Goal: Information Seeking & Learning: Learn about a topic

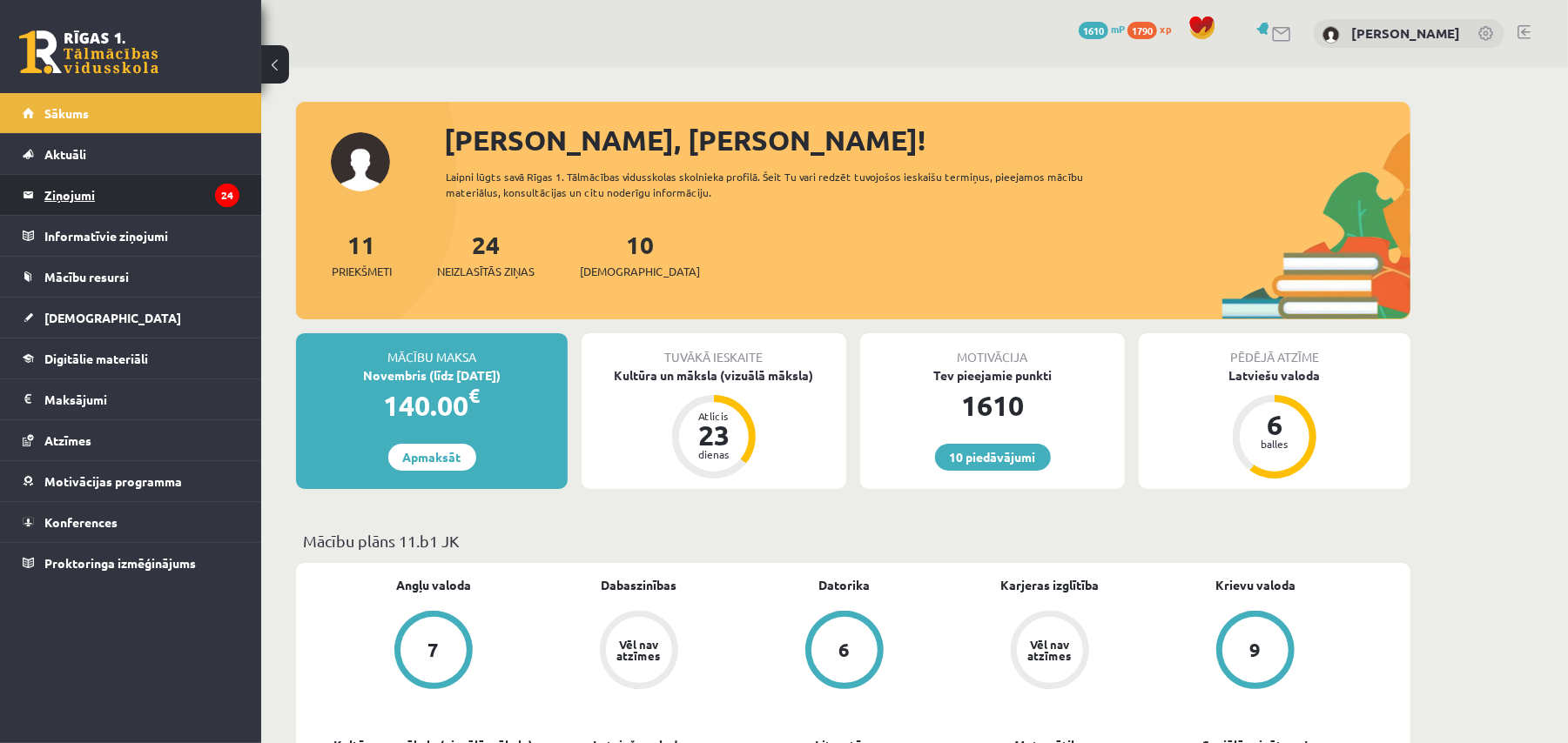
click at [137, 197] on legend "Ziņojumi 24" at bounding box center [141, 195] width 195 height 40
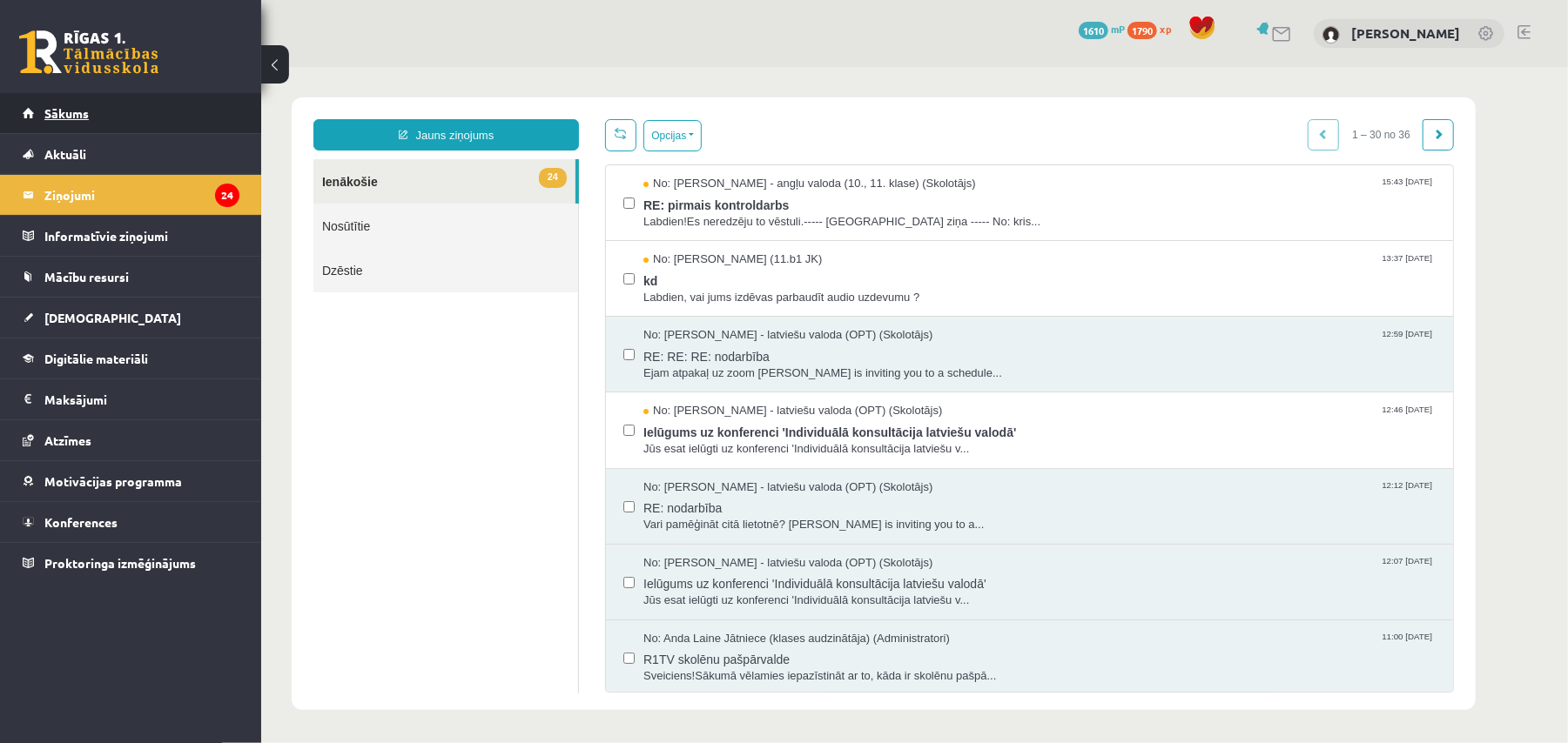
click at [127, 109] on link "Sākums" at bounding box center [131, 113] width 217 height 40
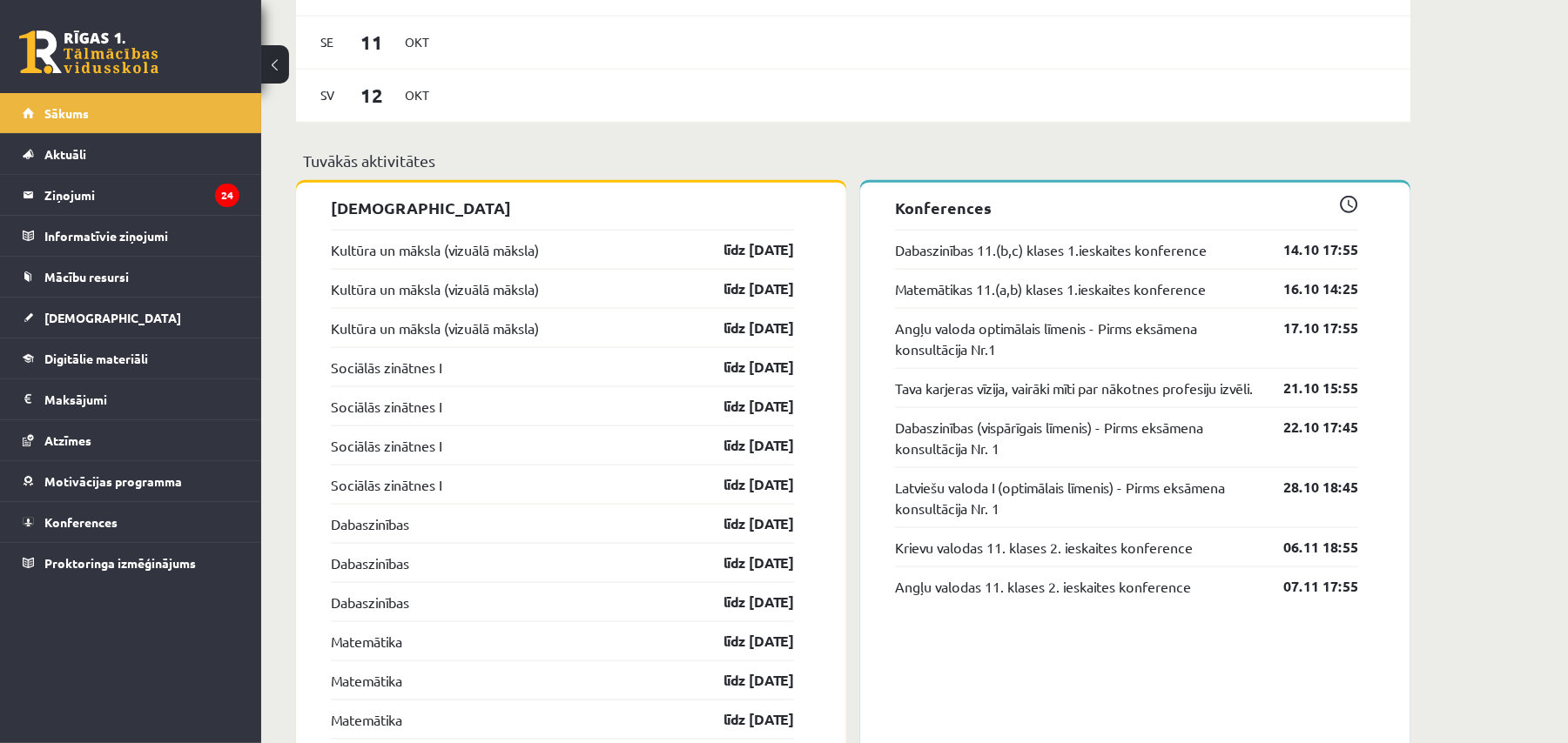
scroll to position [1431, 0]
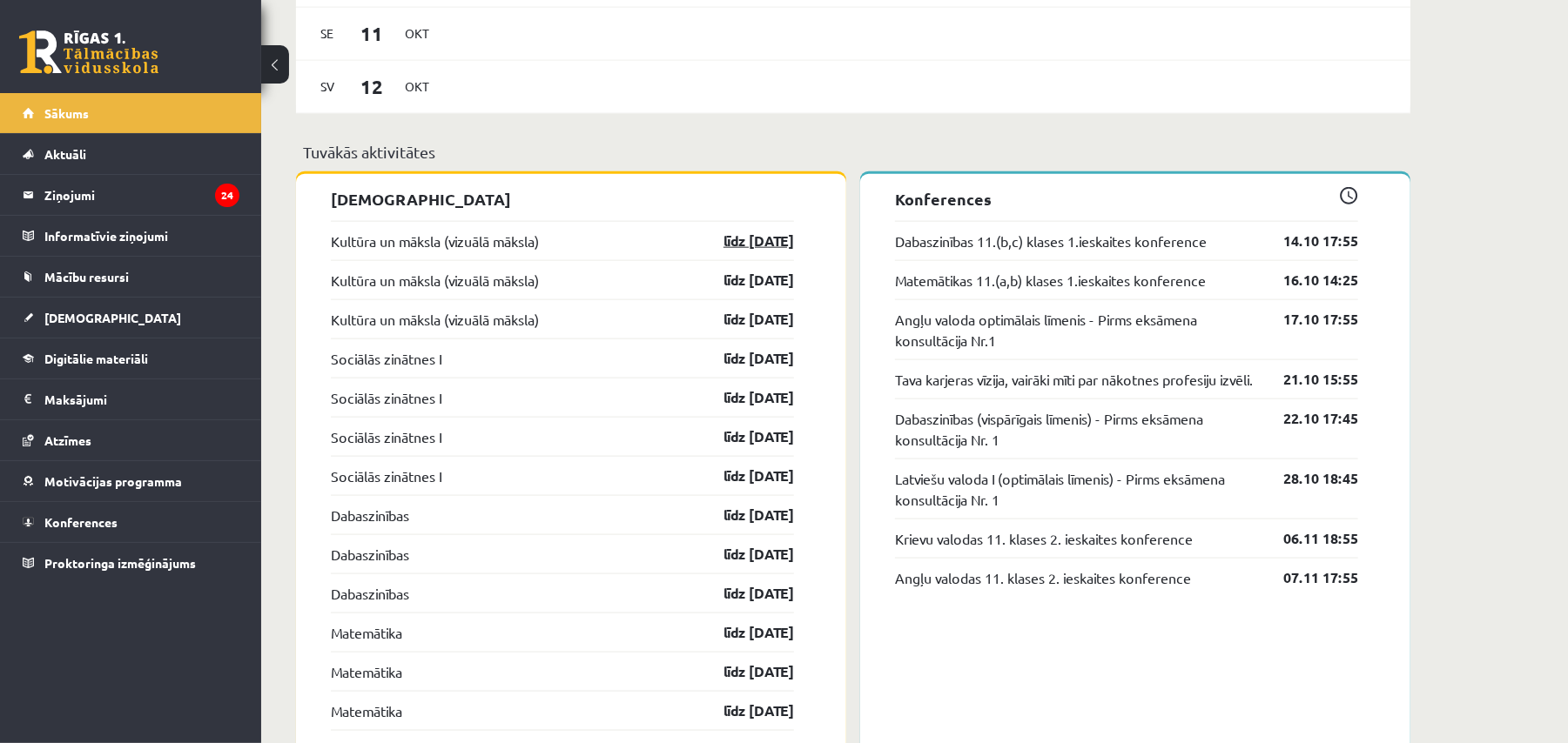
click at [765, 251] on link "līdz 31.10.25" at bounding box center [743, 241] width 101 height 21
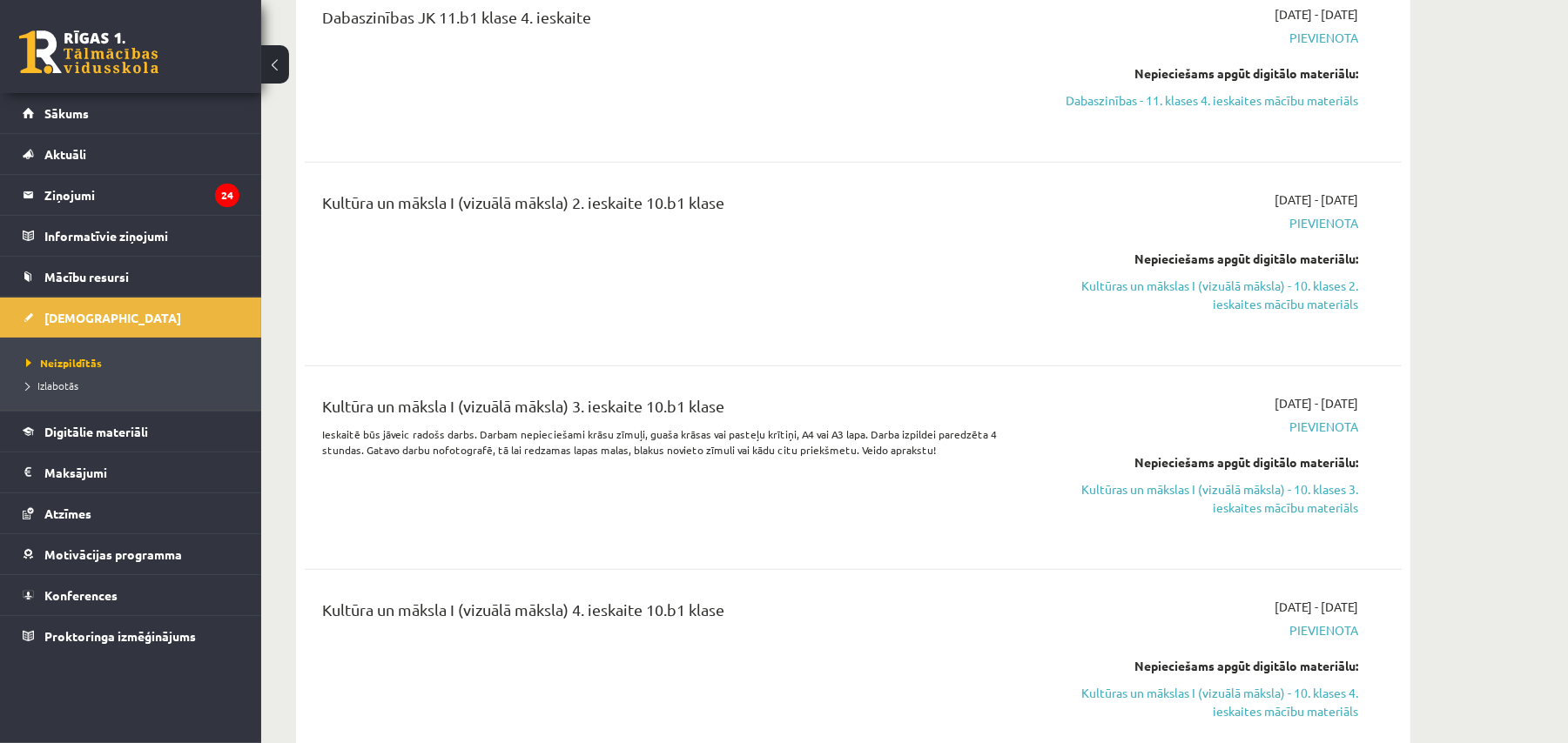
scroll to position [735, 0]
click at [1272, 307] on link "Kultūras un mākslas I (vizuālā māksla) - 10. klases 2. ieskaites mācību materiā…" at bounding box center [1193, 297] width 328 height 37
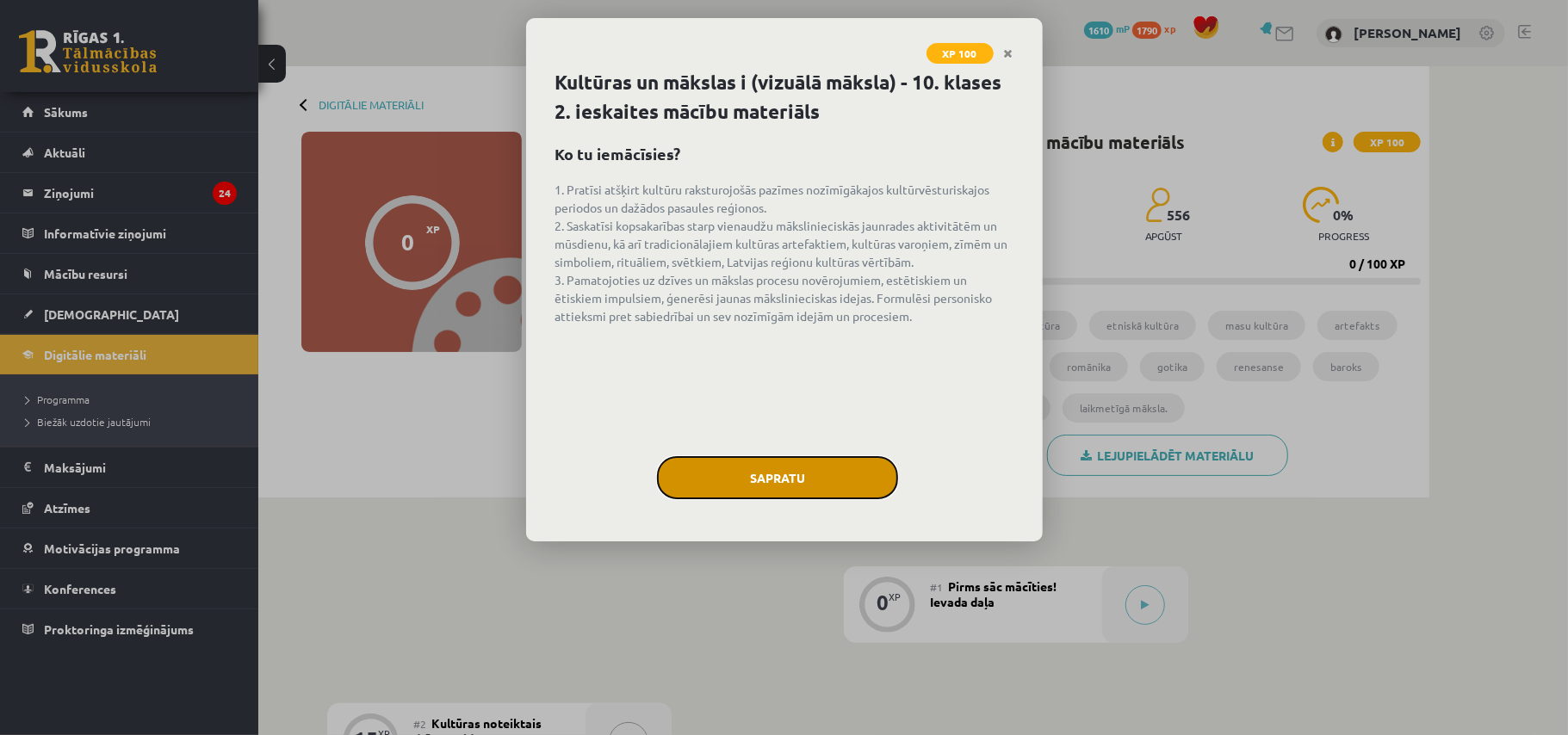
click at [848, 480] on button "Sapratu" at bounding box center [777, 478] width 241 height 43
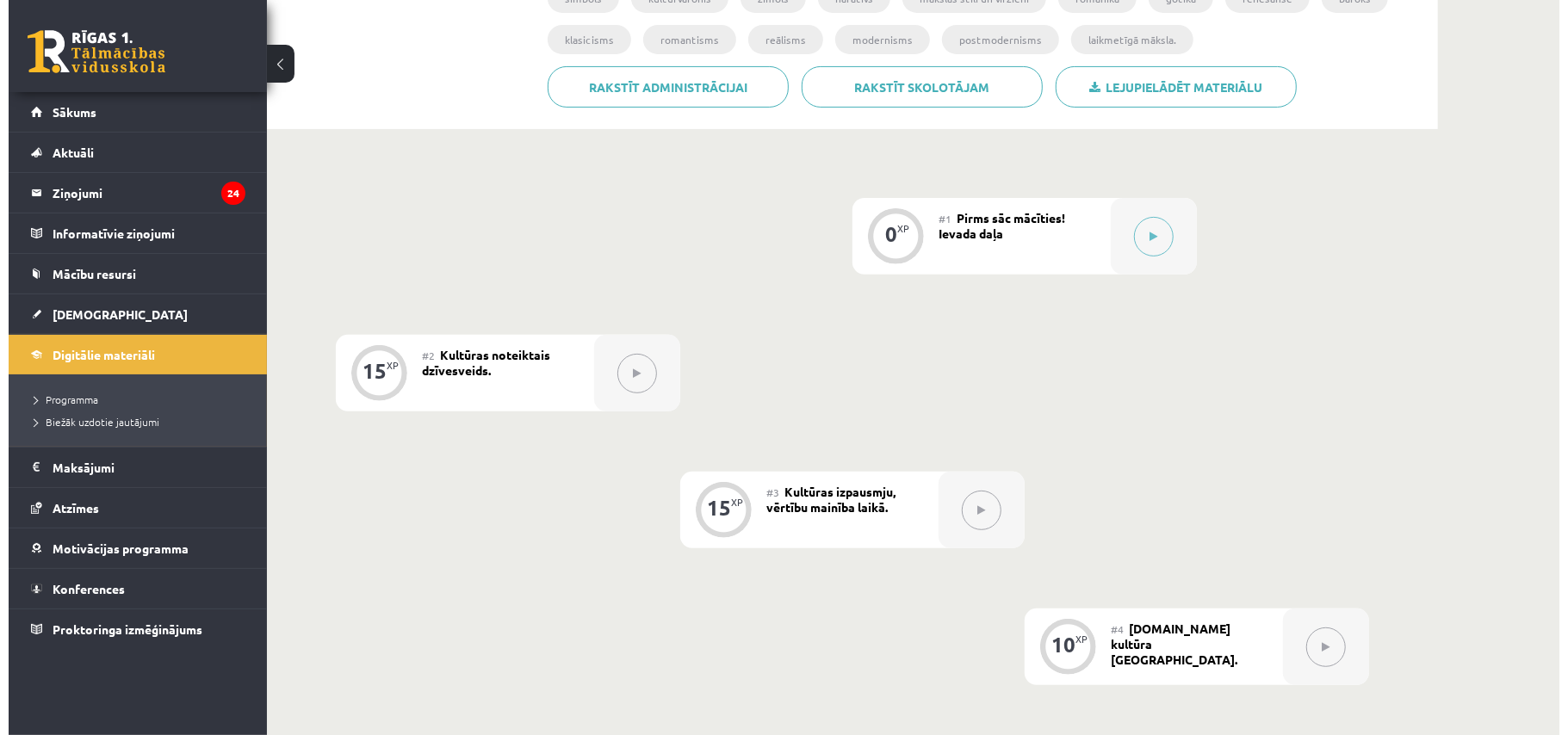
scroll to position [341, 0]
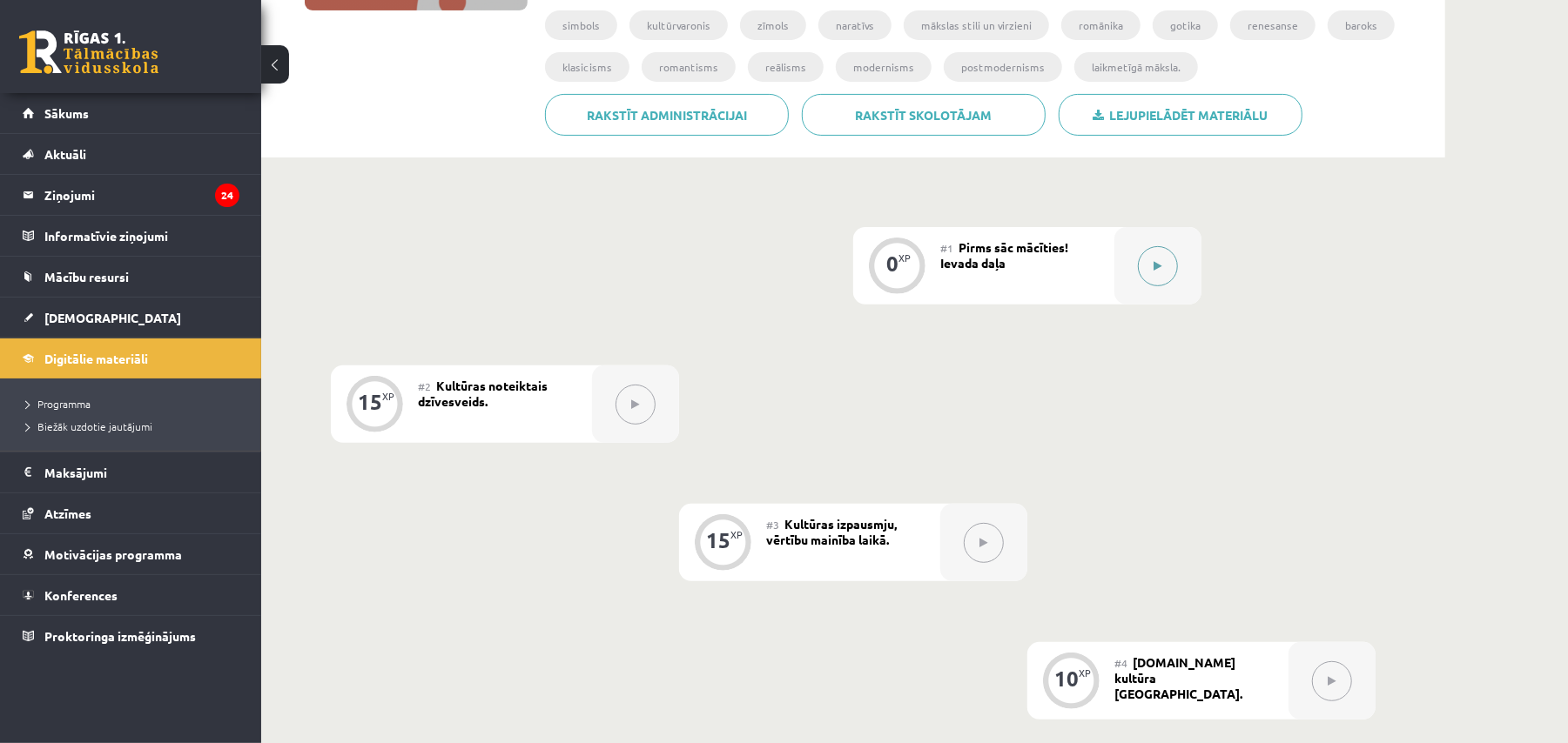
click at [1167, 258] on button at bounding box center [1157, 266] width 40 height 40
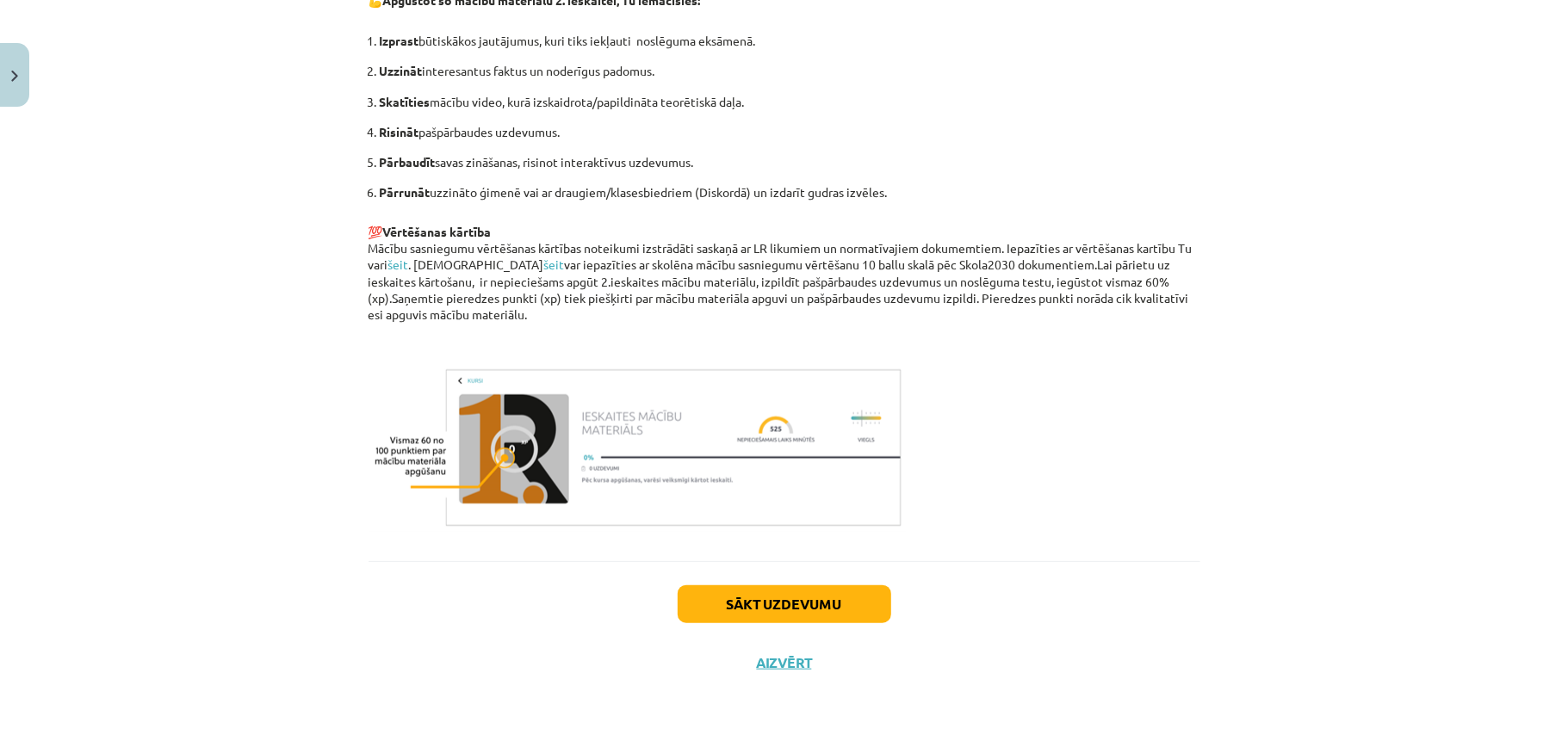
scroll to position [1081, 0]
click at [717, 600] on button "Sākt uzdevumu" at bounding box center [784, 604] width 214 height 37
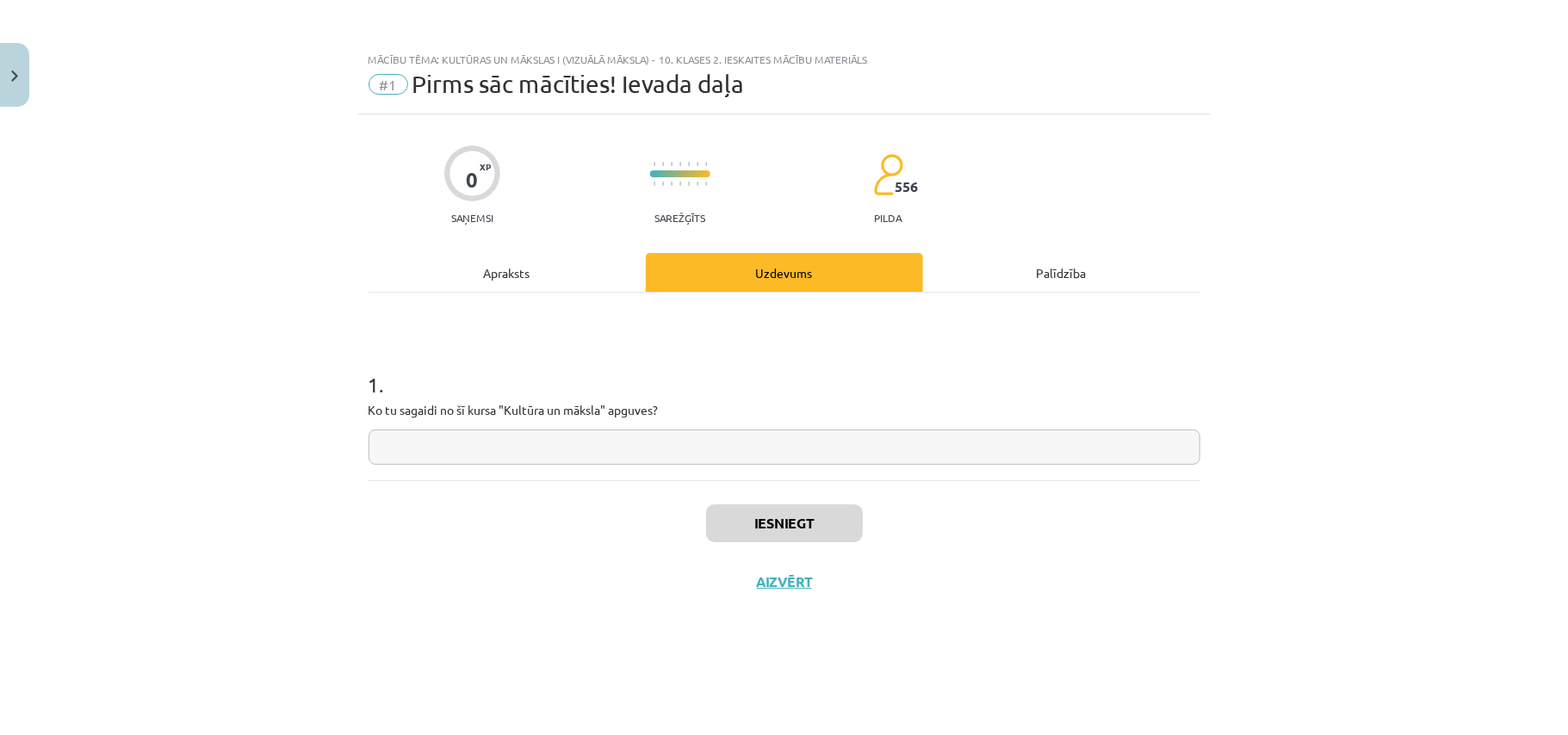
scroll to position [0, 0]
click at [541, 447] on input "text" at bounding box center [784, 447] width 832 height 36
paste input "**********"
type input "**********"
click at [828, 518] on button "Iesniegt" at bounding box center [784, 523] width 157 height 37
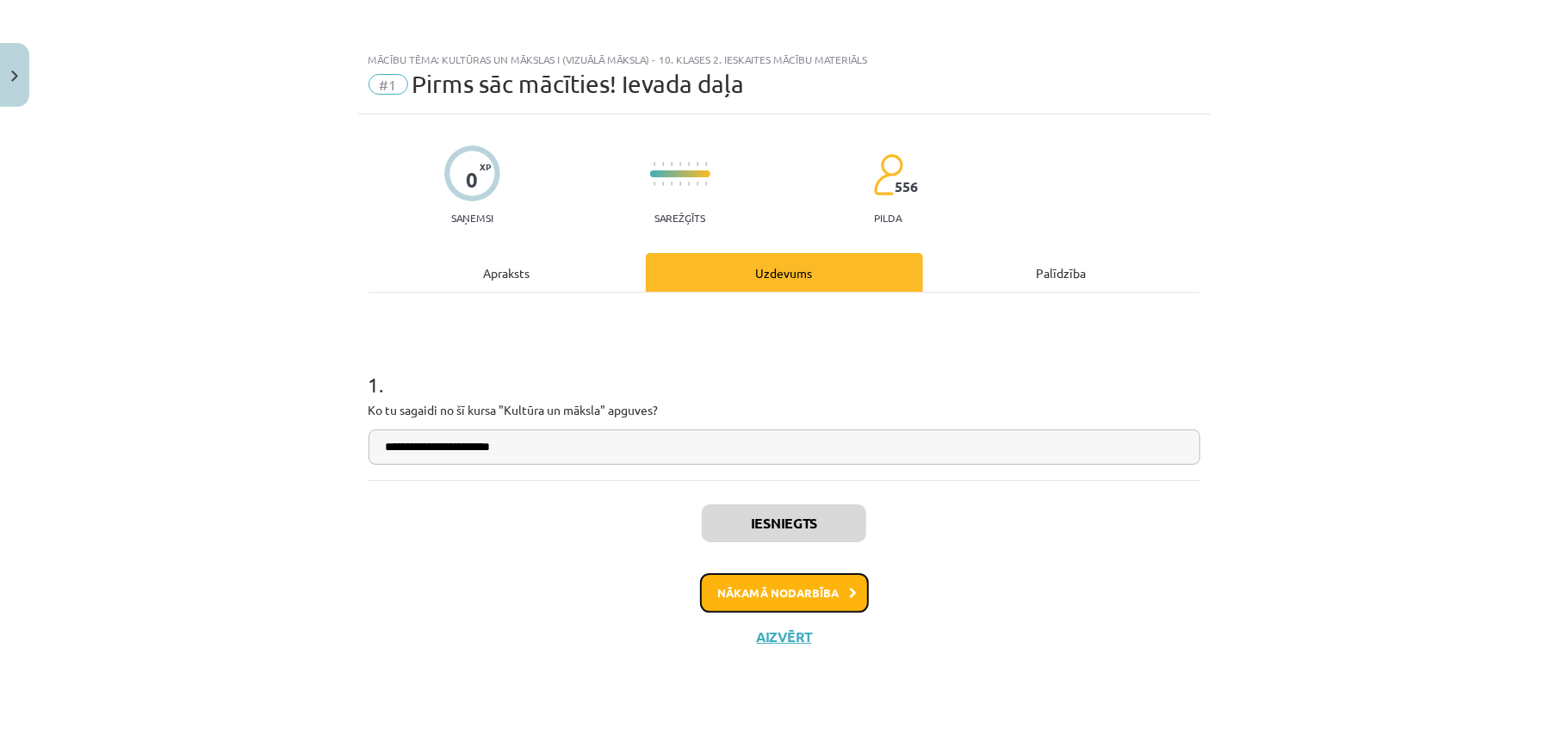
click at [831, 606] on button "Nākamā nodarbība" at bounding box center [784, 593] width 169 height 39
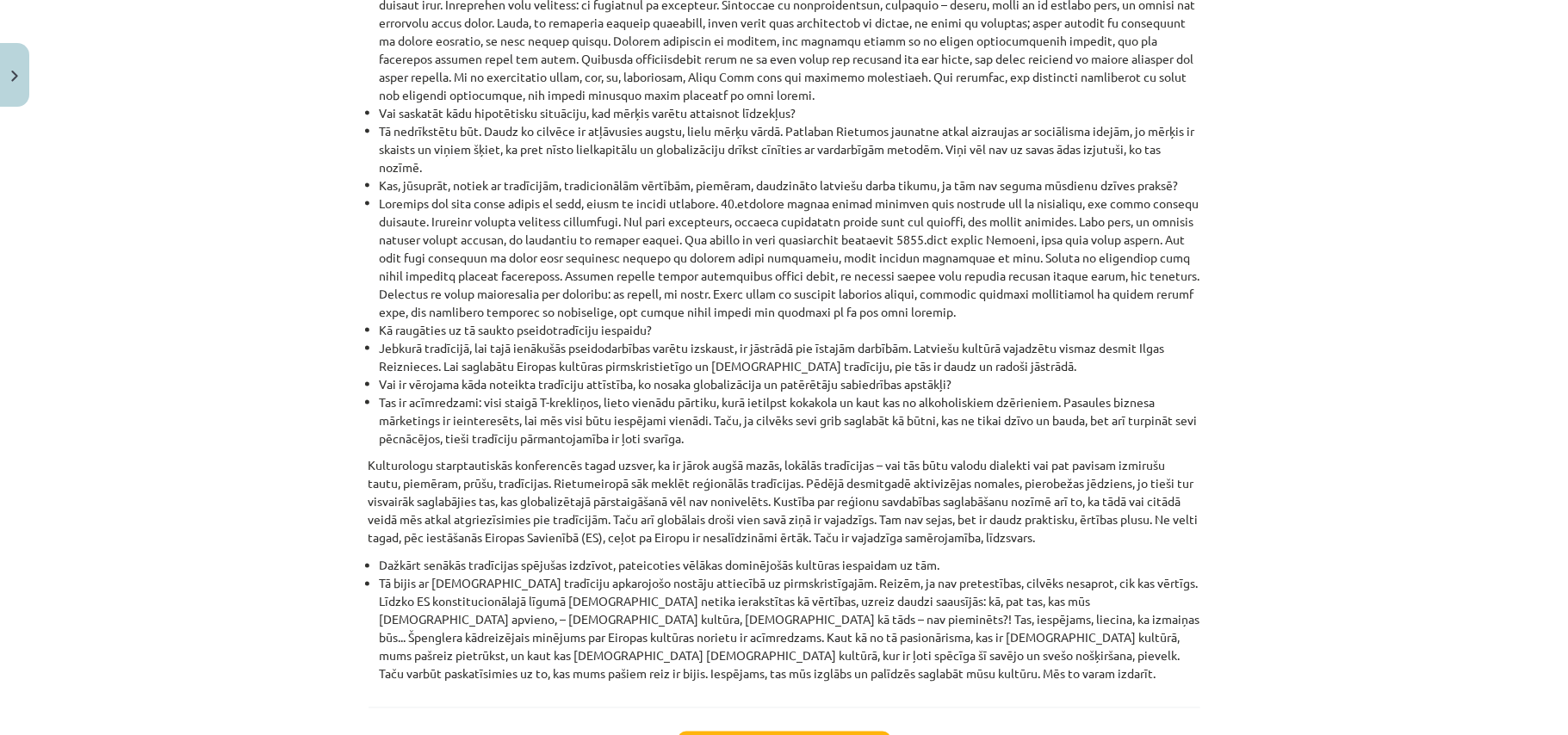
scroll to position [1874, 0]
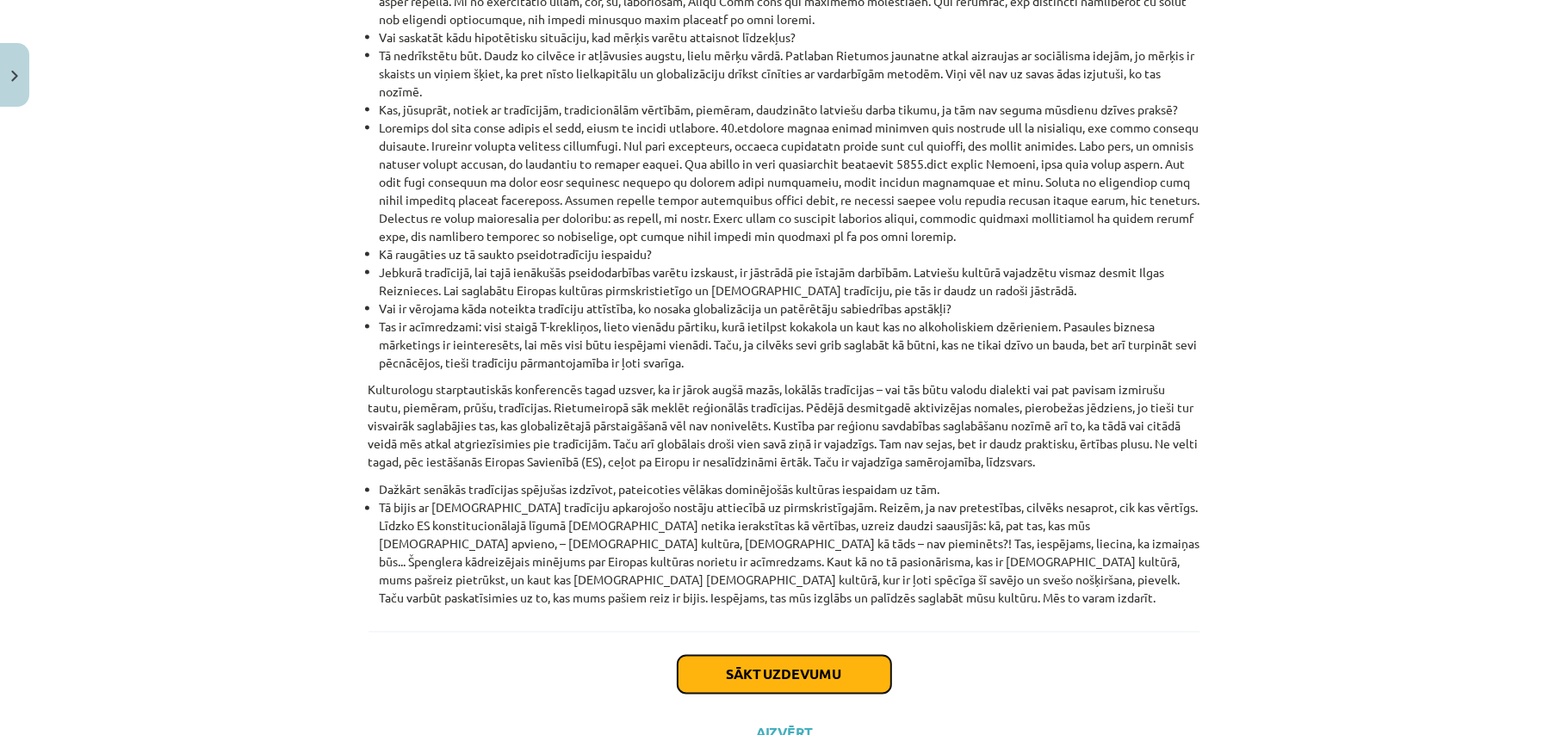
click at [766, 656] on button "Sākt uzdevumu" at bounding box center [784, 674] width 214 height 37
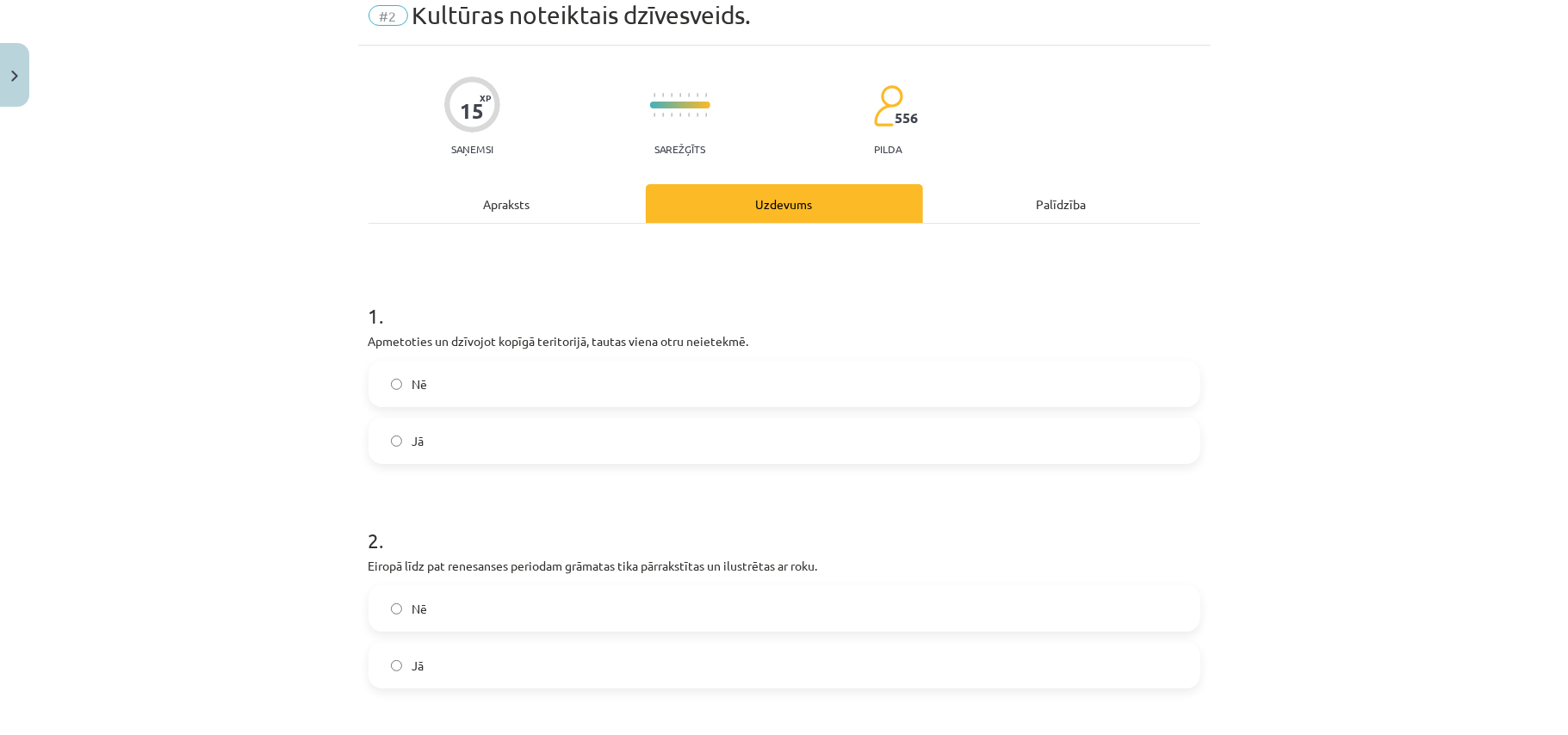
scroll to position [43, 0]
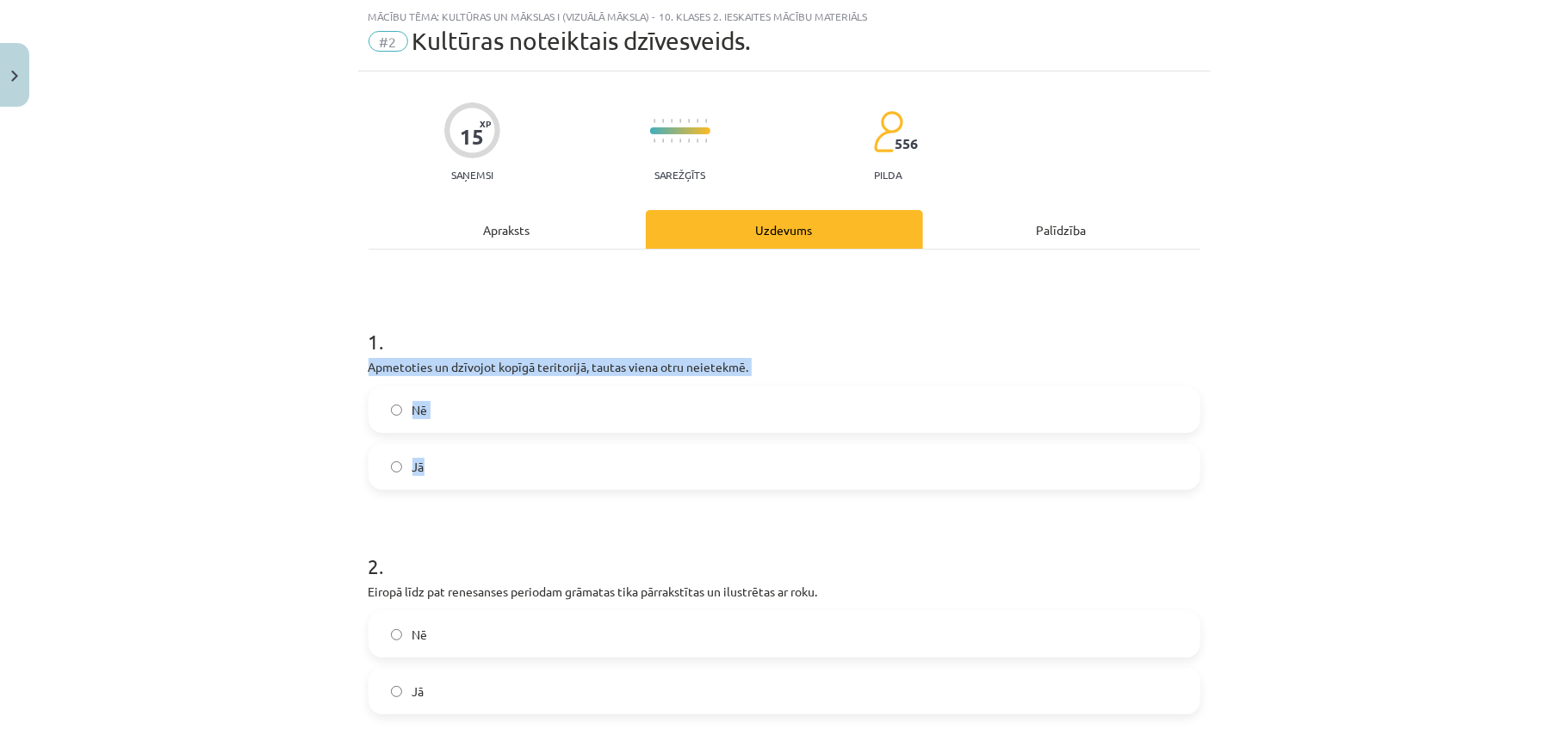
drag, startPoint x: 354, startPoint y: 367, endPoint x: 494, endPoint y: 468, distance: 172.6
copy div "Apmetoties un dzīvojot kopīgā teritorijā, tautas viena otru neietekmē. Nē Jā"
click at [544, 418] on label "Nē" at bounding box center [784, 409] width 828 height 43
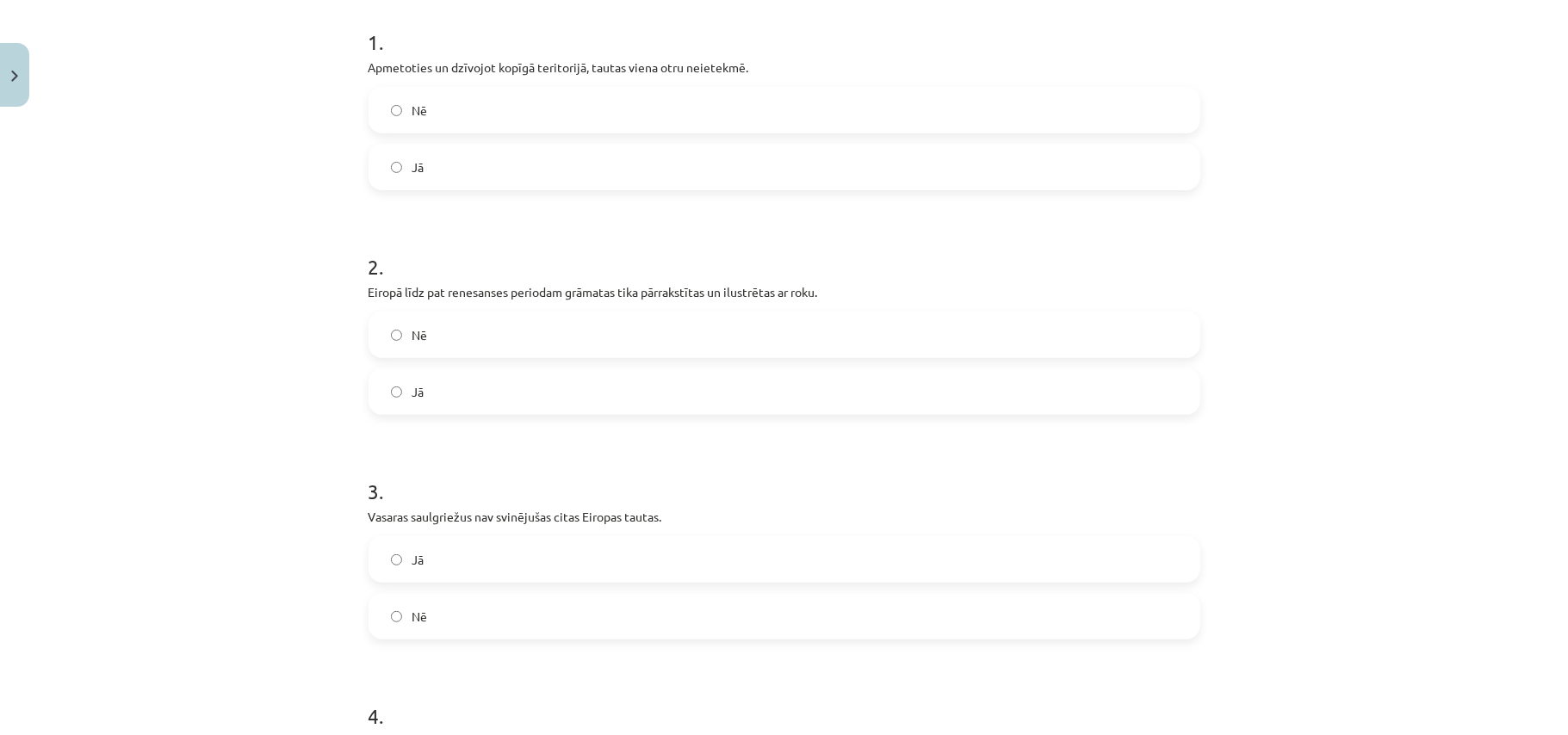
scroll to position [350, 0]
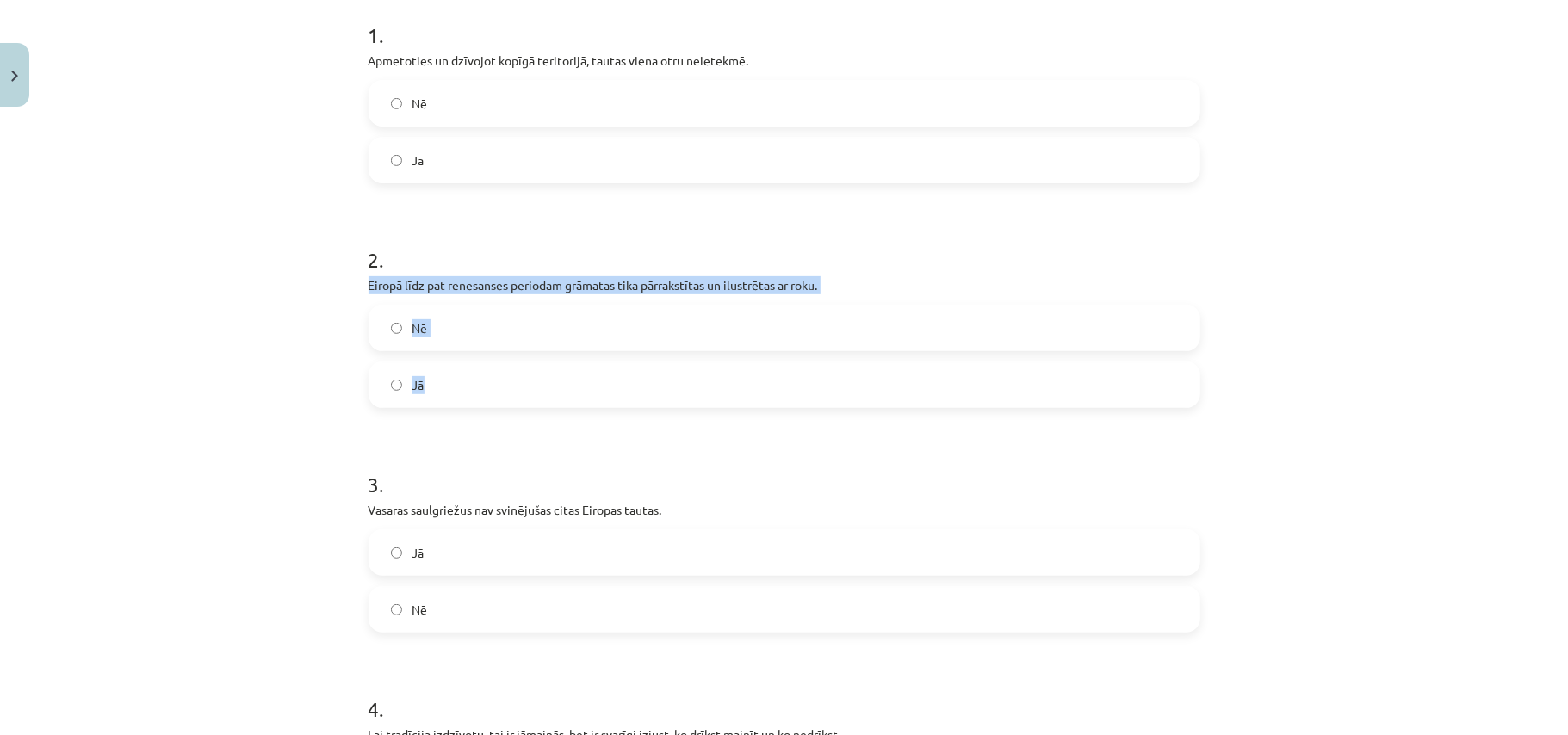
drag, startPoint x: 353, startPoint y: 289, endPoint x: 501, endPoint y: 383, distance: 175.3
click at [501, 383] on div "15 XP Saņemsi Sarežģīts 556 pilda Apraksts Uzdevums Palīdzība 1 . Apmetoties un…" at bounding box center [784, 502] width 852 height 1474
copy div "Eiropā līdz pat renesanses periodam grāmatas tika pārrakstītas un ilustrētas ar…"
click at [503, 394] on label "Jā" at bounding box center [784, 384] width 828 height 43
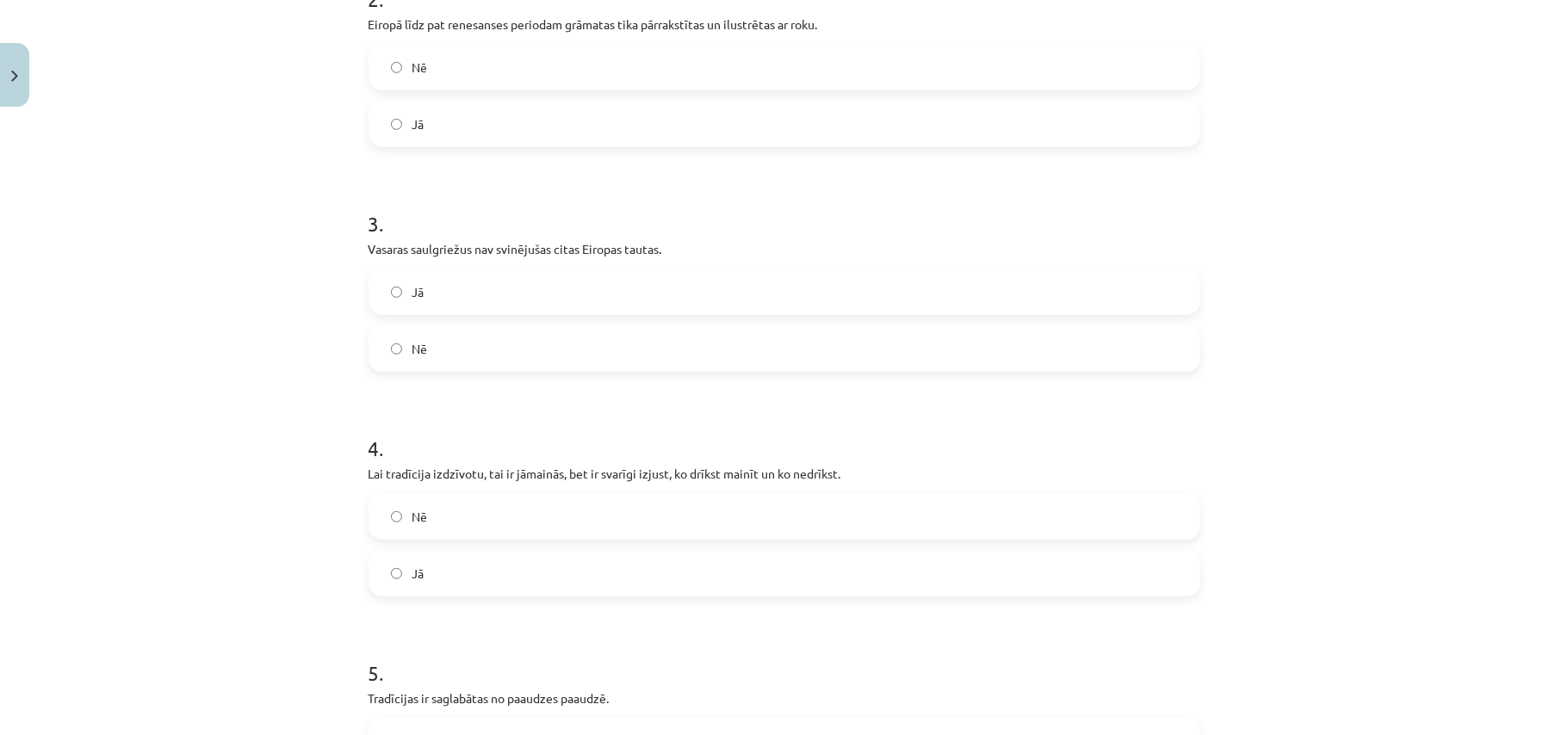
scroll to position [617, 0]
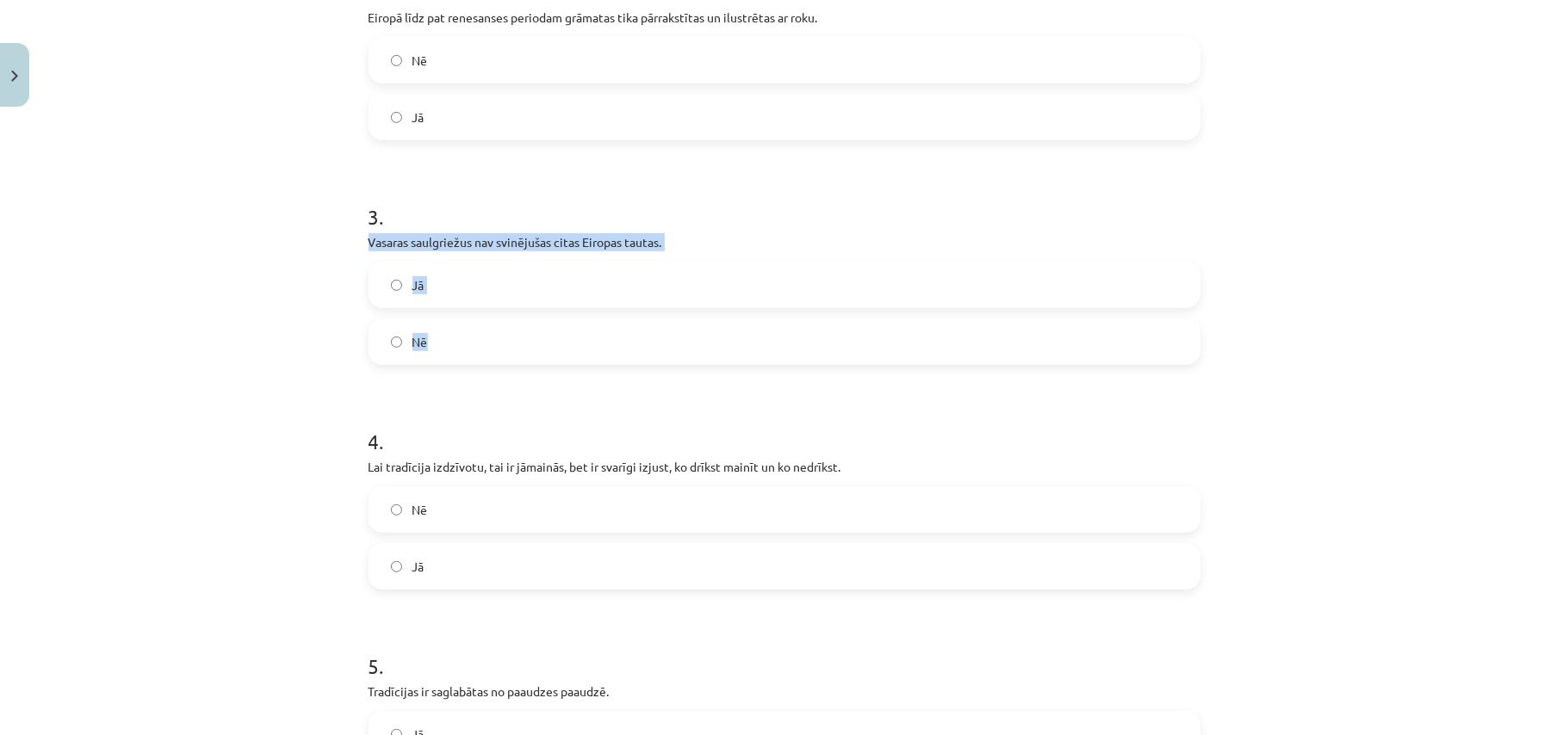
drag, startPoint x: 356, startPoint y: 242, endPoint x: 488, endPoint y: 338, distance: 163.2
click at [488, 338] on div "15 XP Saņemsi Sarežģīts 556 pilda Apraksts Uzdevums Palīdzība 1 . Apmetoties un…" at bounding box center [784, 234] width 852 height 1474
copy div "Vasaras saulgriežus nav svinējušas citas Eiropas tautas. Jā Nē"
click at [531, 339] on label "Nē" at bounding box center [784, 341] width 828 height 43
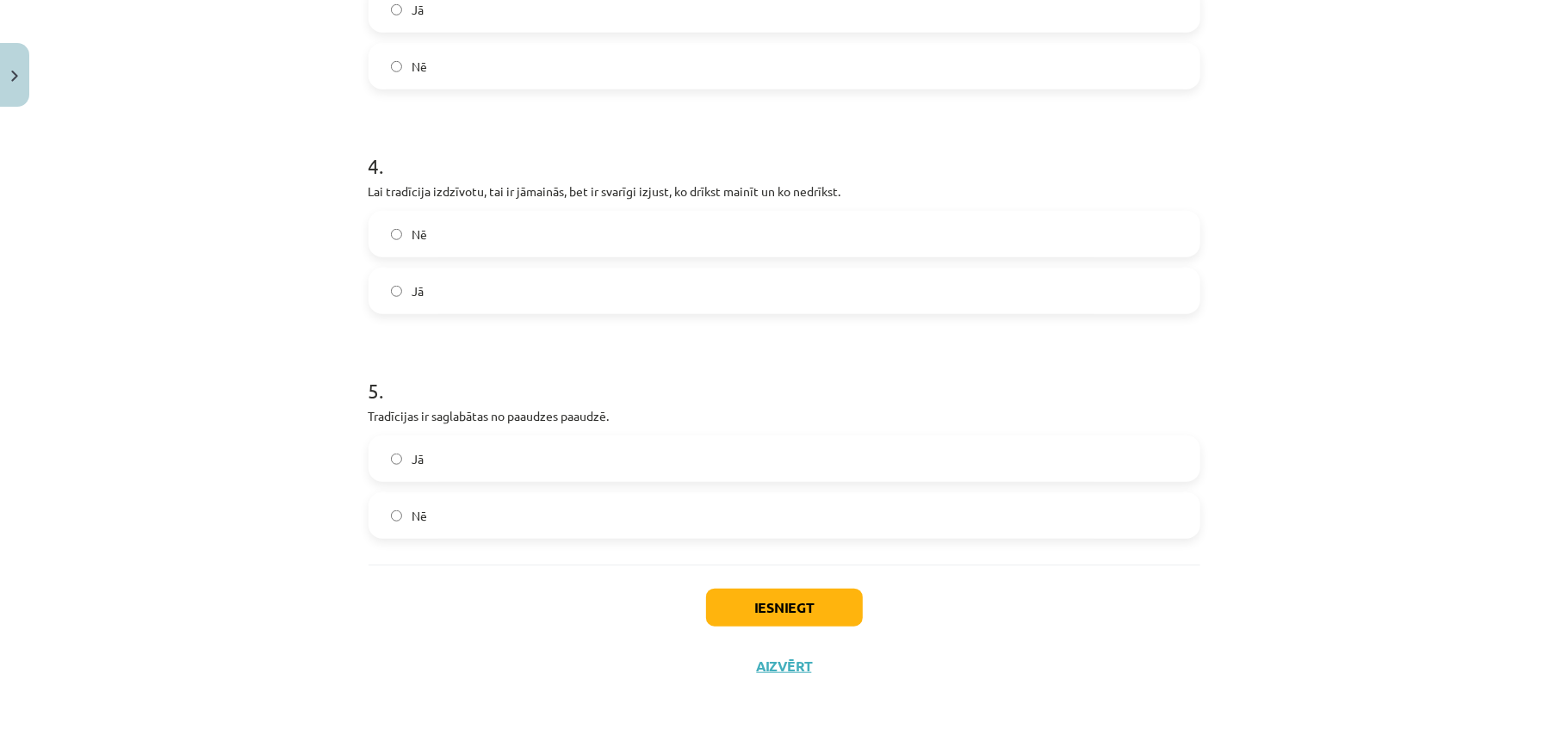
scroll to position [897, 0]
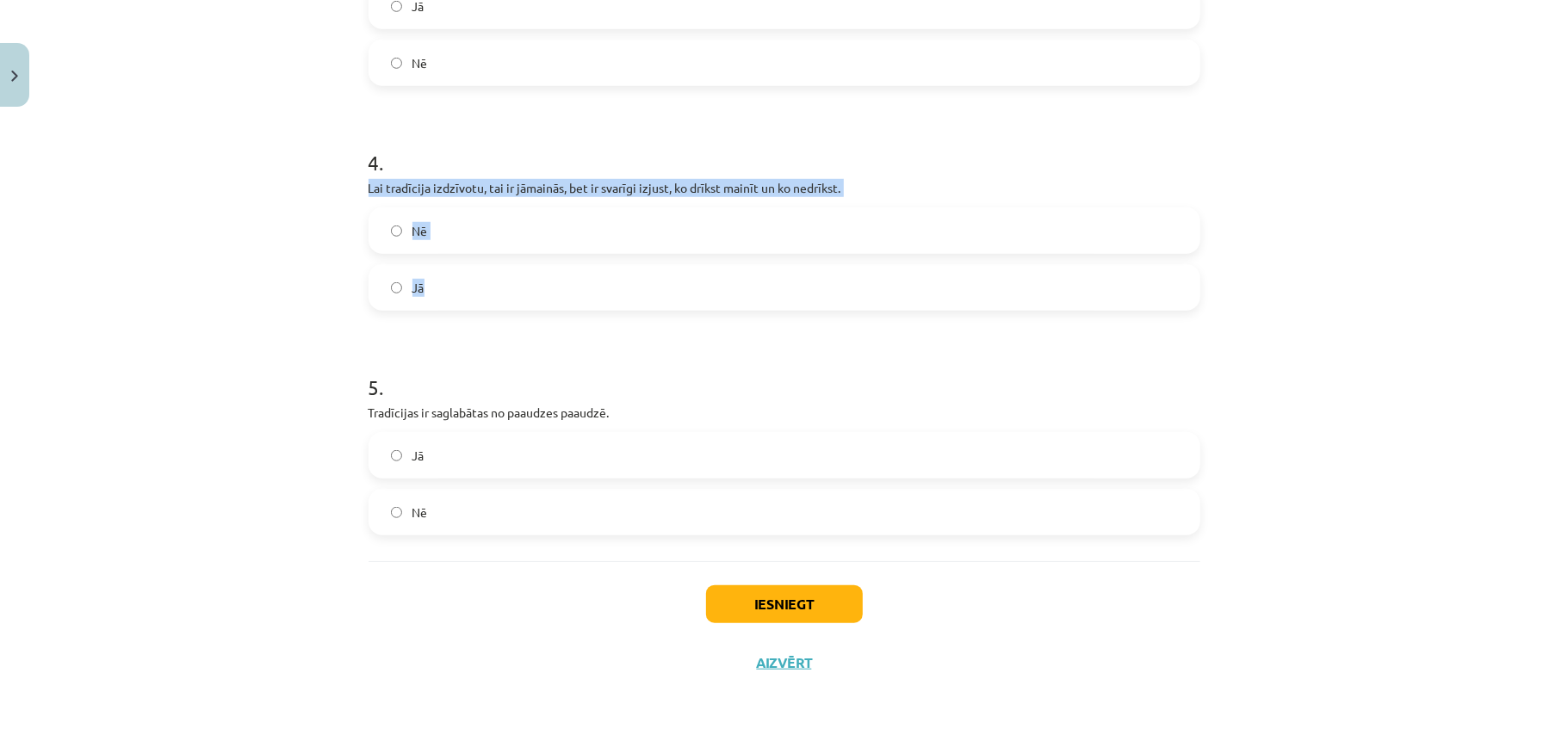
drag, startPoint x: 341, startPoint y: 187, endPoint x: 498, endPoint y: 280, distance: 182.5
click at [498, 280] on div "Mācību tēma: Kultūras un mākslas i (vizuālā māksla) - 10. klases 2. ieskaites m…" at bounding box center [784, 367] width 1568 height 735
copy div "Lai tradīcija izdzīvotu, tai ir jāmainās, bet ir svarīgi izjust, ko drīkst main…"
click at [506, 294] on label "Jā" at bounding box center [784, 287] width 828 height 43
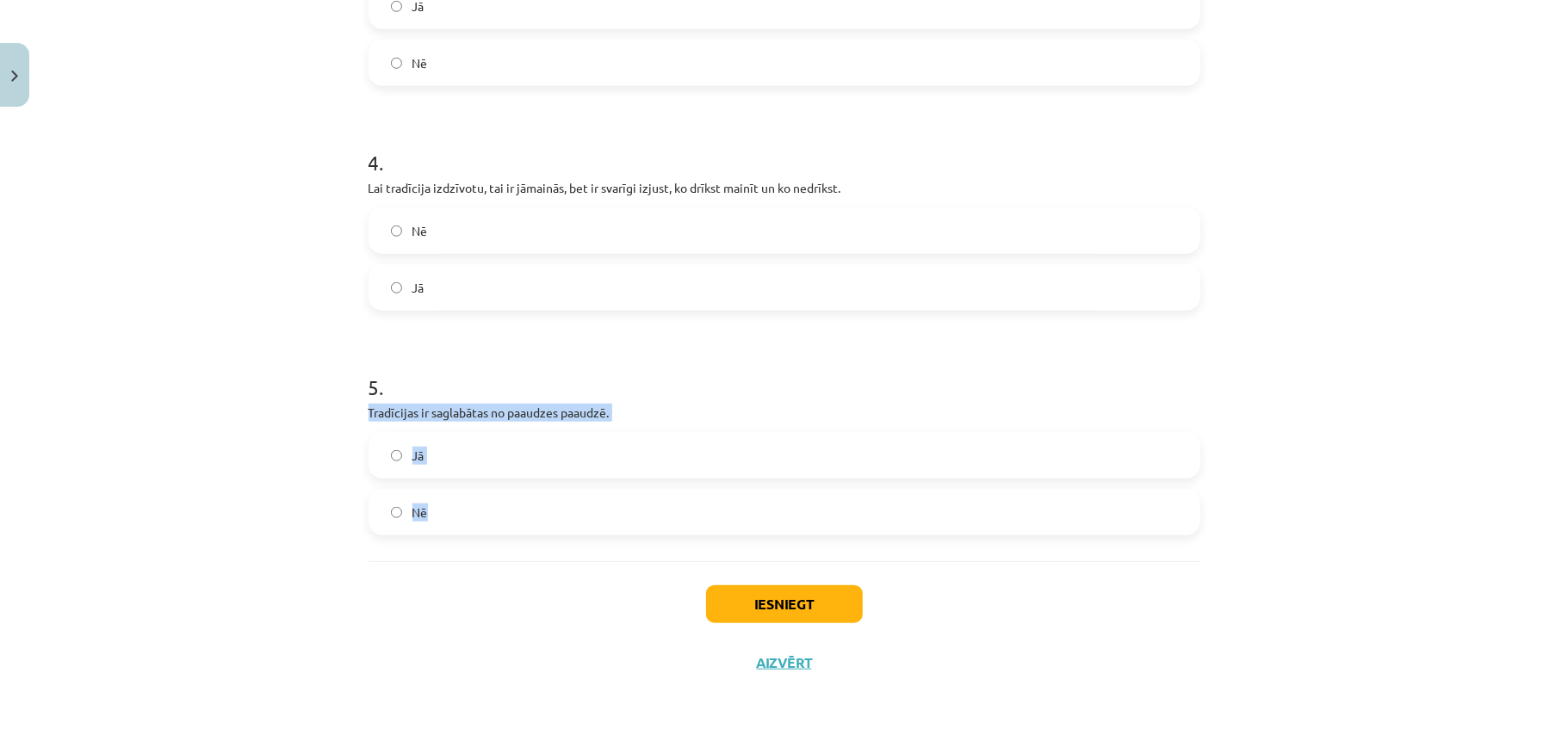
drag, startPoint x: 354, startPoint y: 414, endPoint x: 479, endPoint y: 499, distance: 151.2
copy div "Tradīcijas ir saglabātas no paaudzes paaudzē. Jā Nē"
click at [527, 459] on label "Jā" at bounding box center [784, 455] width 828 height 43
click at [827, 616] on button "Iesniegt" at bounding box center [784, 604] width 157 height 37
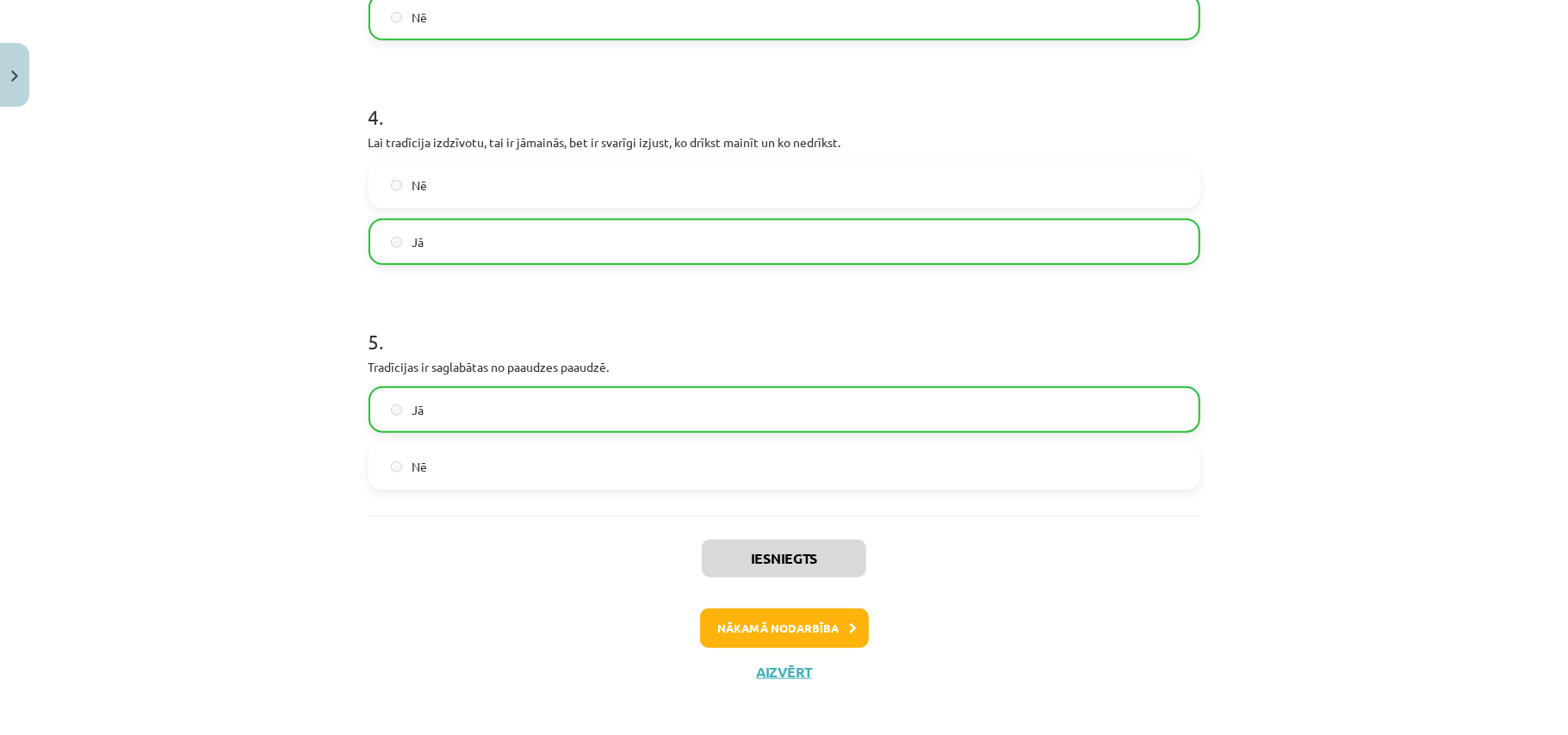
scroll to position [951, 0]
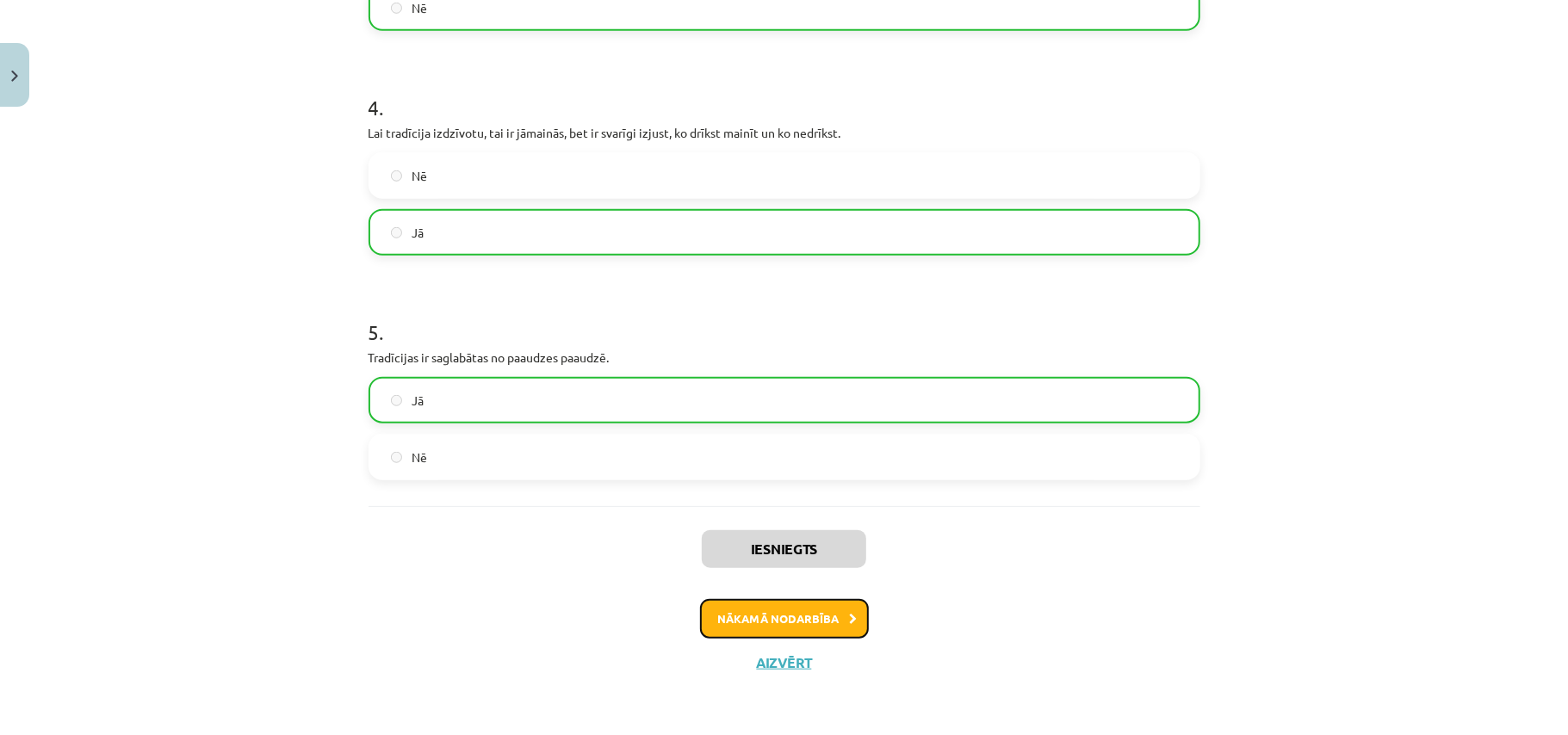
click at [821, 614] on button "Nākamā nodarbība" at bounding box center [784, 618] width 169 height 39
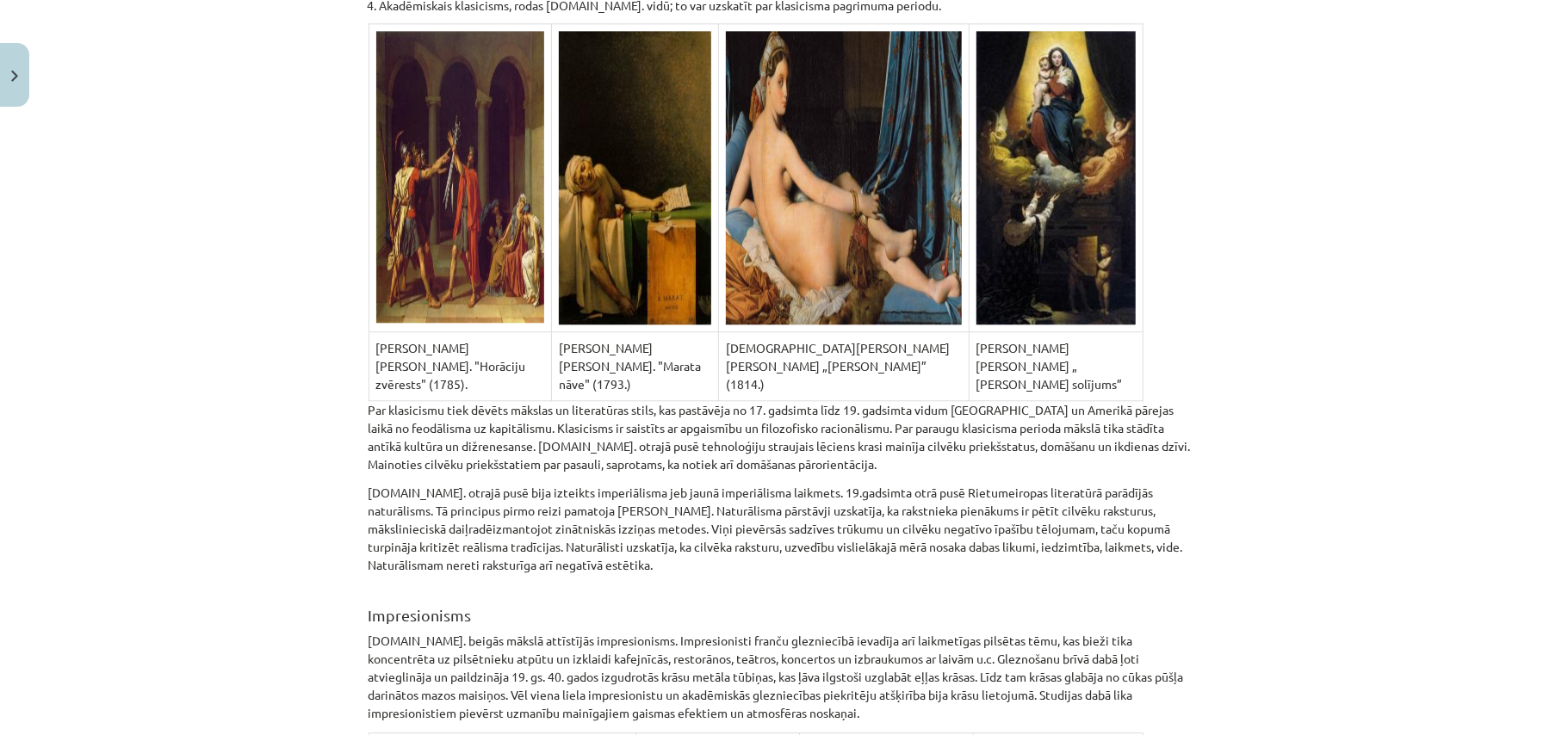
scroll to position [7849, 0]
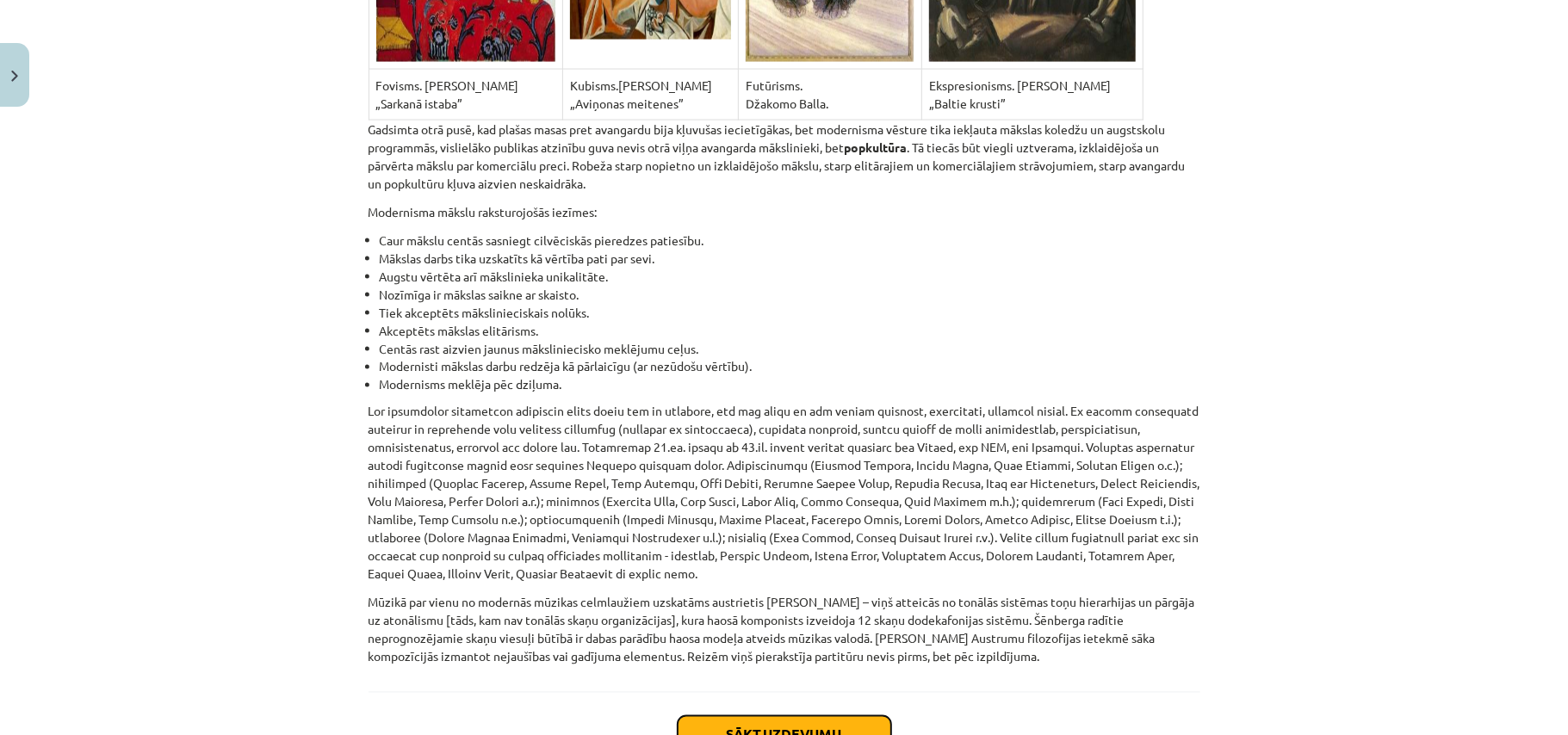
click at [765, 716] on button "Sākt uzdevumu" at bounding box center [784, 734] width 214 height 37
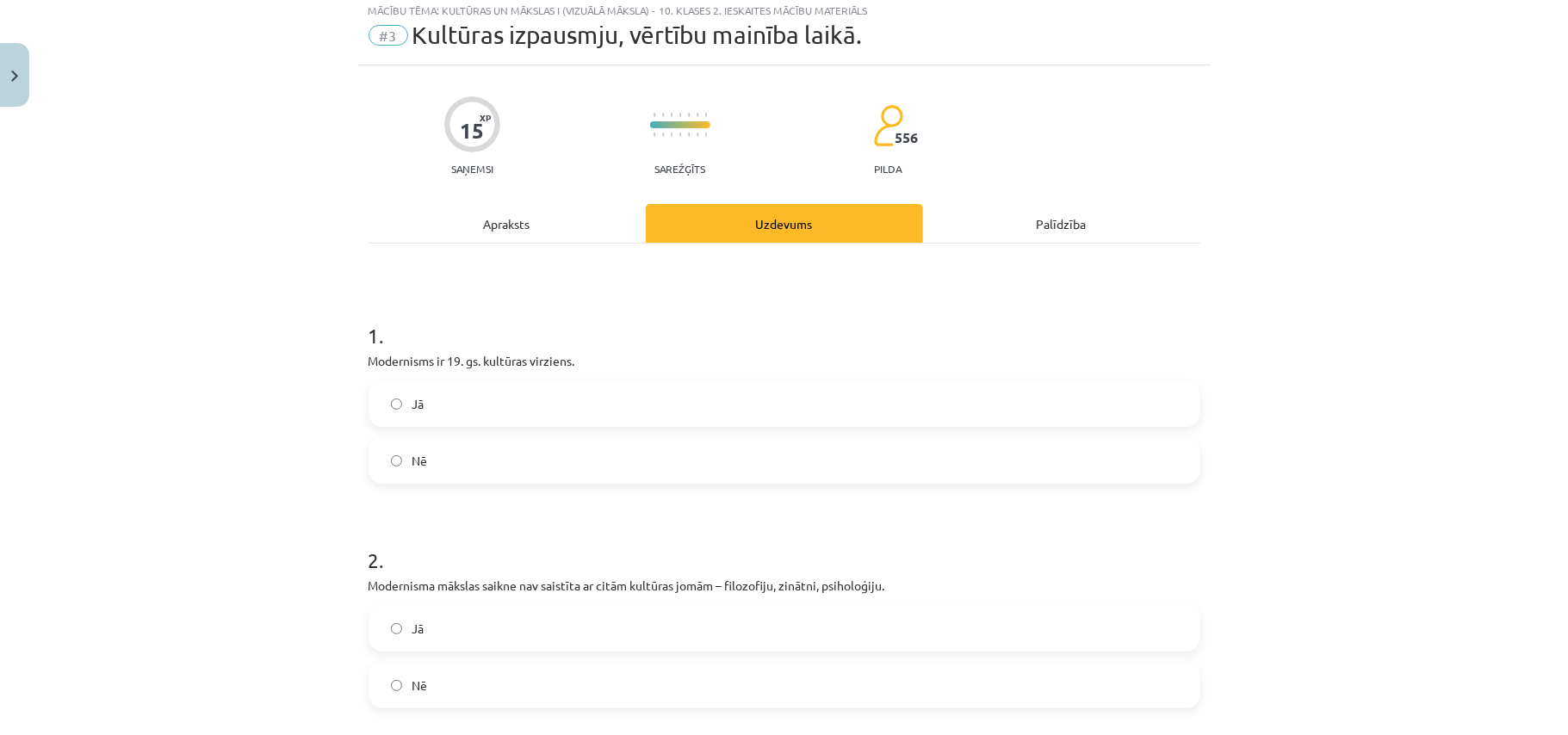
scroll to position [43, 0]
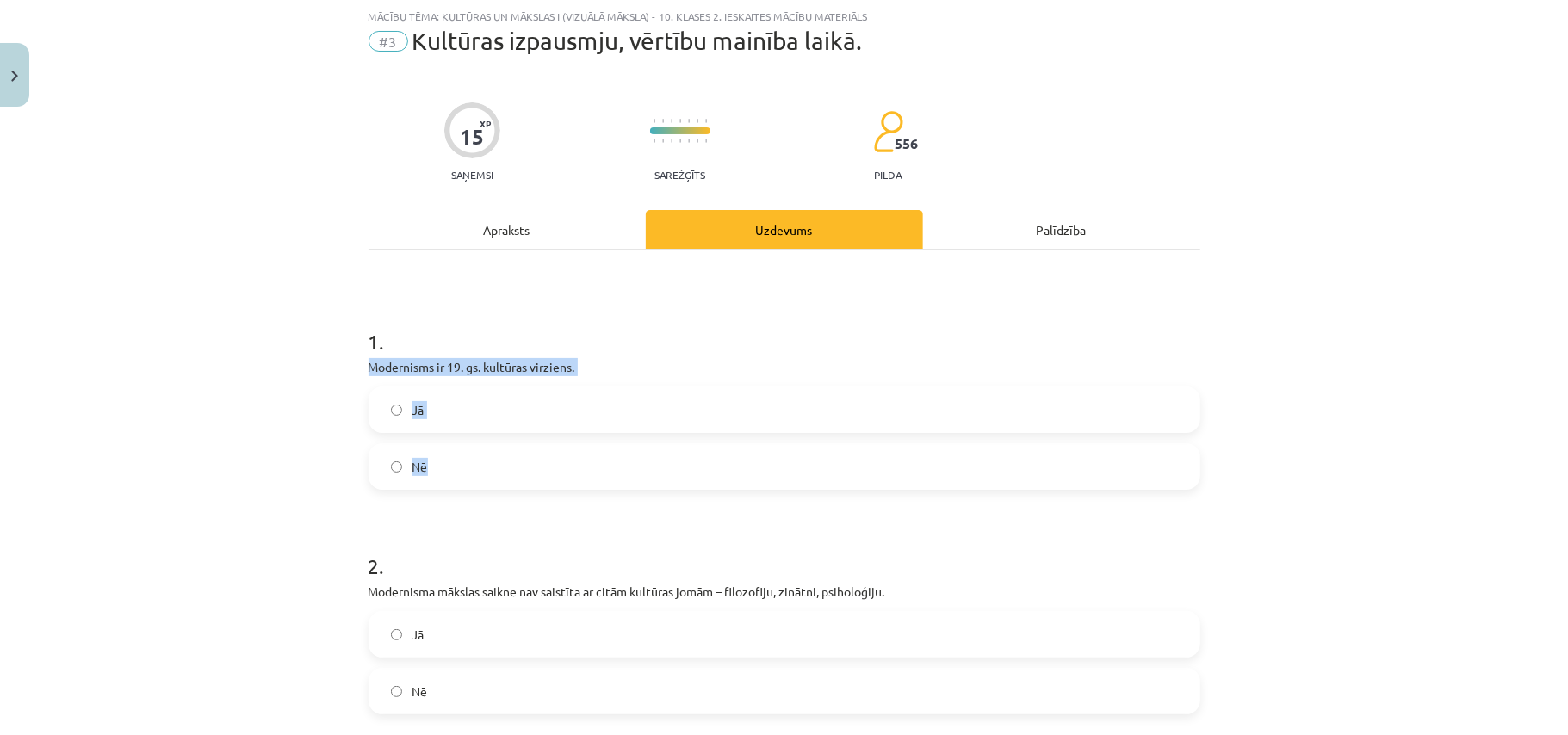
drag, startPoint x: 358, startPoint y: 363, endPoint x: 488, endPoint y: 462, distance: 163.4
copy div "Modernisms ir 19. gs. kultūras virziens. Jā Nē"
click at [479, 418] on label "Jā" at bounding box center [784, 409] width 828 height 43
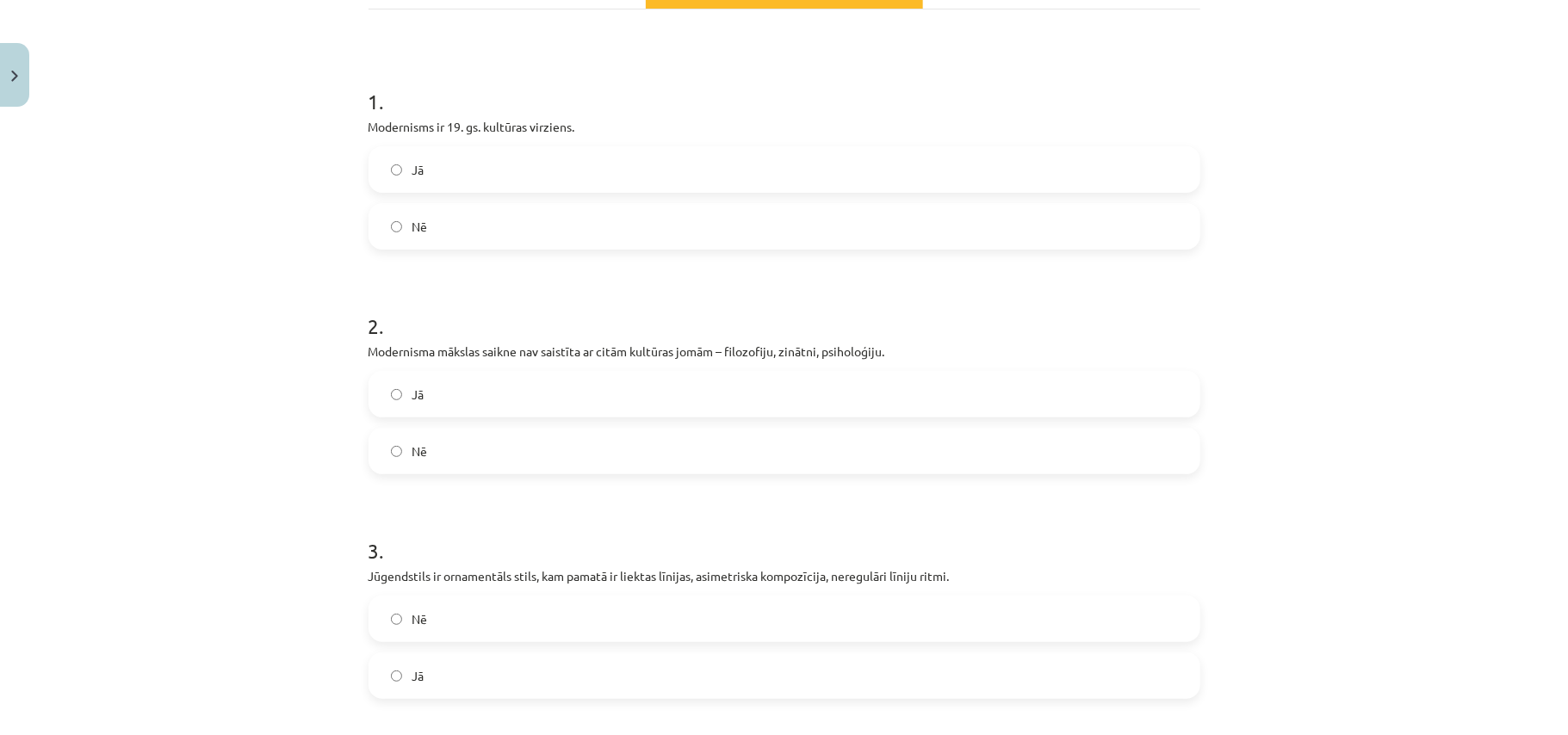
scroll to position [310, 0]
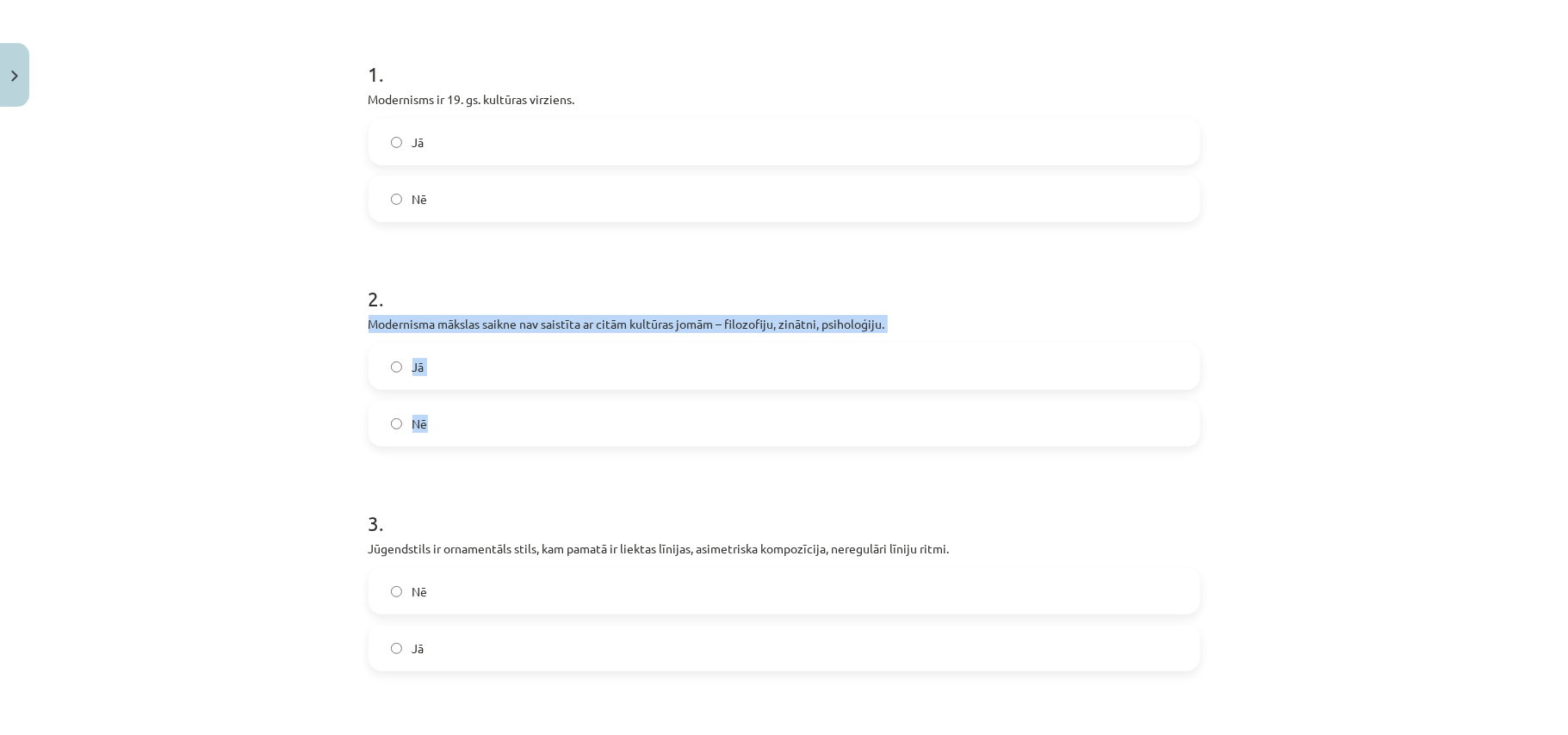
drag, startPoint x: 360, startPoint y: 327, endPoint x: 483, endPoint y: 437, distance: 165.0
click at [483, 437] on div "2 . Modernisma mākslas saikne nav saistīta ar citām kultūras jomām – filozofiju…" at bounding box center [784, 352] width 832 height 190
copy div "Modernisma mākslas saikne nav saistīta ar citām kultūras jomām – filozofiju, zi…"
click at [497, 420] on label "Nē" at bounding box center [784, 423] width 828 height 43
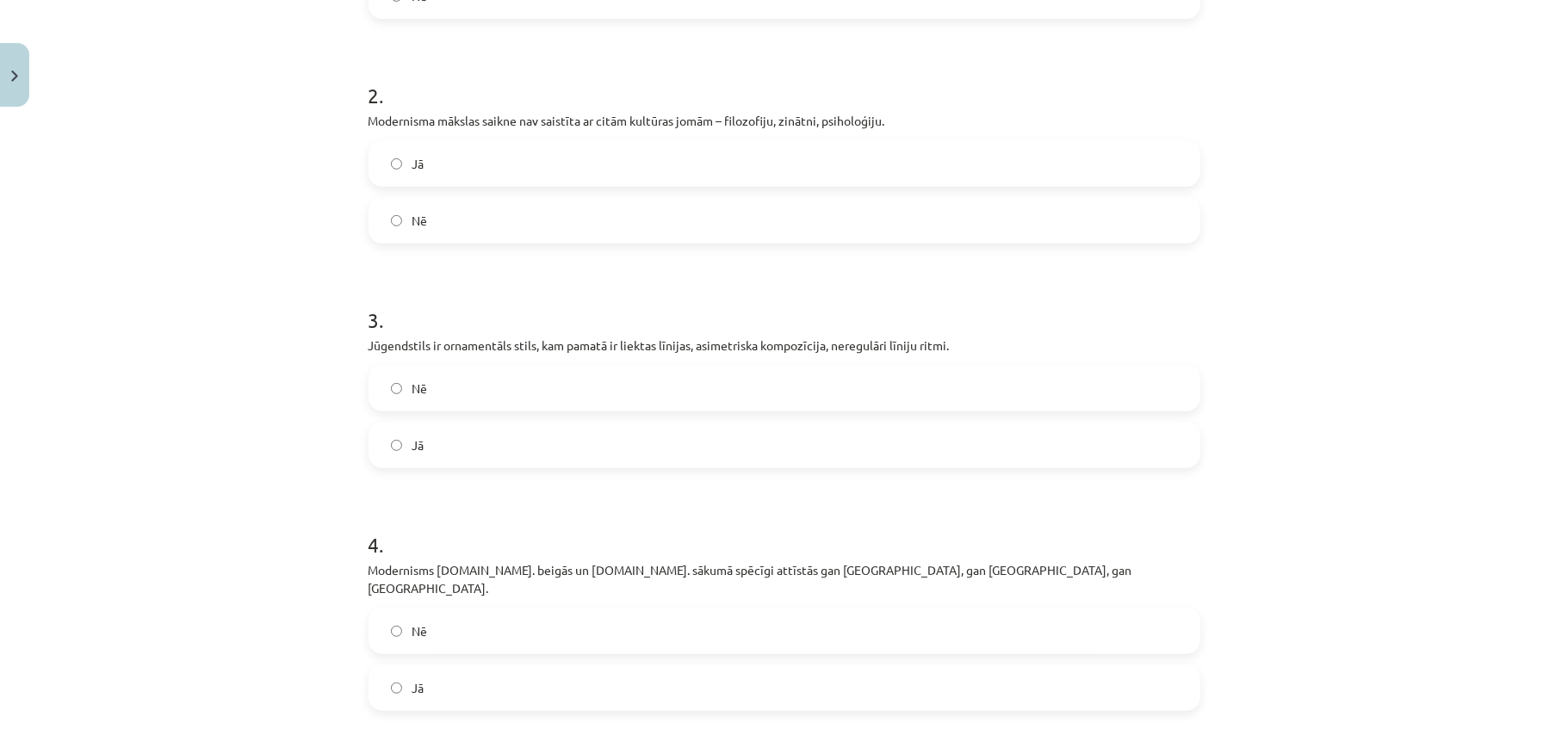
scroll to position [456, 0]
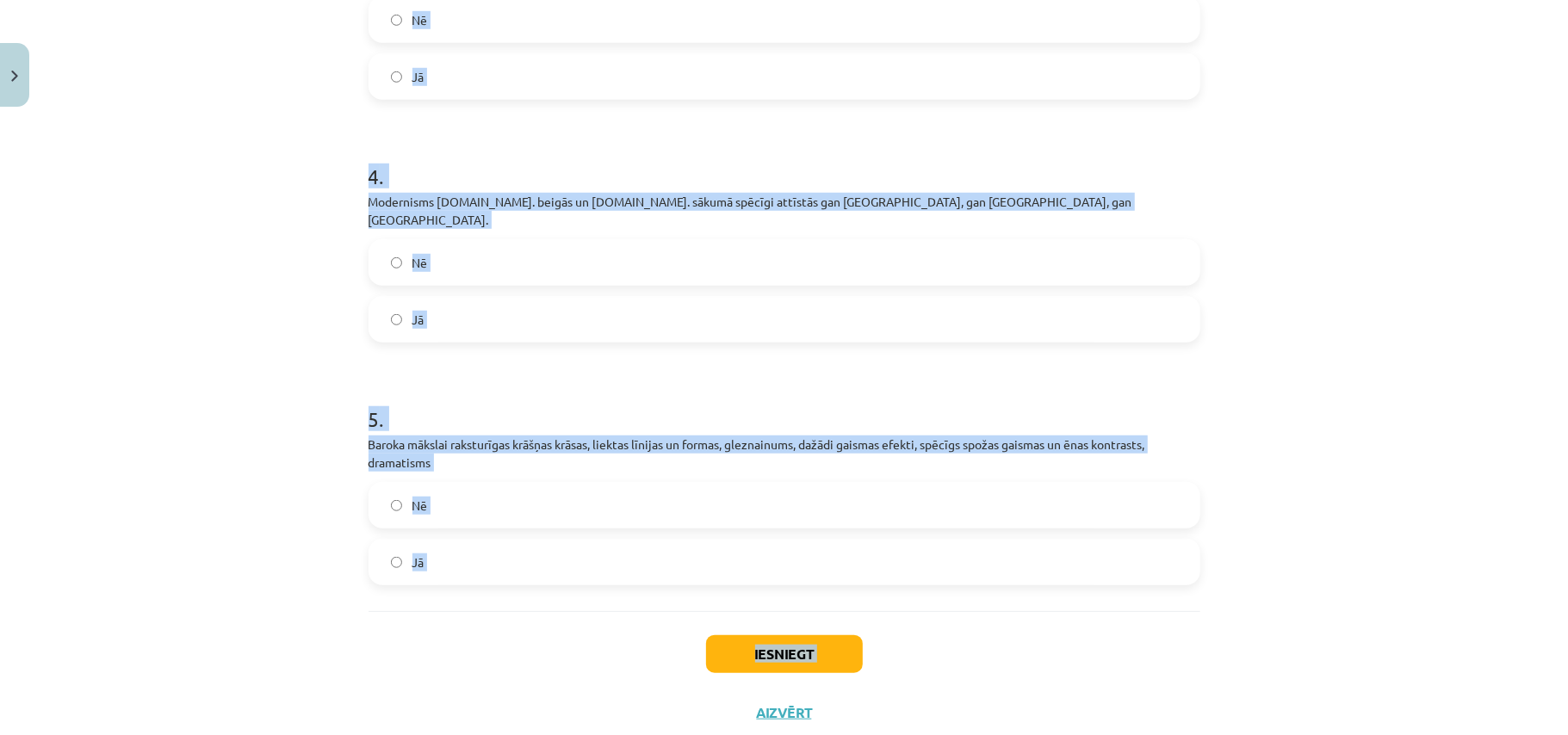
drag, startPoint x: 363, startPoint y: 404, endPoint x: 479, endPoint y: 652, distance: 273.8
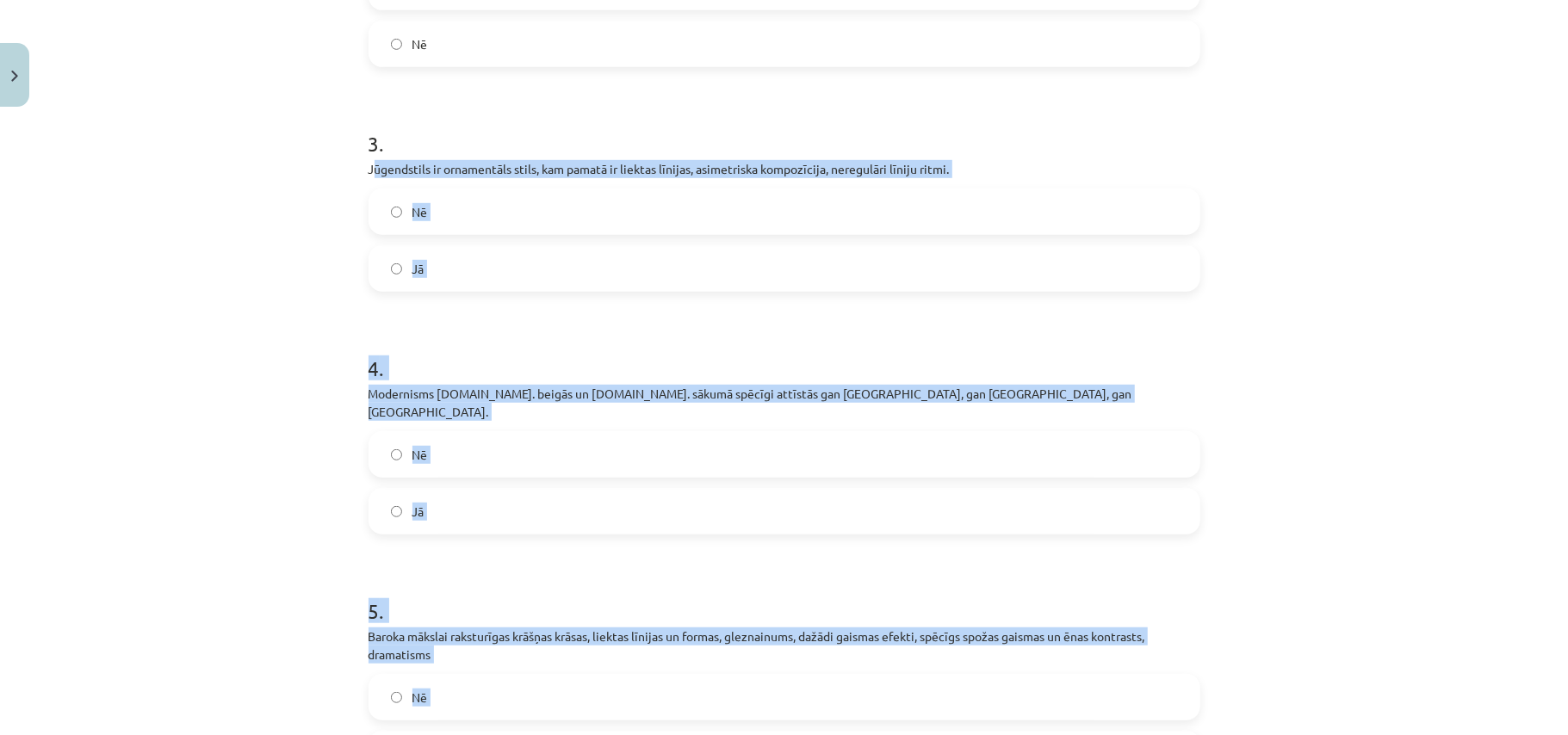
click at [273, 194] on div "Mācību tēma: Kultūras un mākslas i (vizuālā māksla) - 10. klases 2. ieskaites m…" at bounding box center [784, 367] width 1568 height 735
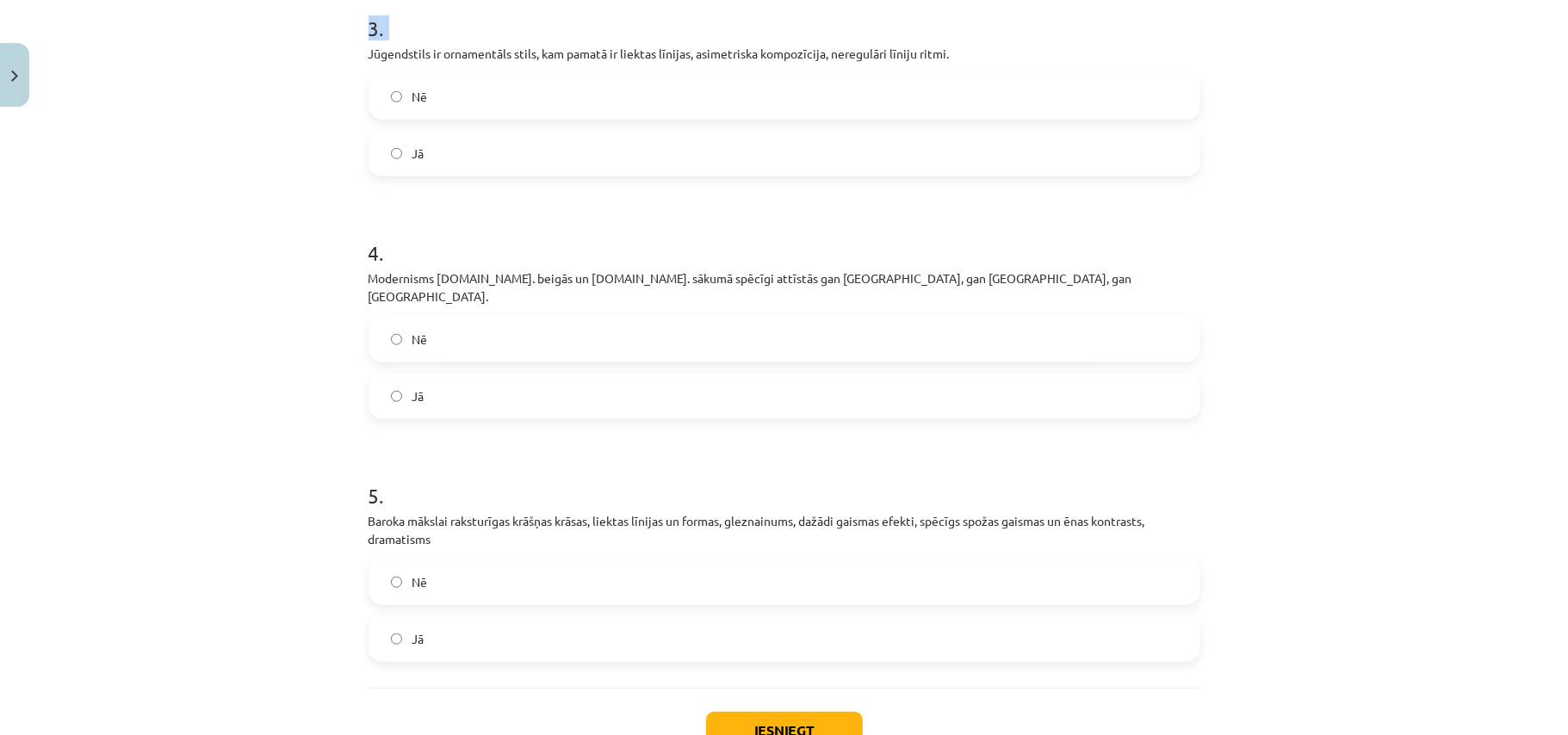
scroll to position [914, 0]
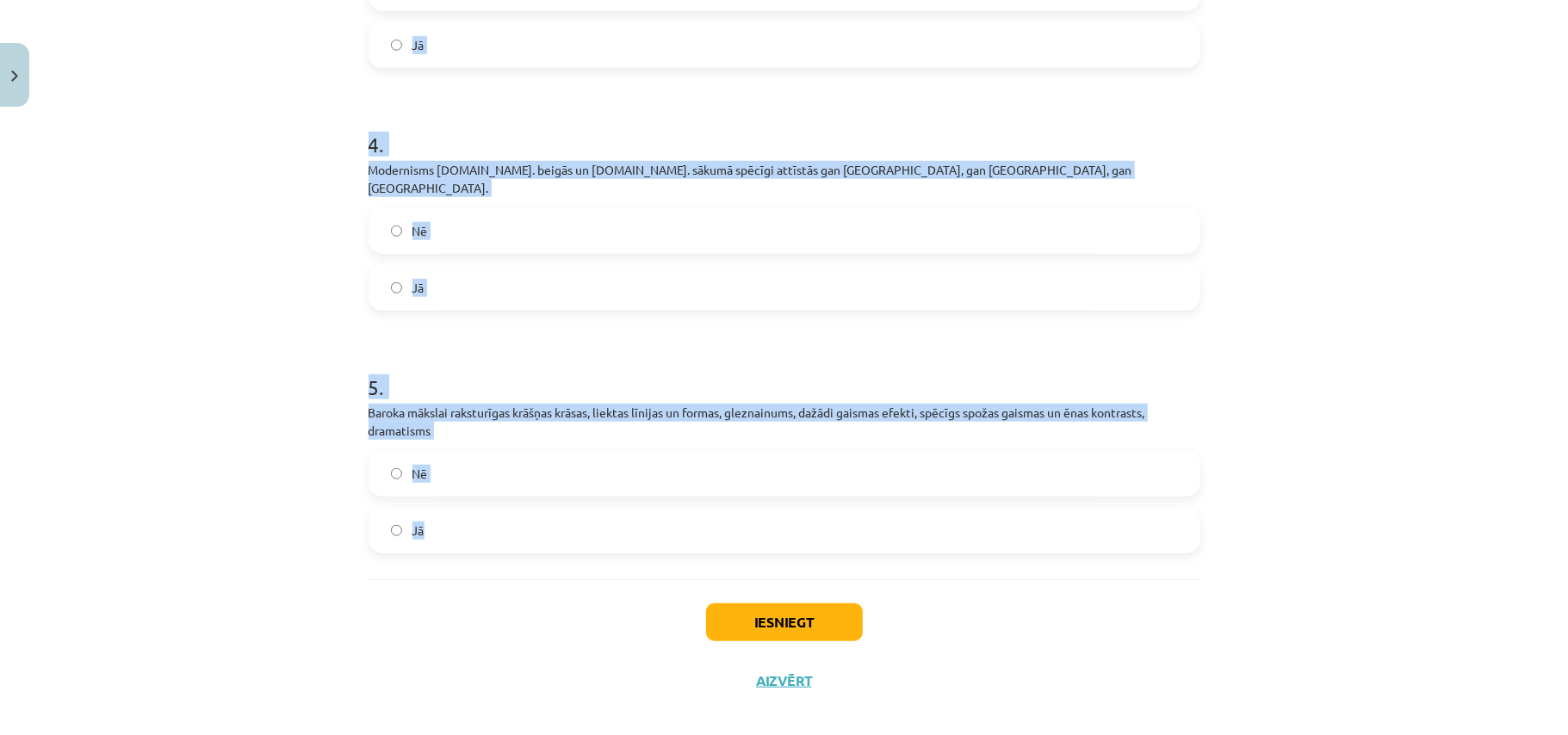
drag, startPoint x: 338, startPoint y: 170, endPoint x: 443, endPoint y: 497, distance: 343.4
click at [443, 497] on div "Mācību tēma: Kultūras un mākslas i (vizuālā māksla) - 10. klases 2. ieskaites m…" at bounding box center [784, 367] width 1568 height 735
copy form "Jūgendstils ir ornamentāls stils, kam pamatā ir liektas līnijas, asimetriska ko…"
click at [441, 509] on label "Jā" at bounding box center [784, 530] width 828 height 43
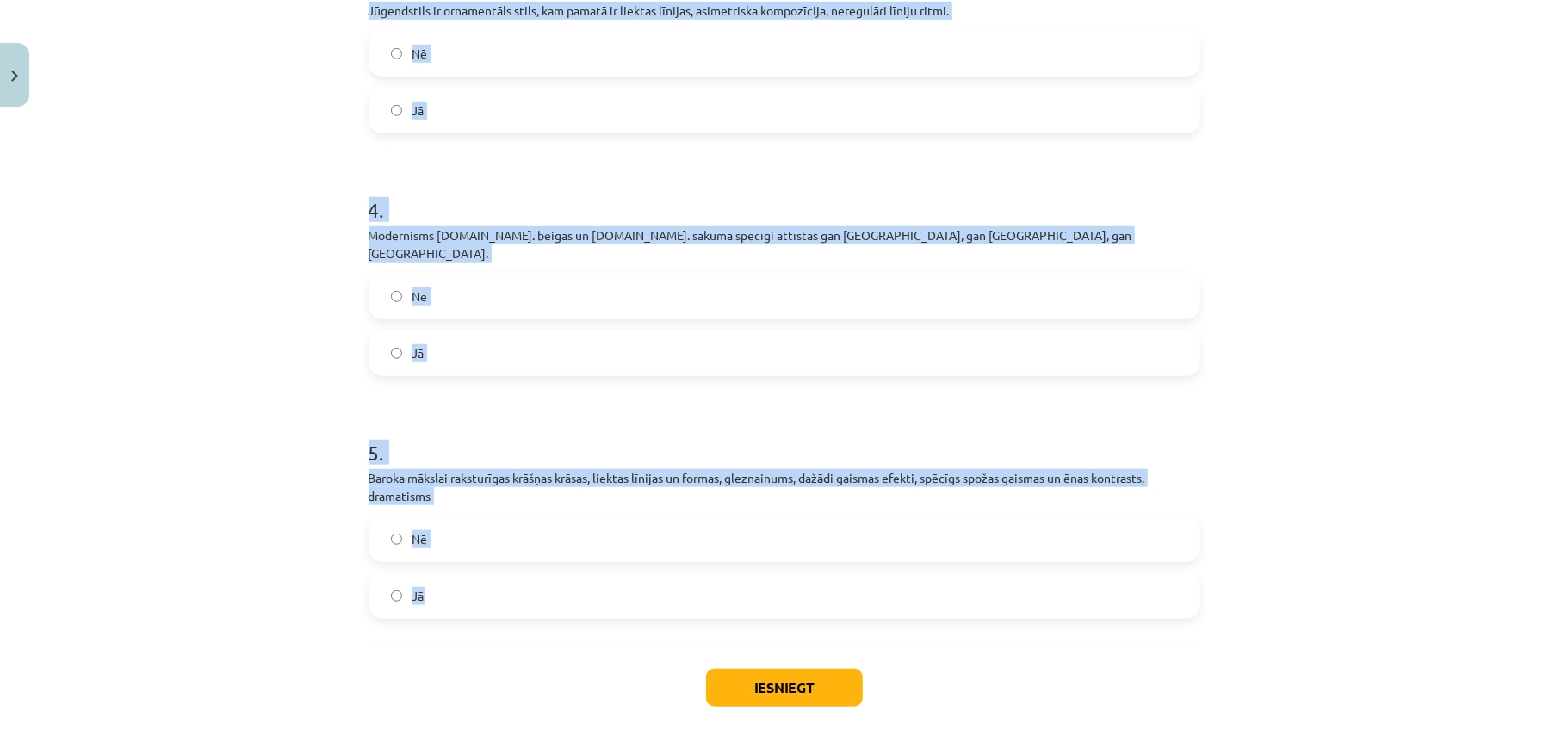
scroll to position [724, 0]
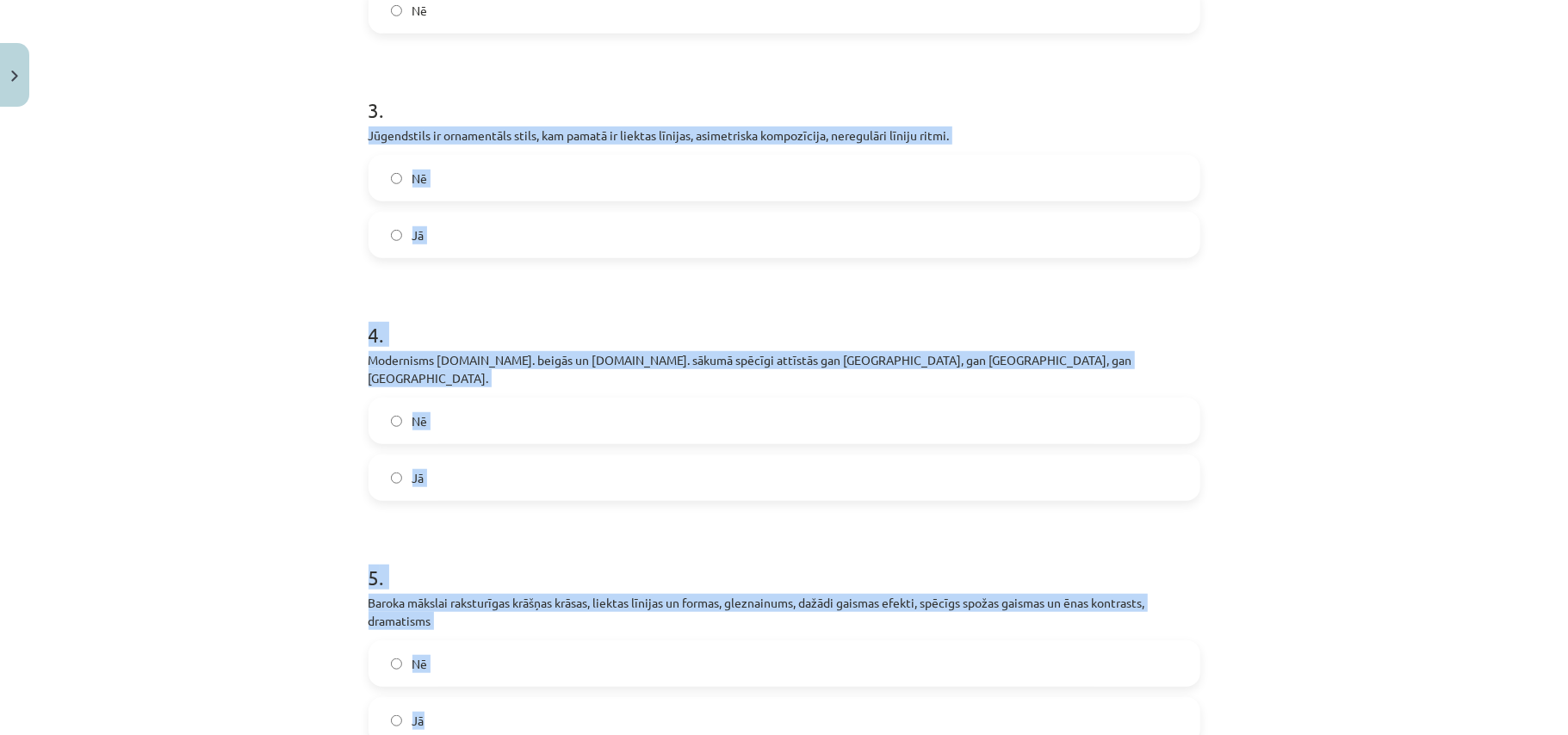
click at [431, 460] on label "Jā" at bounding box center [784, 478] width 828 height 43
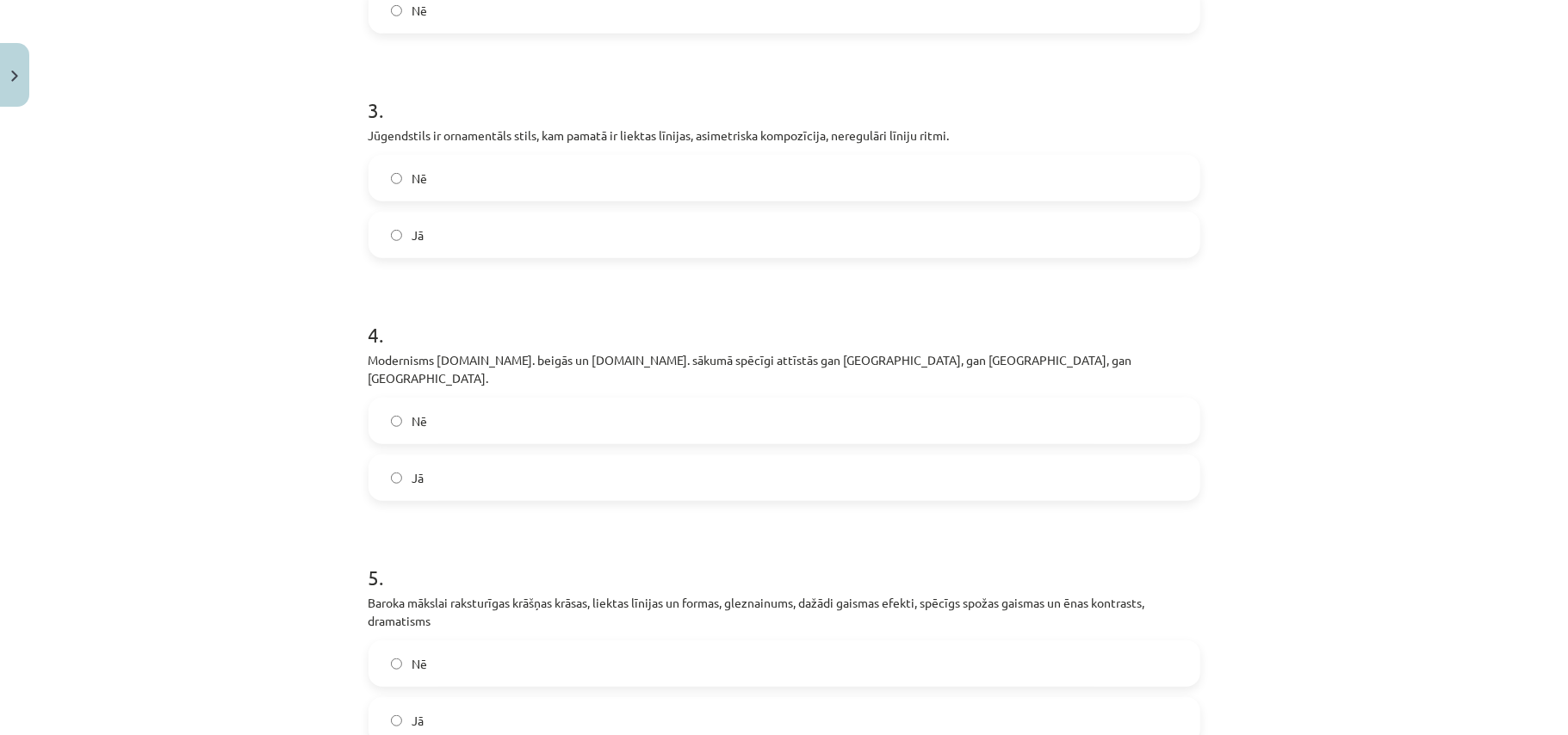
click at [446, 234] on label "Jā" at bounding box center [784, 235] width 828 height 43
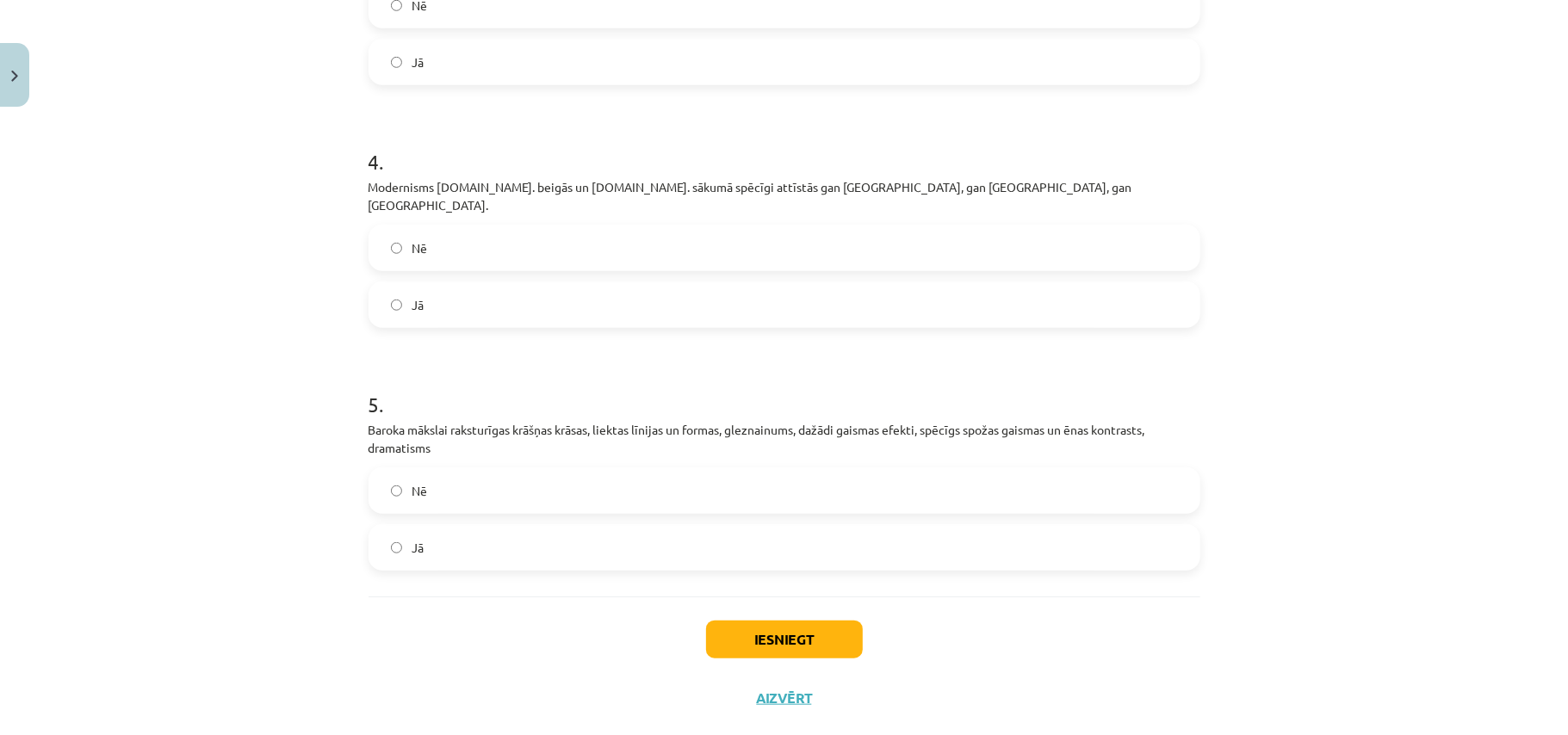
scroll to position [914, 0]
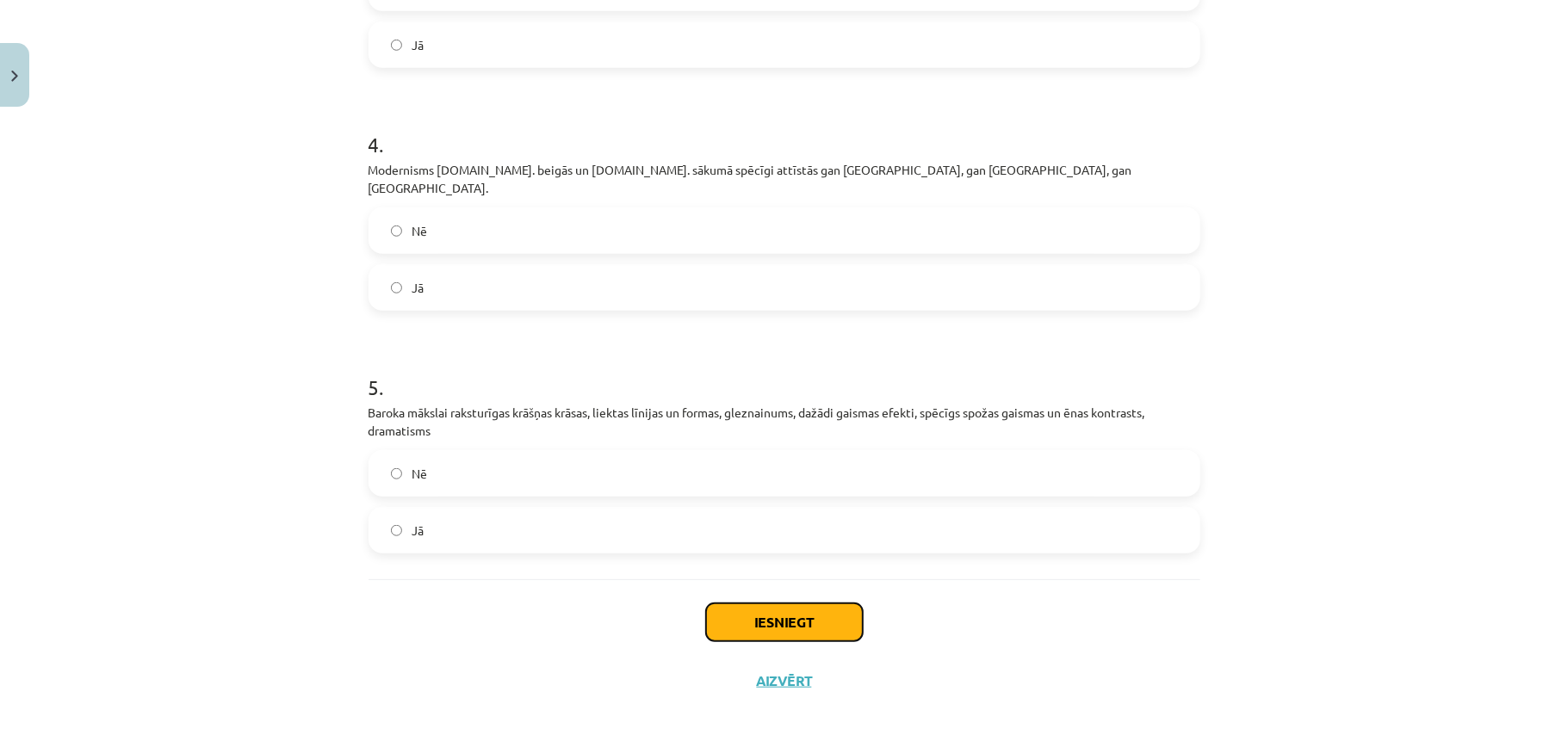
click at [806, 604] on button "Iesniegt" at bounding box center [784, 622] width 157 height 37
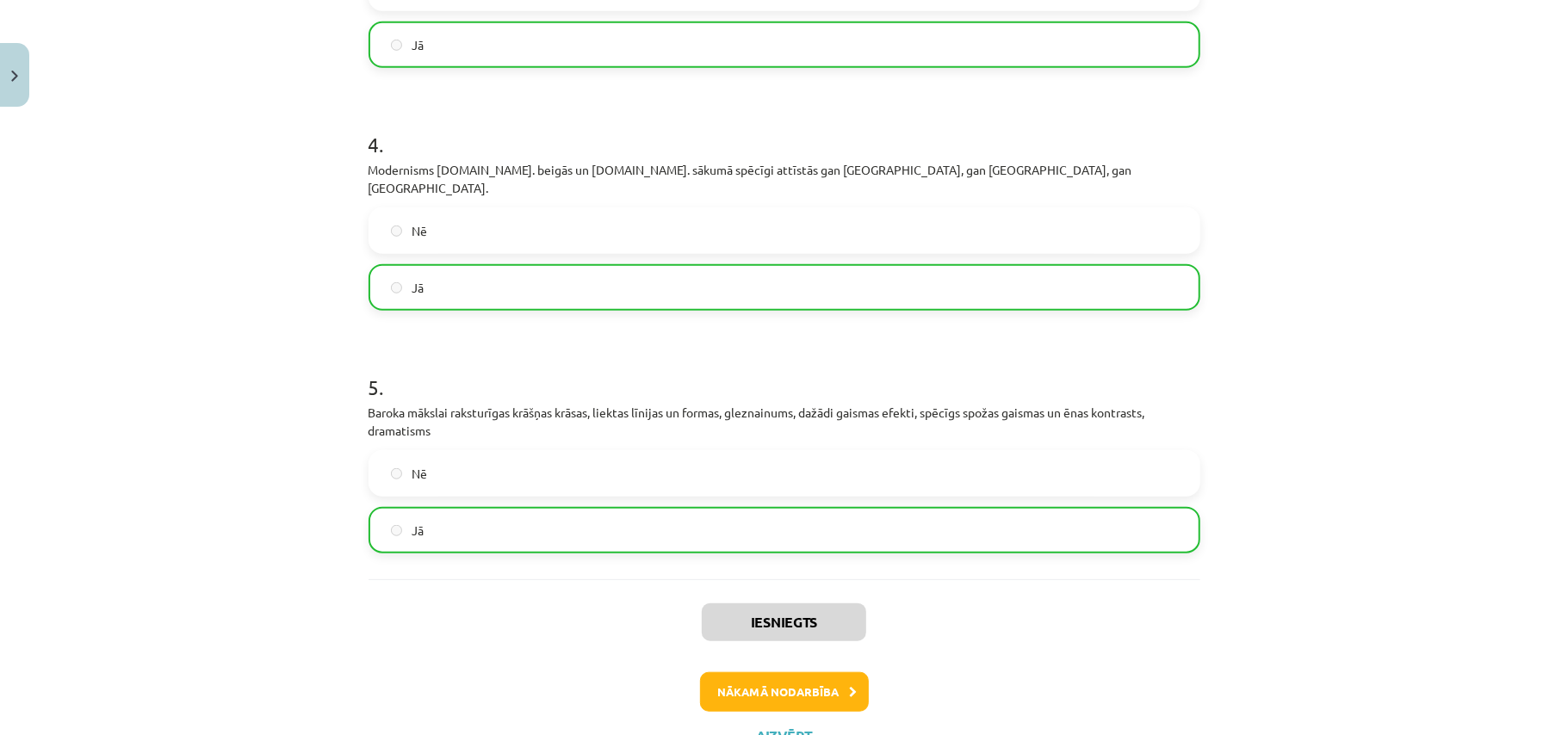
scroll to position [970, 0]
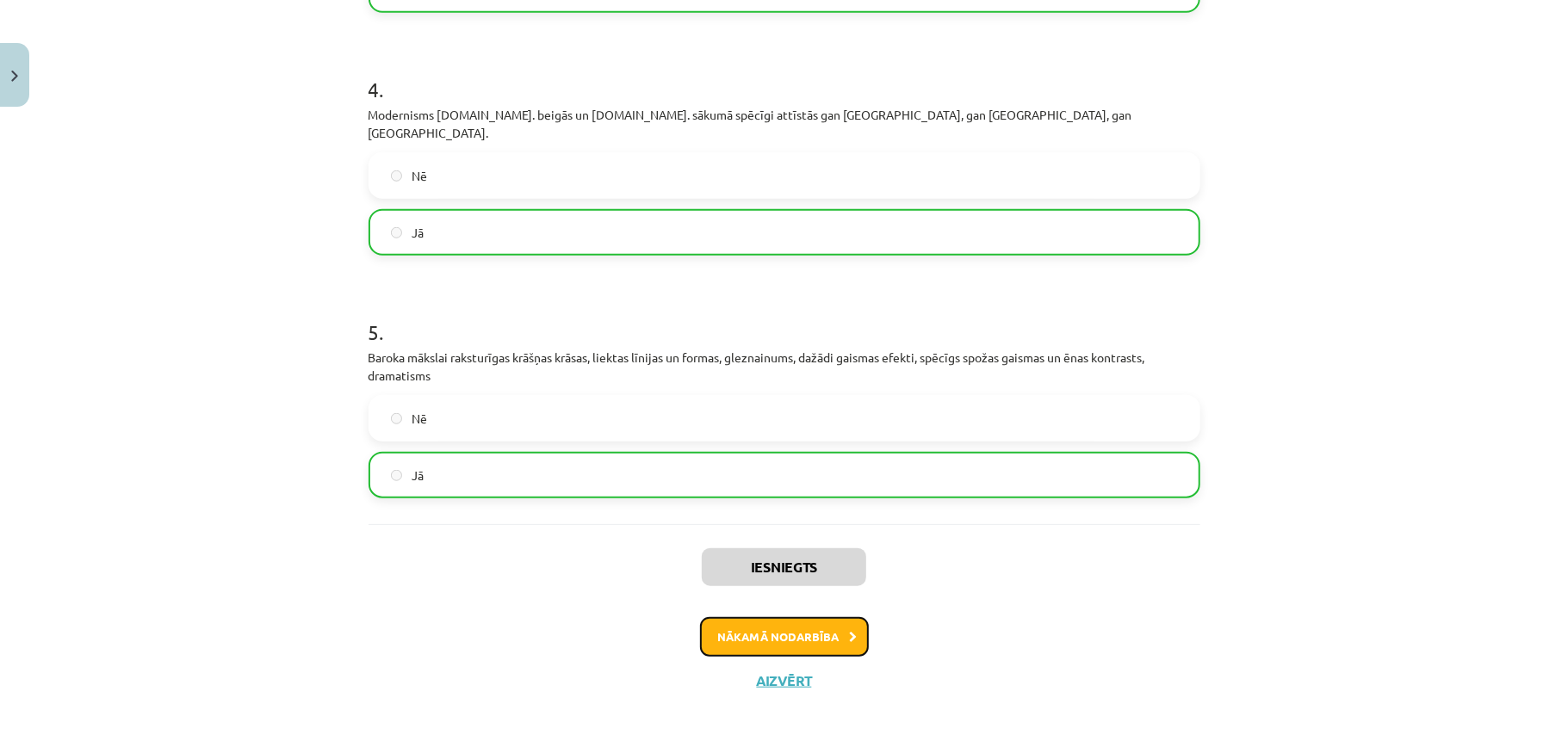
click at [748, 628] on button "Nākamā nodarbība" at bounding box center [784, 636] width 169 height 39
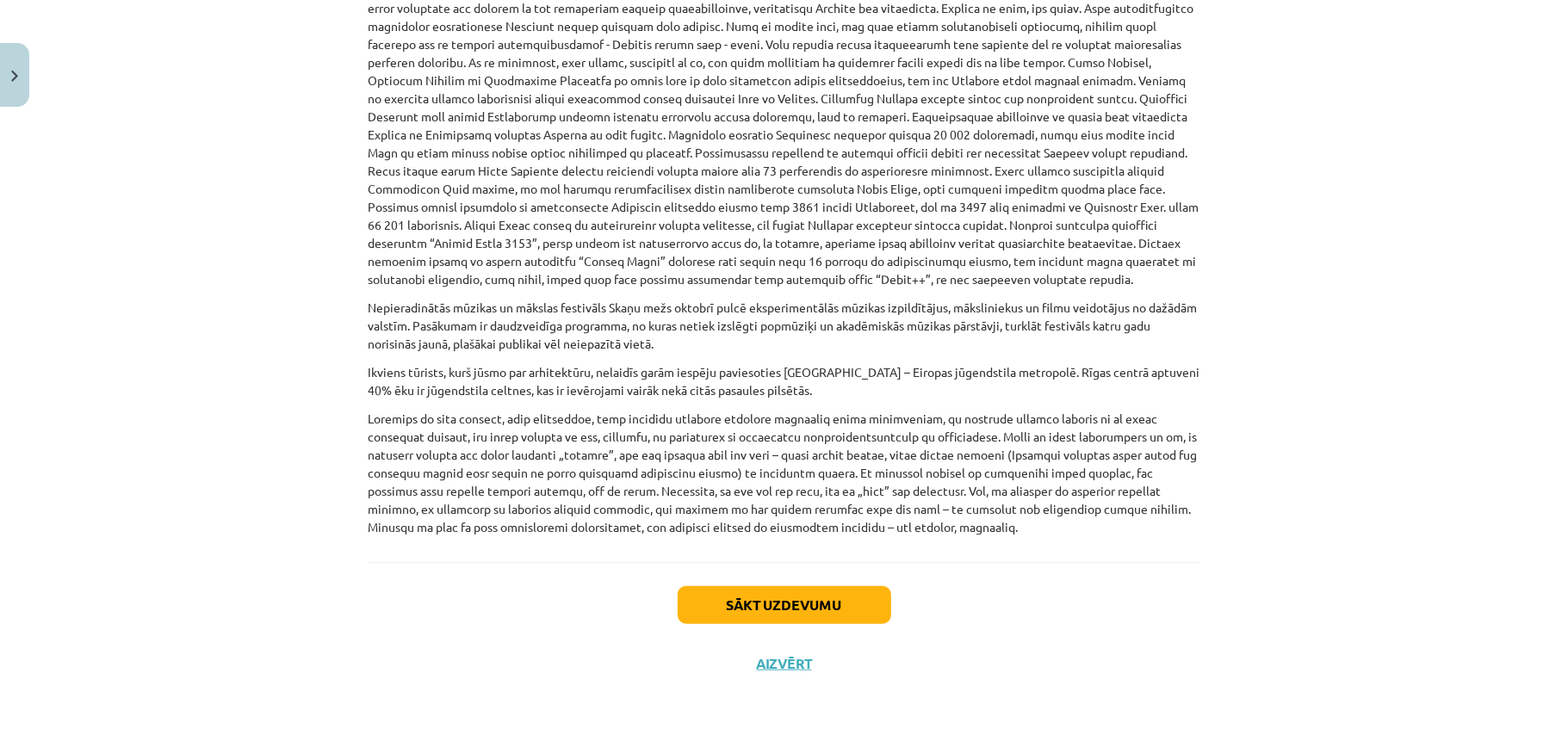
scroll to position [1006, 0]
click at [800, 603] on button "Sākt uzdevumu" at bounding box center [784, 604] width 214 height 37
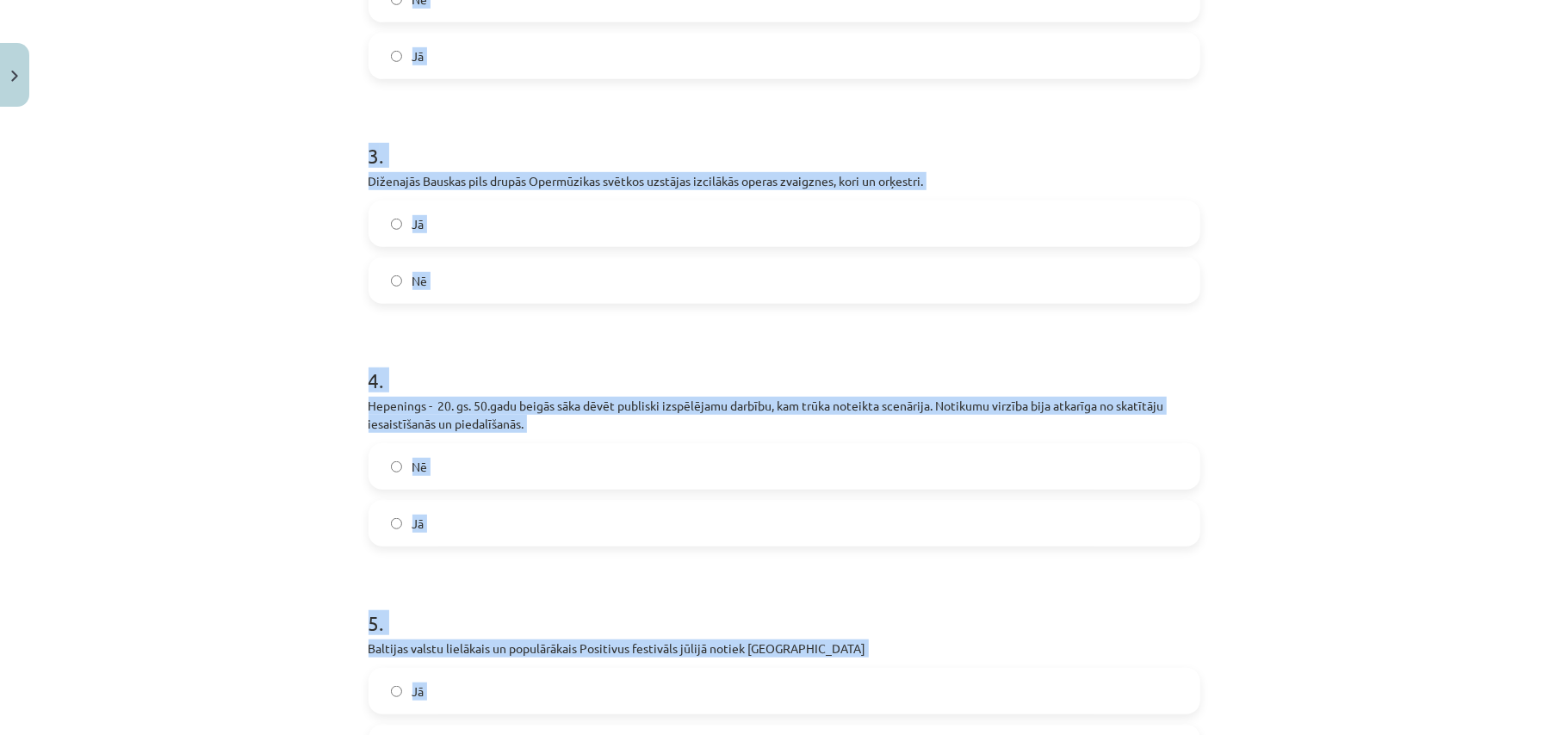
scroll to position [914, 0]
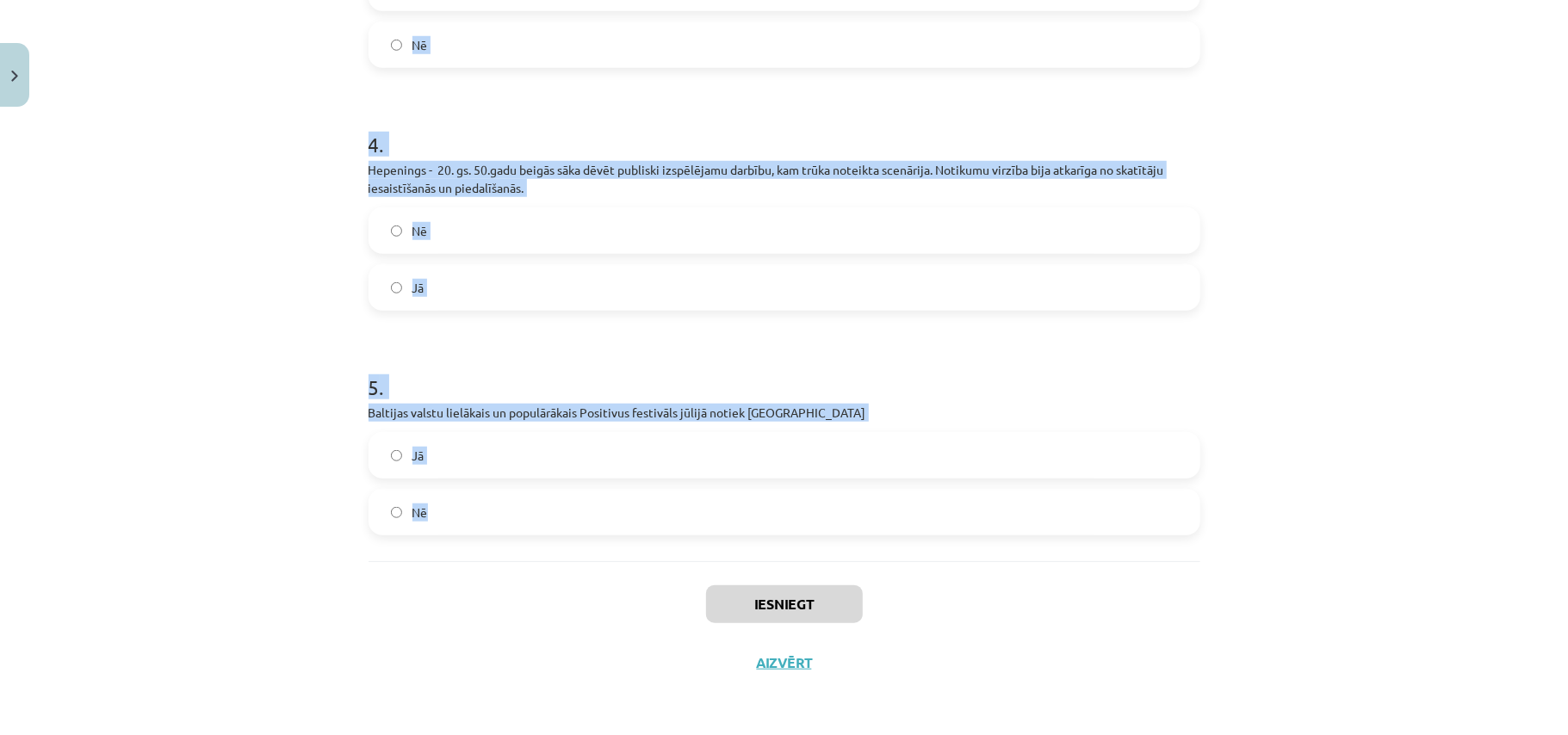
drag, startPoint x: 359, startPoint y: 369, endPoint x: 504, endPoint y: 513, distance: 204.4
copy form "Summer Sound jūlijā ir vasarīgākais mūzikas festivāls, kas notiek Liepājas plud…"
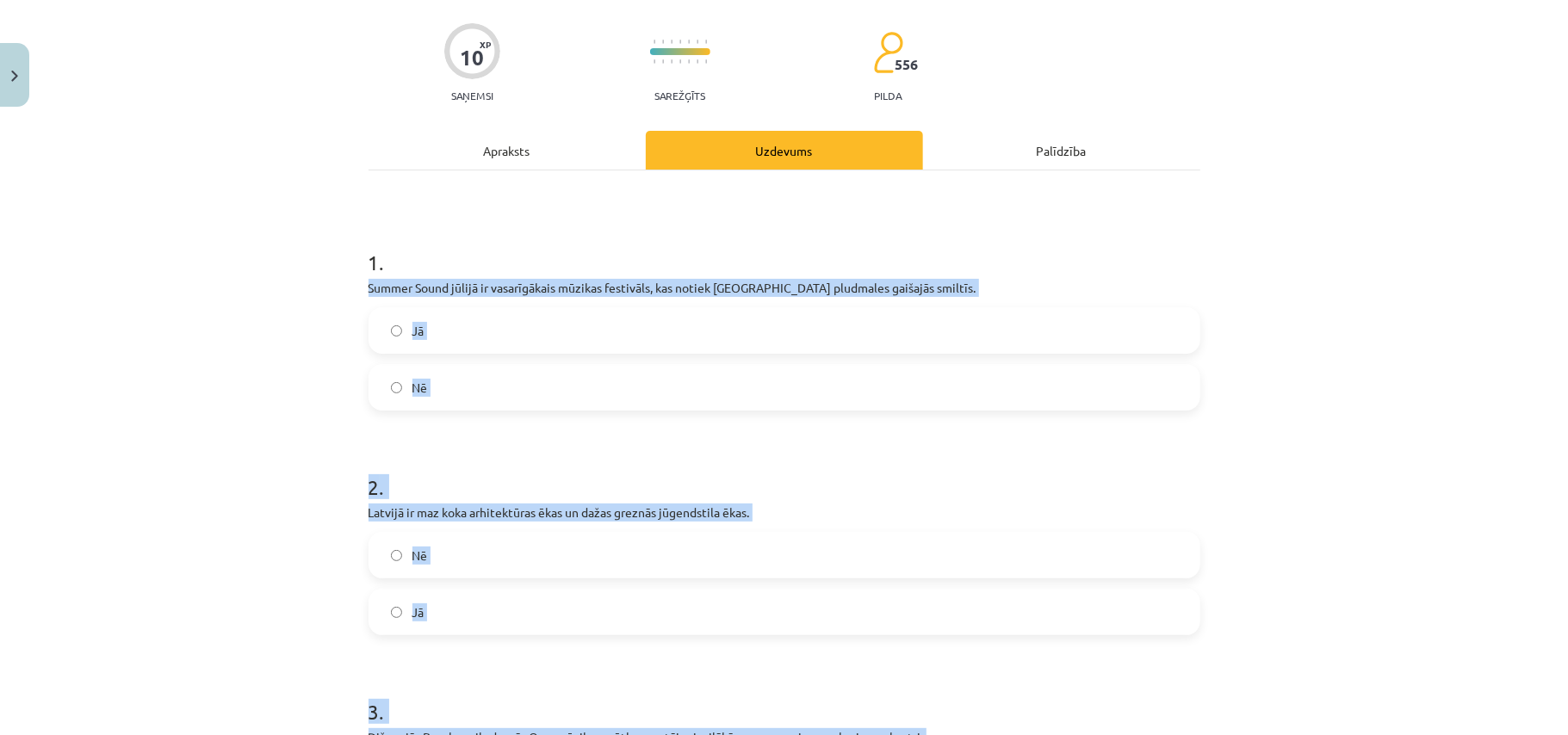
scroll to position [111, 0]
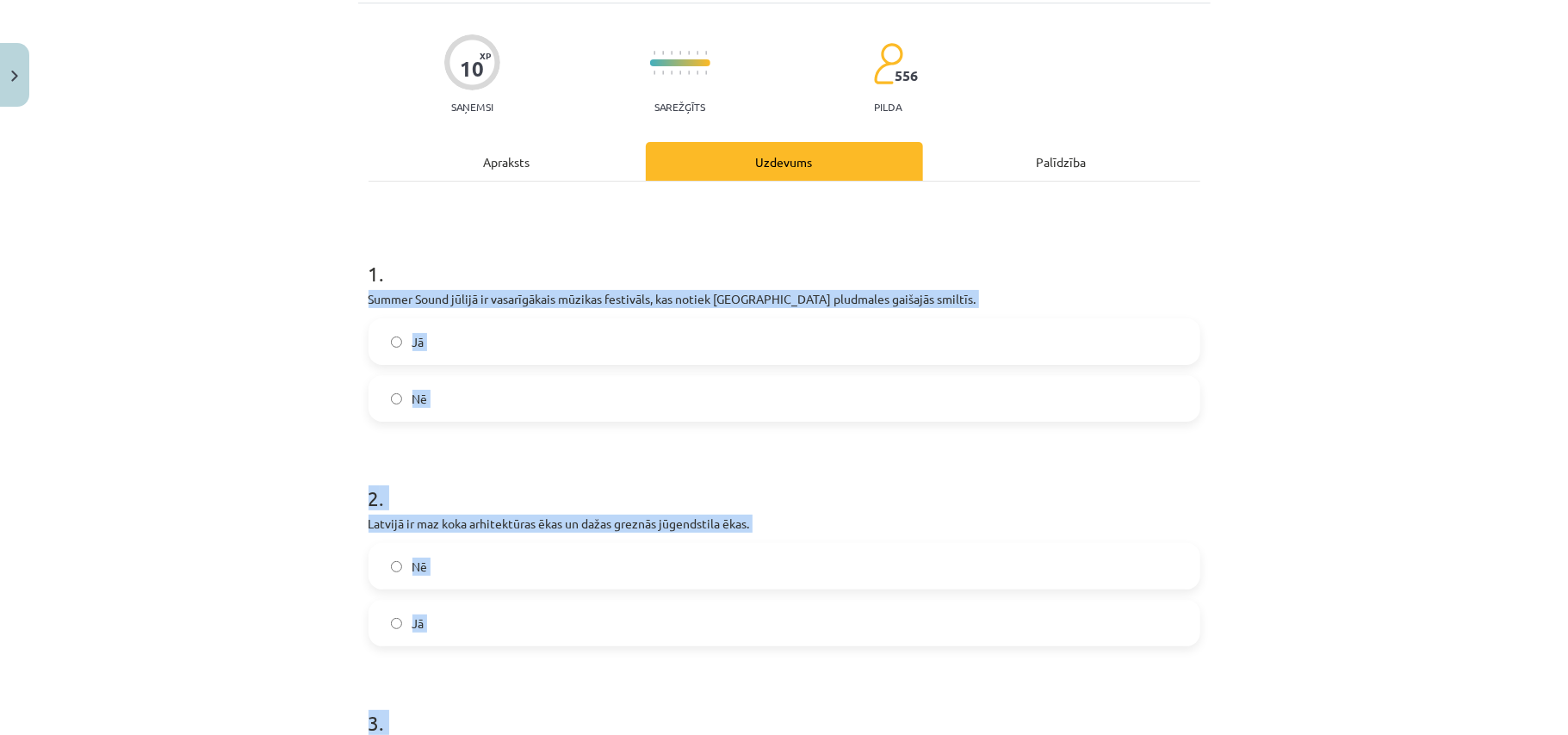
click at [208, 421] on div "Mācību tēma: Kultūras un mākslas i (vizuālā māksla) - 10. klases 2. ieskaites m…" at bounding box center [784, 367] width 1568 height 735
click at [508, 345] on label "Jā" at bounding box center [784, 341] width 828 height 43
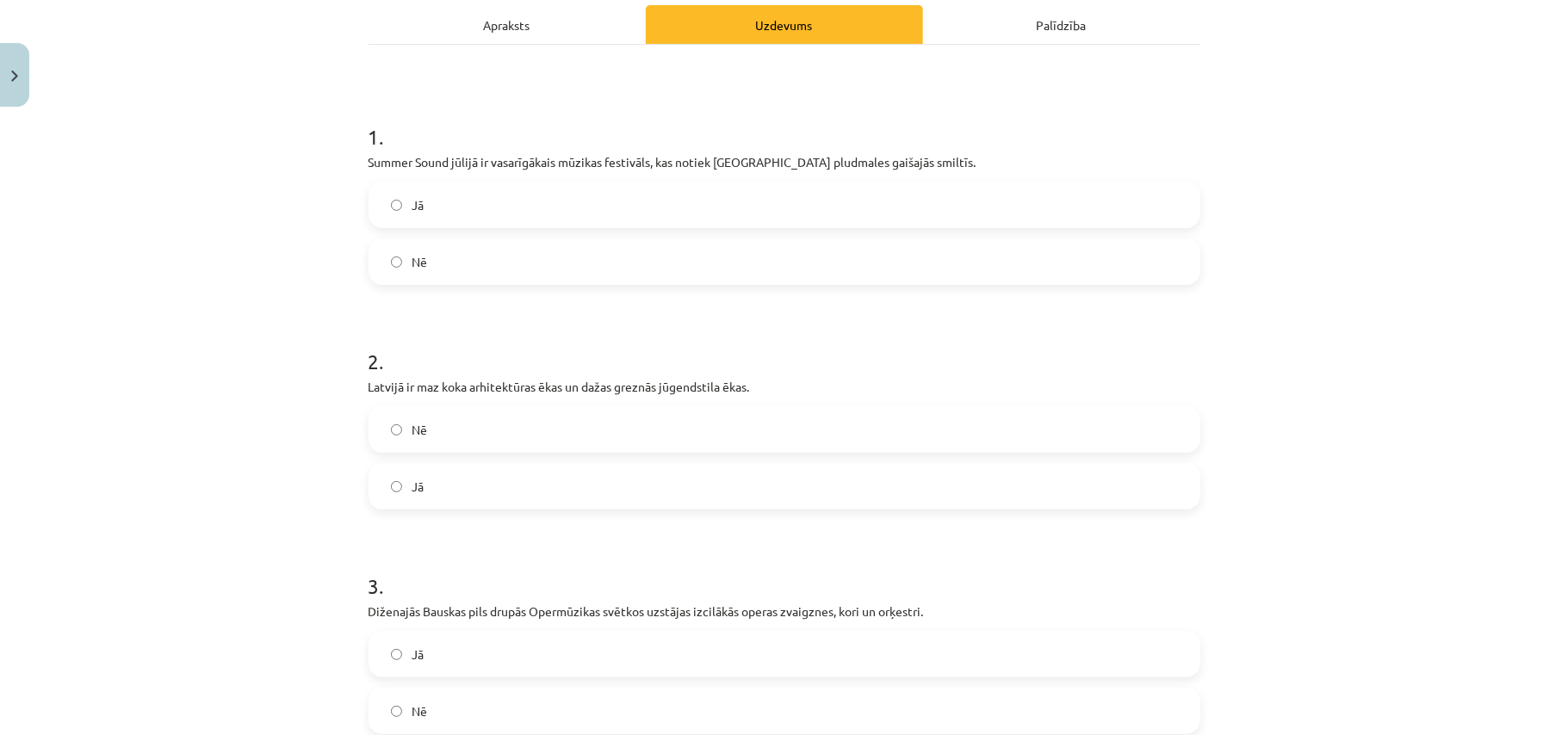
scroll to position [264, 0]
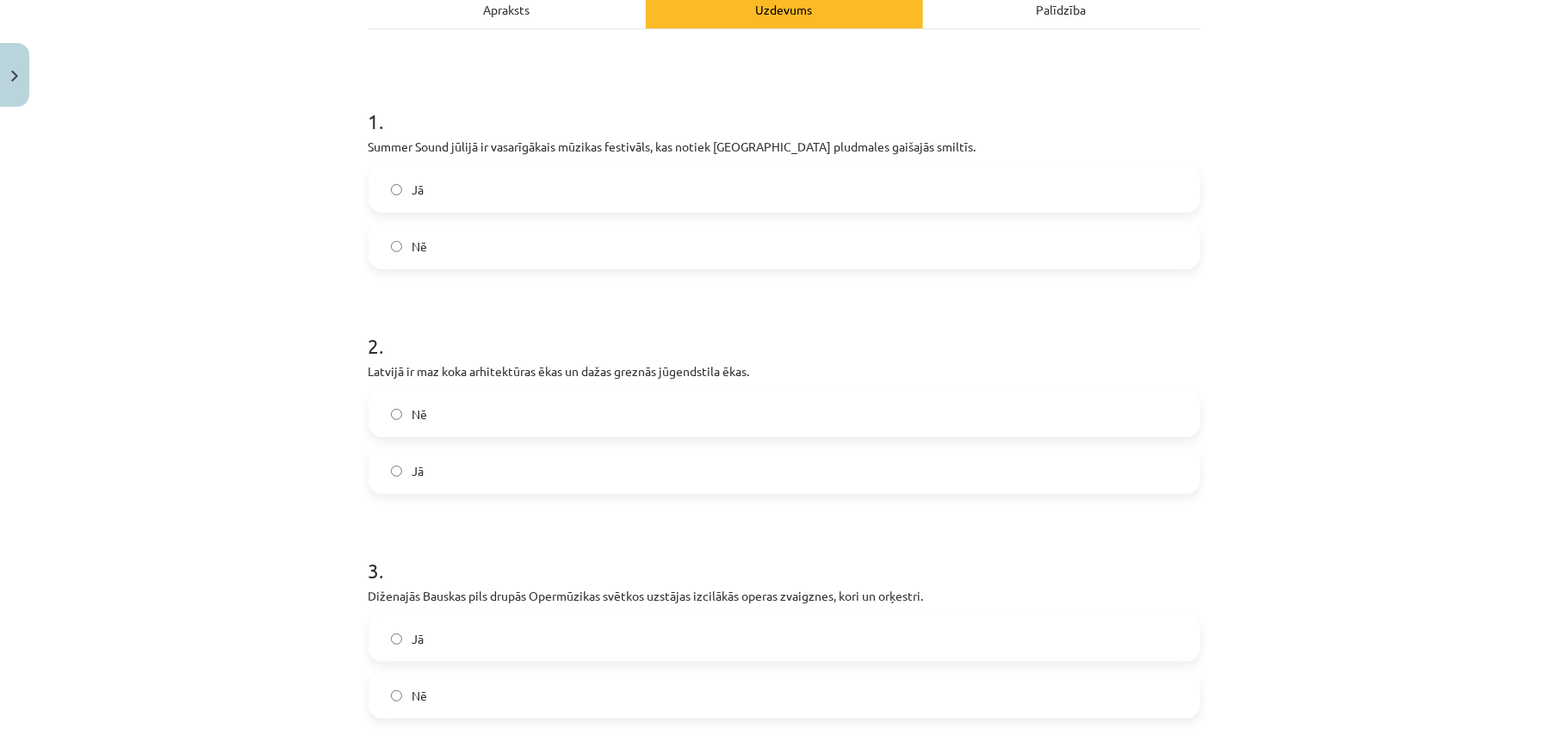
click at [477, 416] on label "Nē" at bounding box center [784, 414] width 828 height 43
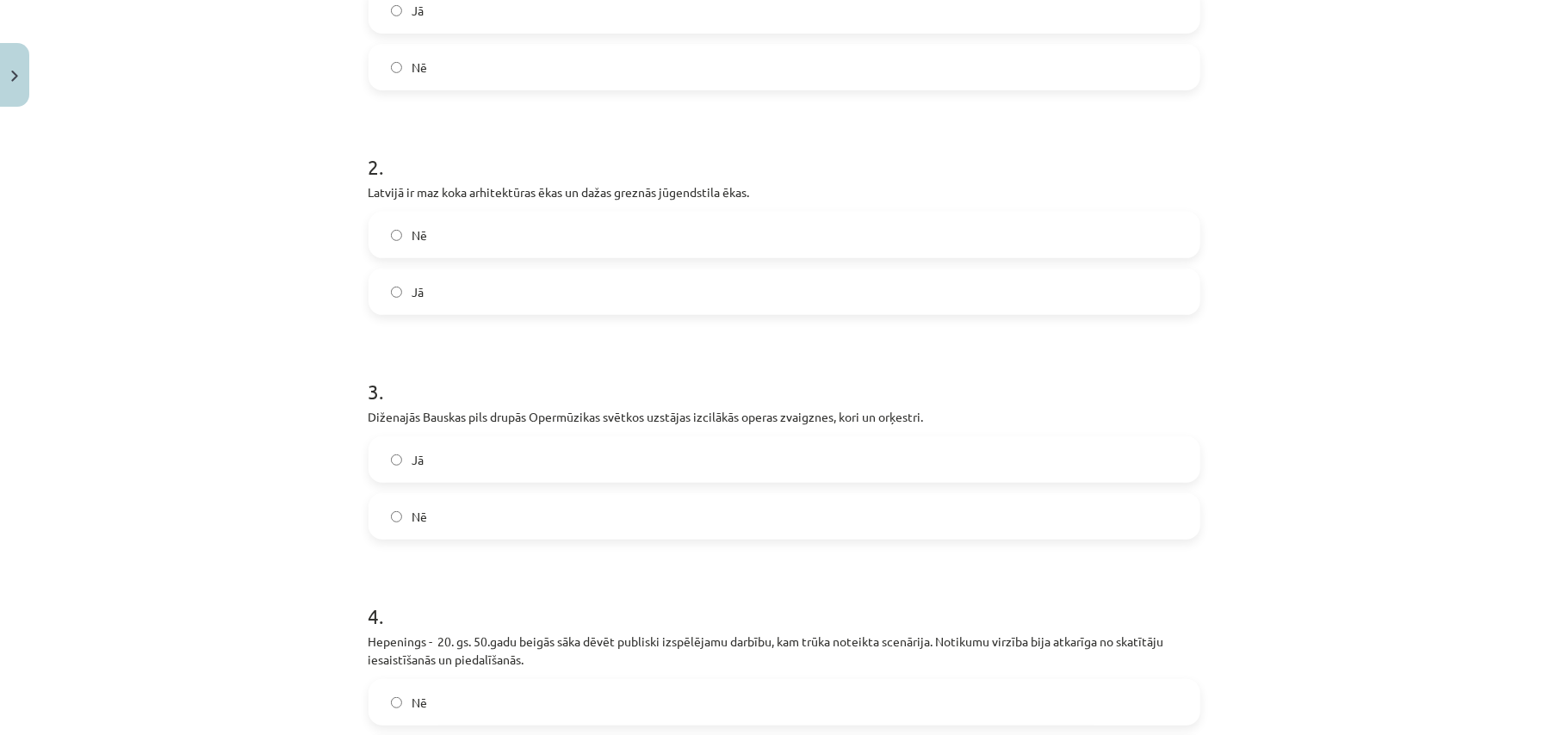
scroll to position [456, 0]
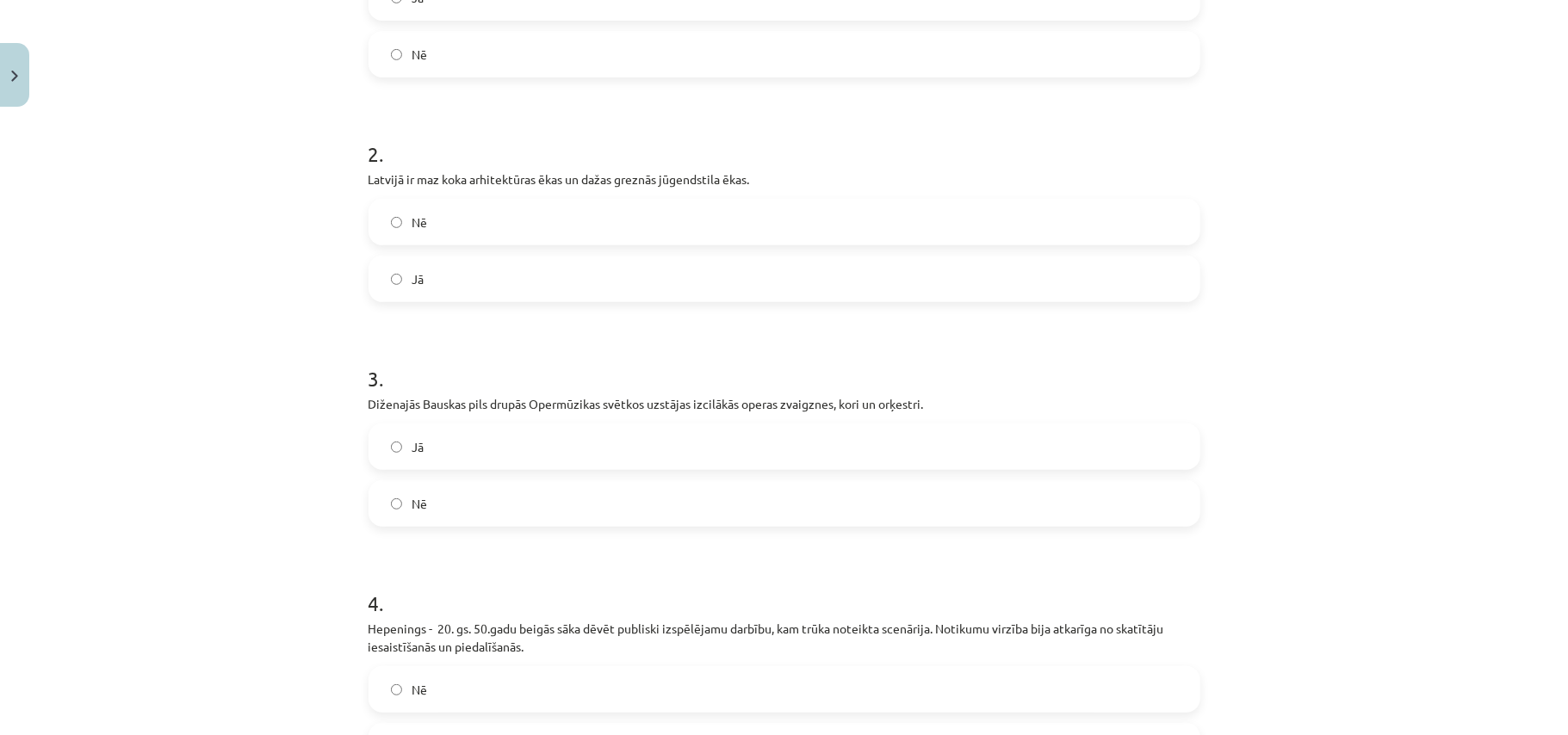
click at [466, 448] on label "Jā" at bounding box center [784, 446] width 828 height 43
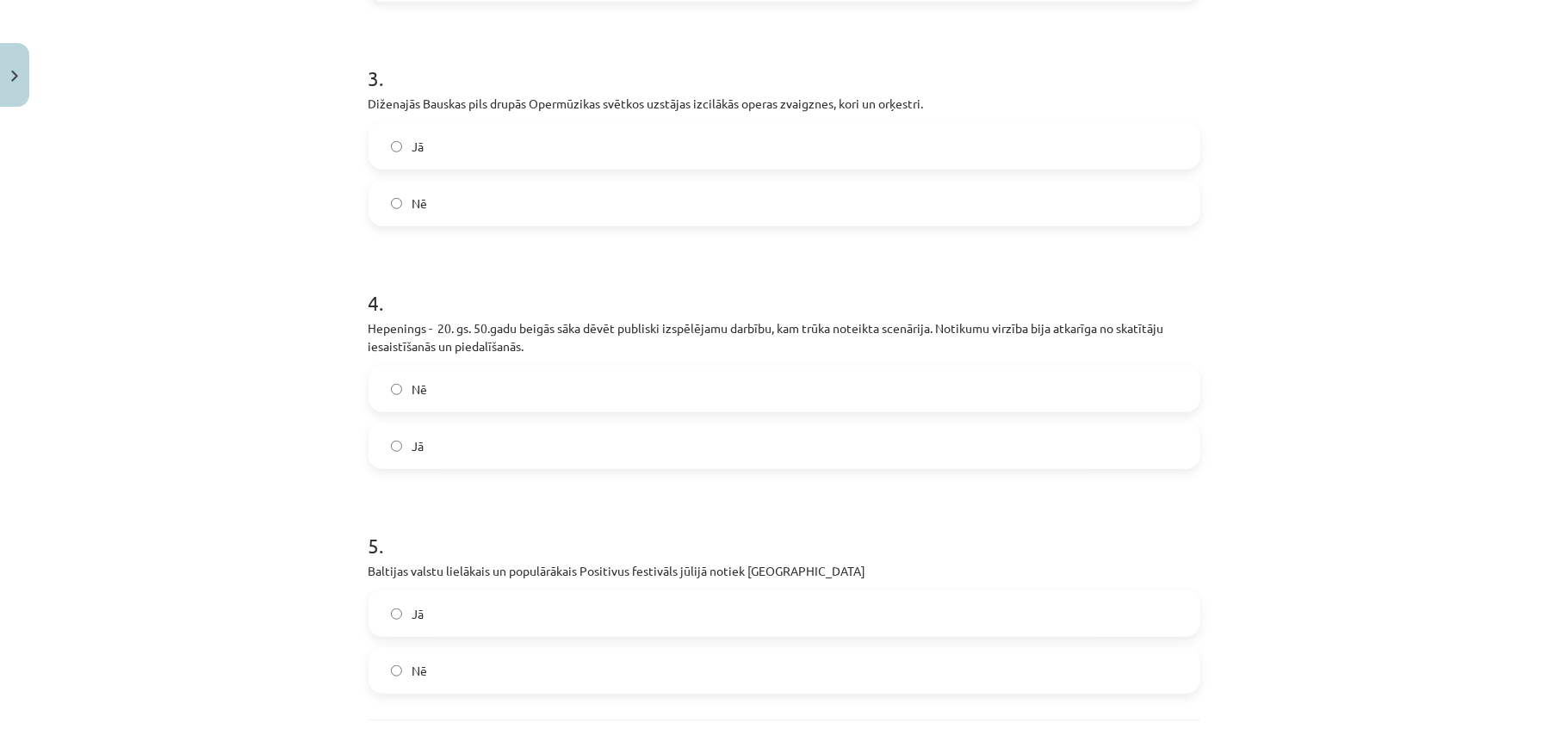
scroll to position [761, 0]
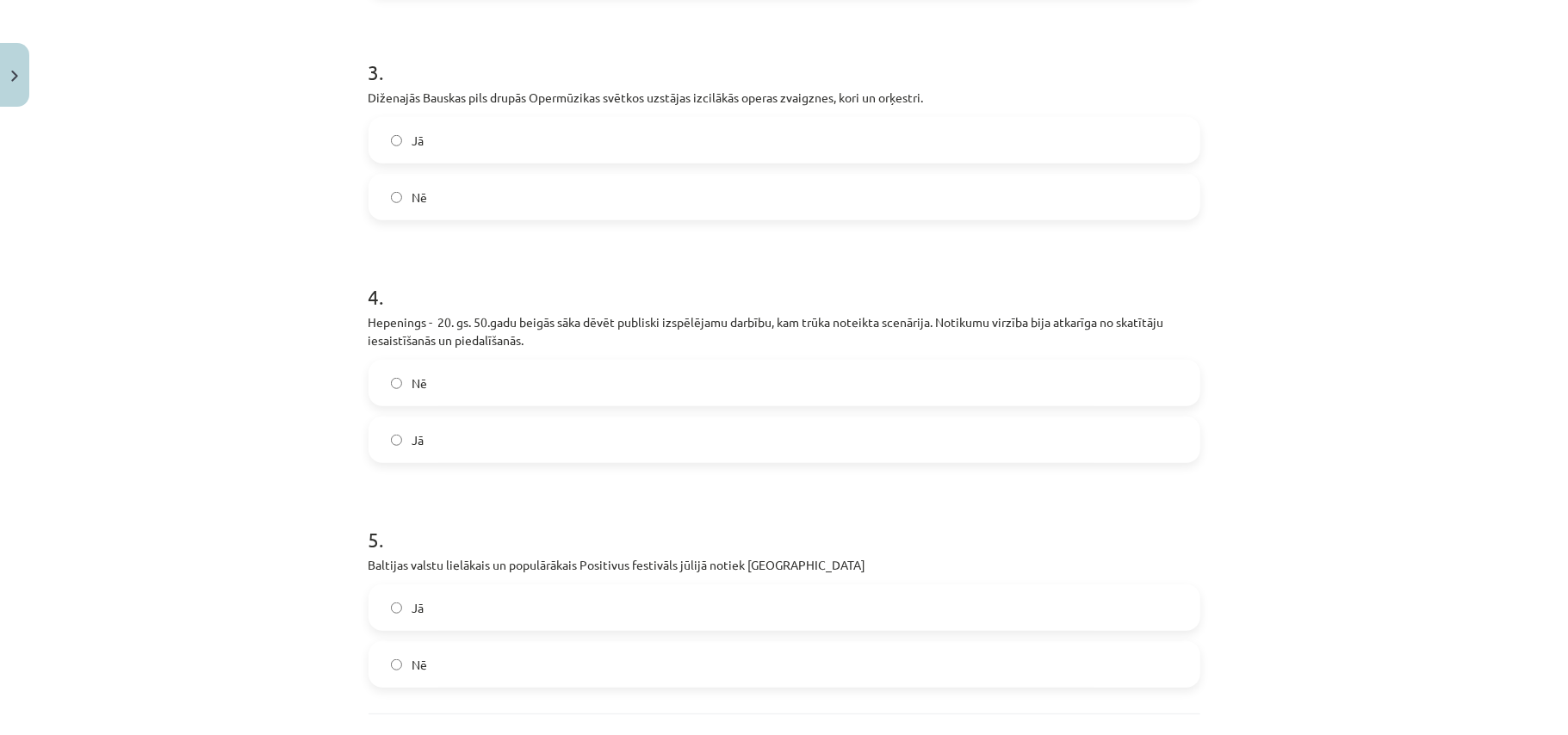
click at [458, 430] on label "Jā" at bounding box center [784, 439] width 828 height 43
click at [434, 656] on label "Nē" at bounding box center [784, 664] width 828 height 43
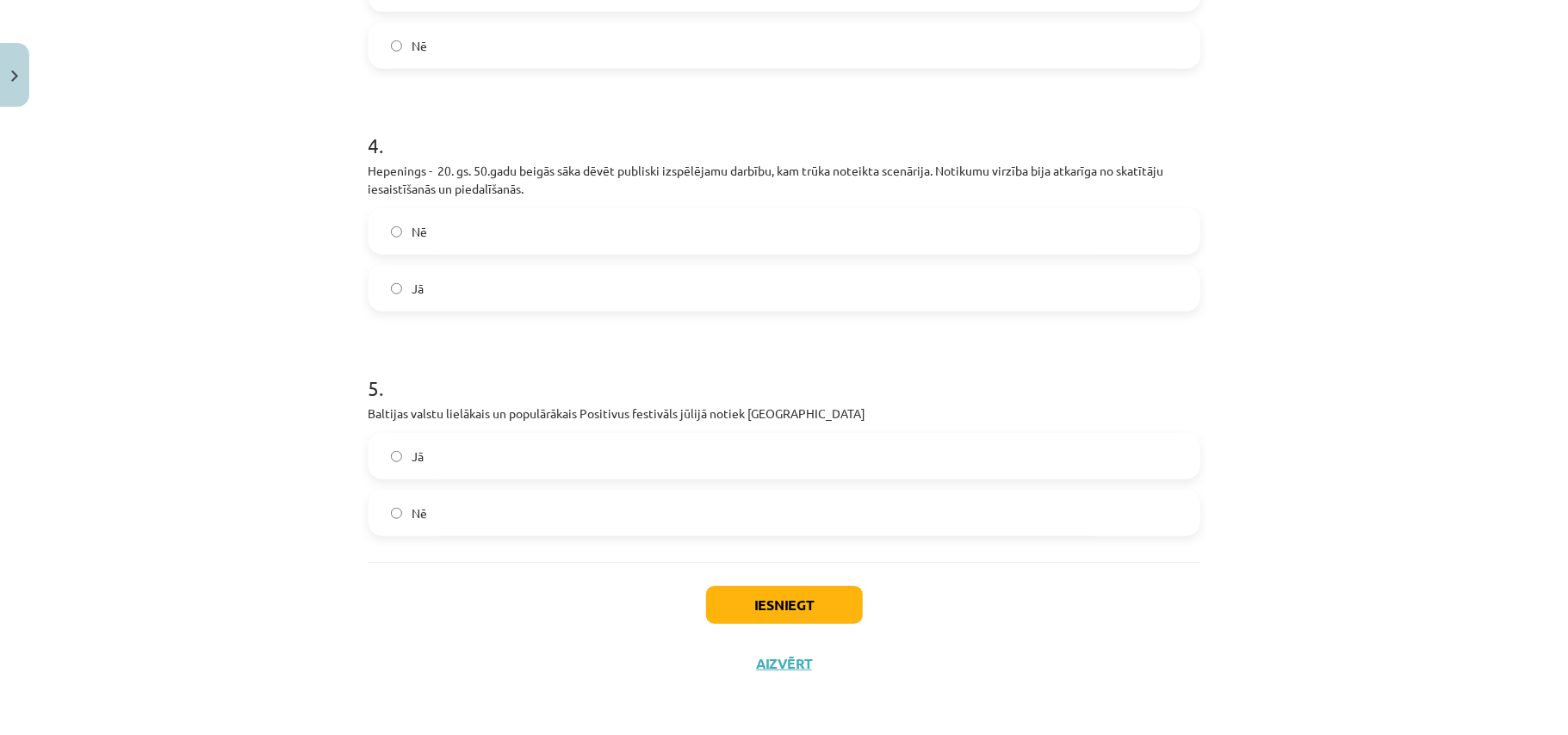
scroll to position [914, 0]
click at [804, 600] on button "Iesniegt" at bounding box center [784, 604] width 157 height 37
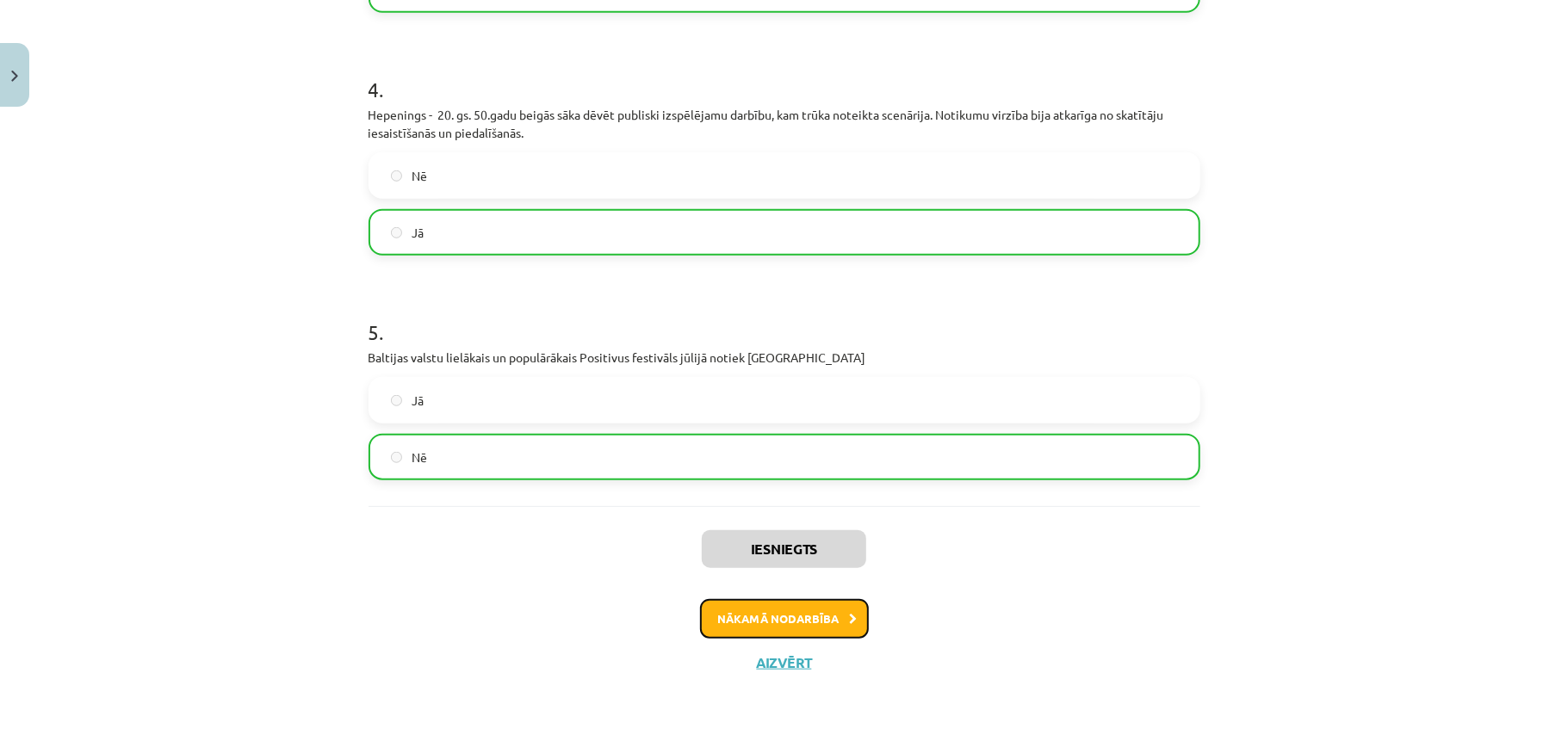
click at [822, 624] on button "Nākamā nodarbība" at bounding box center [784, 618] width 169 height 39
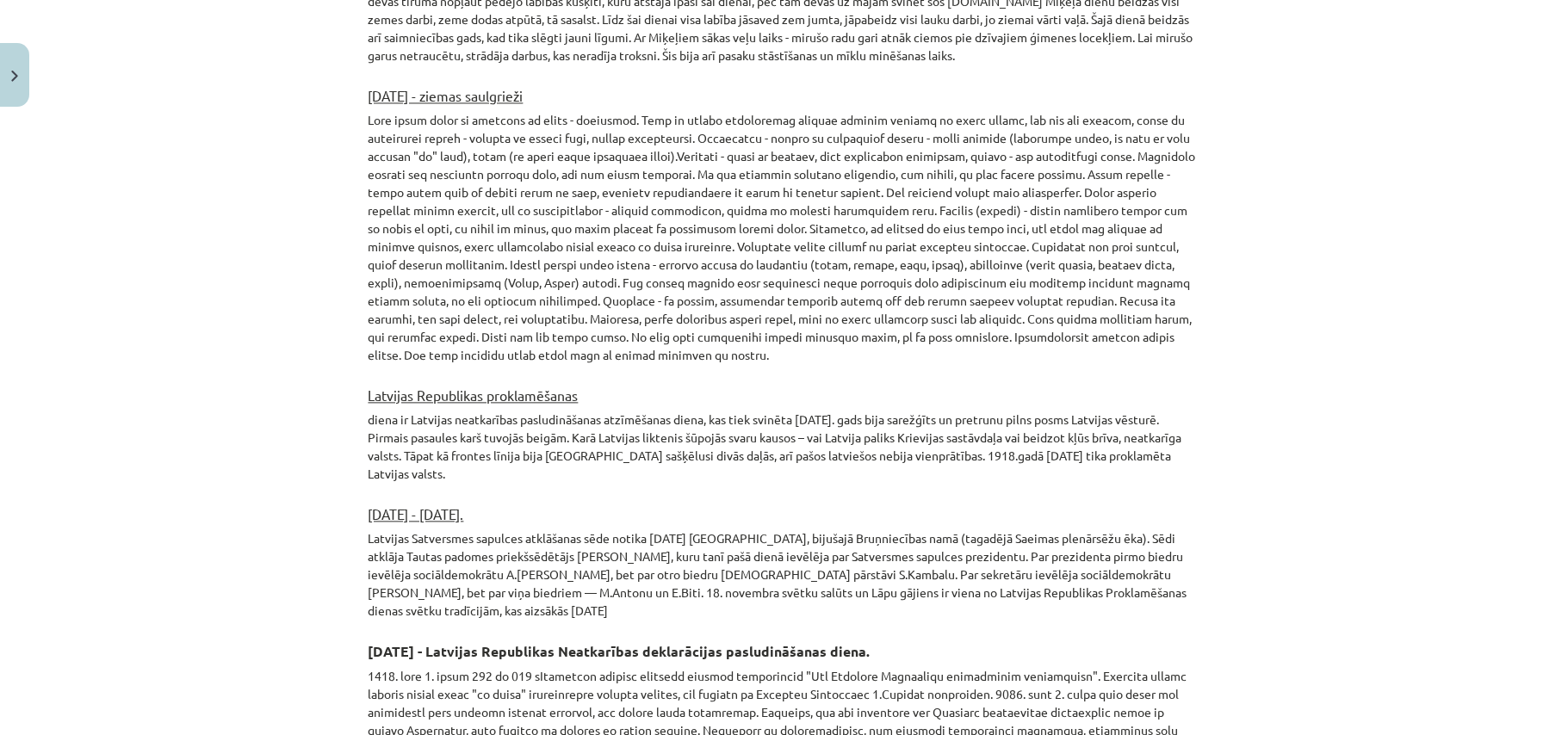
scroll to position [2817, 0]
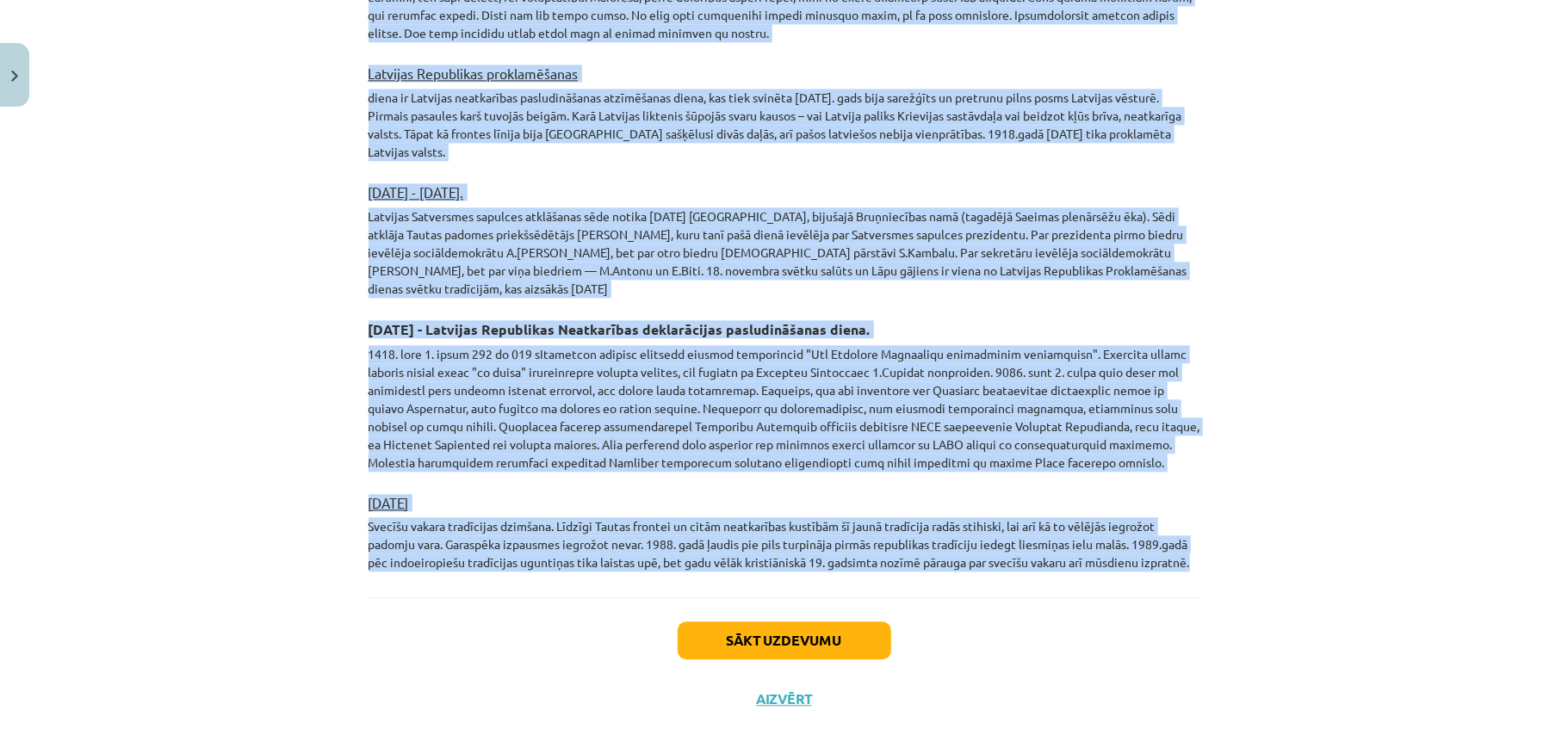
drag, startPoint x: 356, startPoint y: 249, endPoint x: 1254, endPoint y: 541, distance: 944.3
click at [1254, 541] on div "Mācību tēma: Kultūras un mākslas i (vizuālā māksla) - 10. klases 2. ieskaites m…" at bounding box center [784, 367] width 1568 height 735
click at [823, 622] on button "Sākt uzdevumu" at bounding box center [784, 640] width 214 height 37
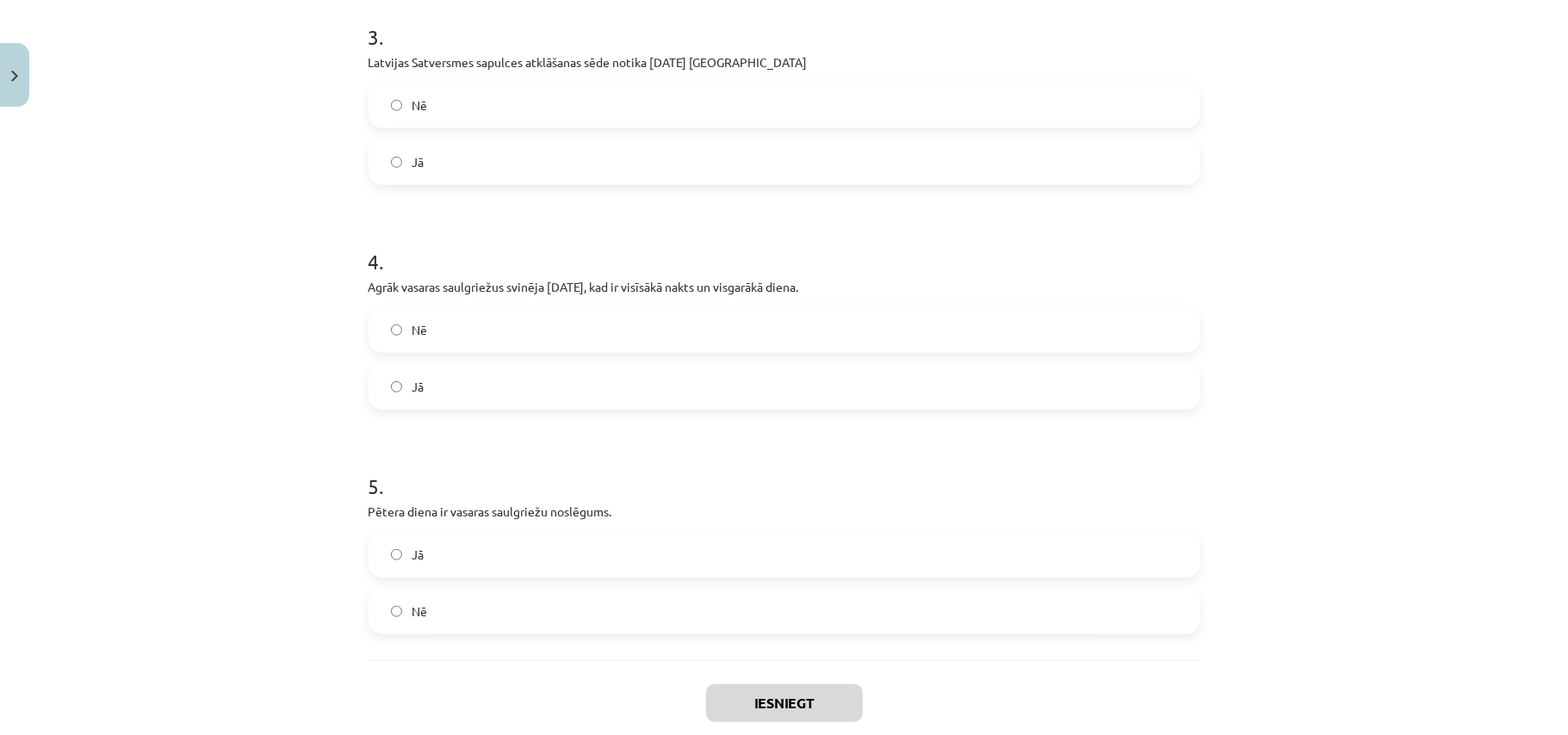
scroll to position [897, 0]
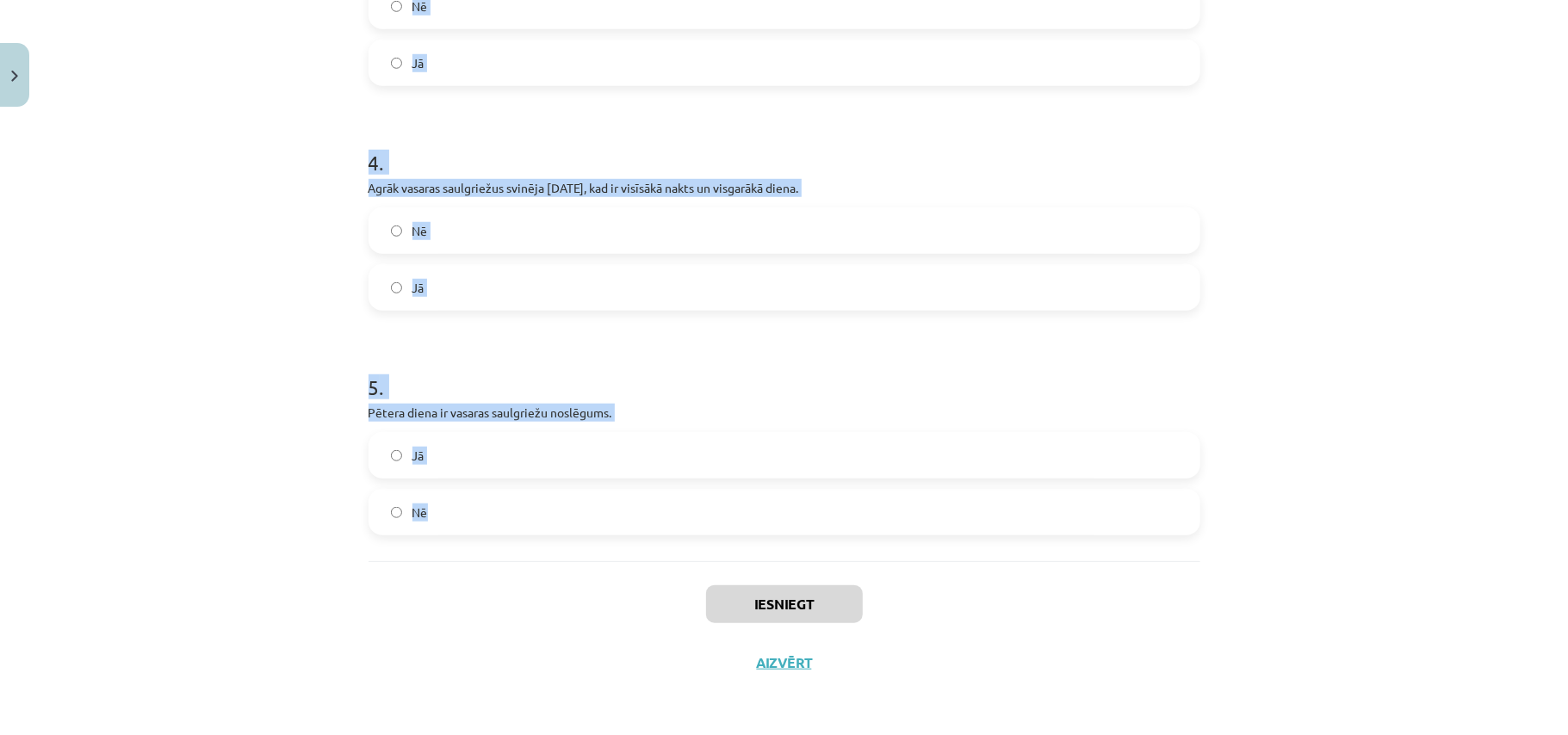
drag, startPoint x: 348, startPoint y: 370, endPoint x: 456, endPoint y: 490, distance: 161.4
click at [456, 490] on div "Mācību tēma: Kultūras un mākslas i (vizuālā māksla) - 10. klases 2. ieskaites m…" at bounding box center [784, 367] width 1568 height 735
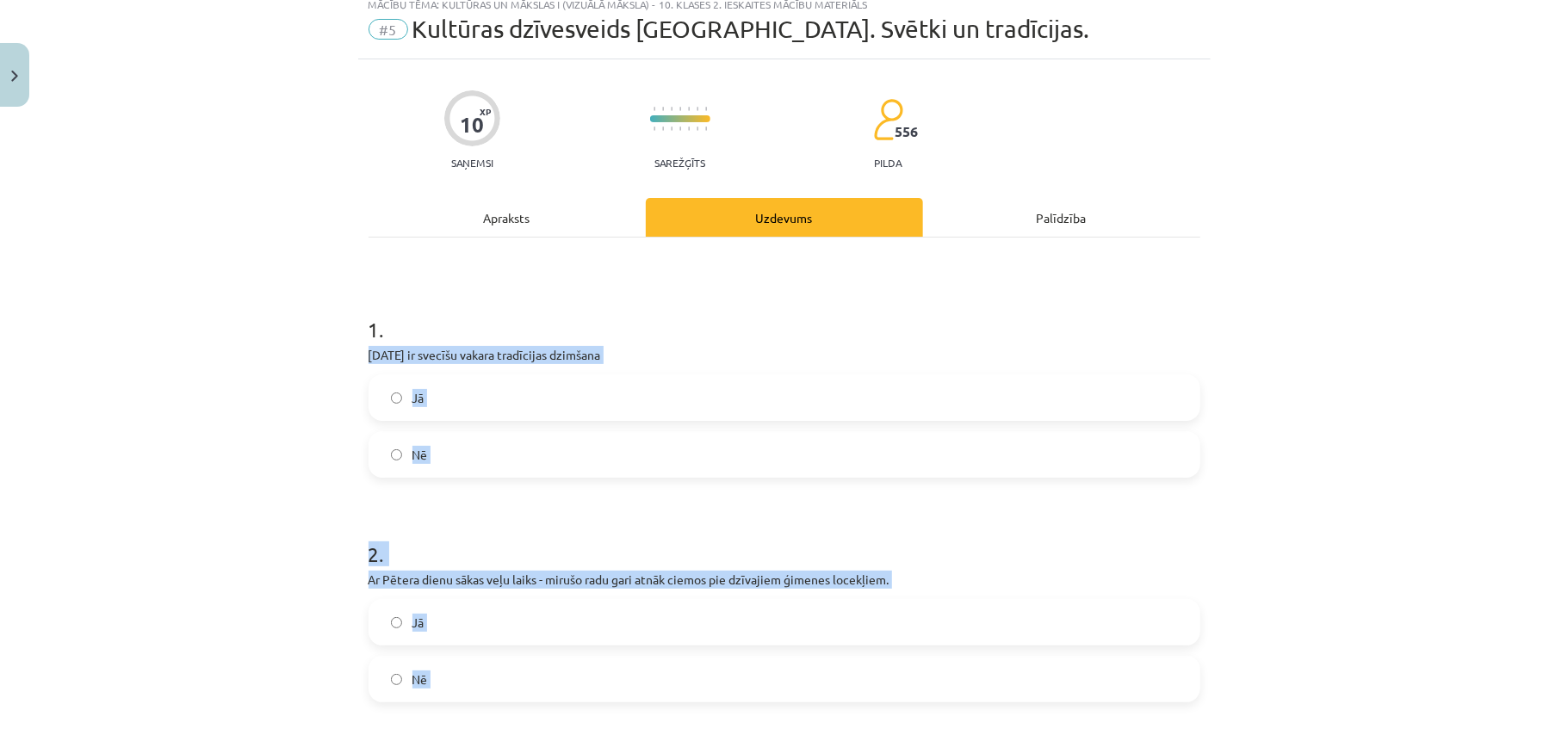
click at [611, 398] on label "Jā" at bounding box center [784, 397] width 828 height 43
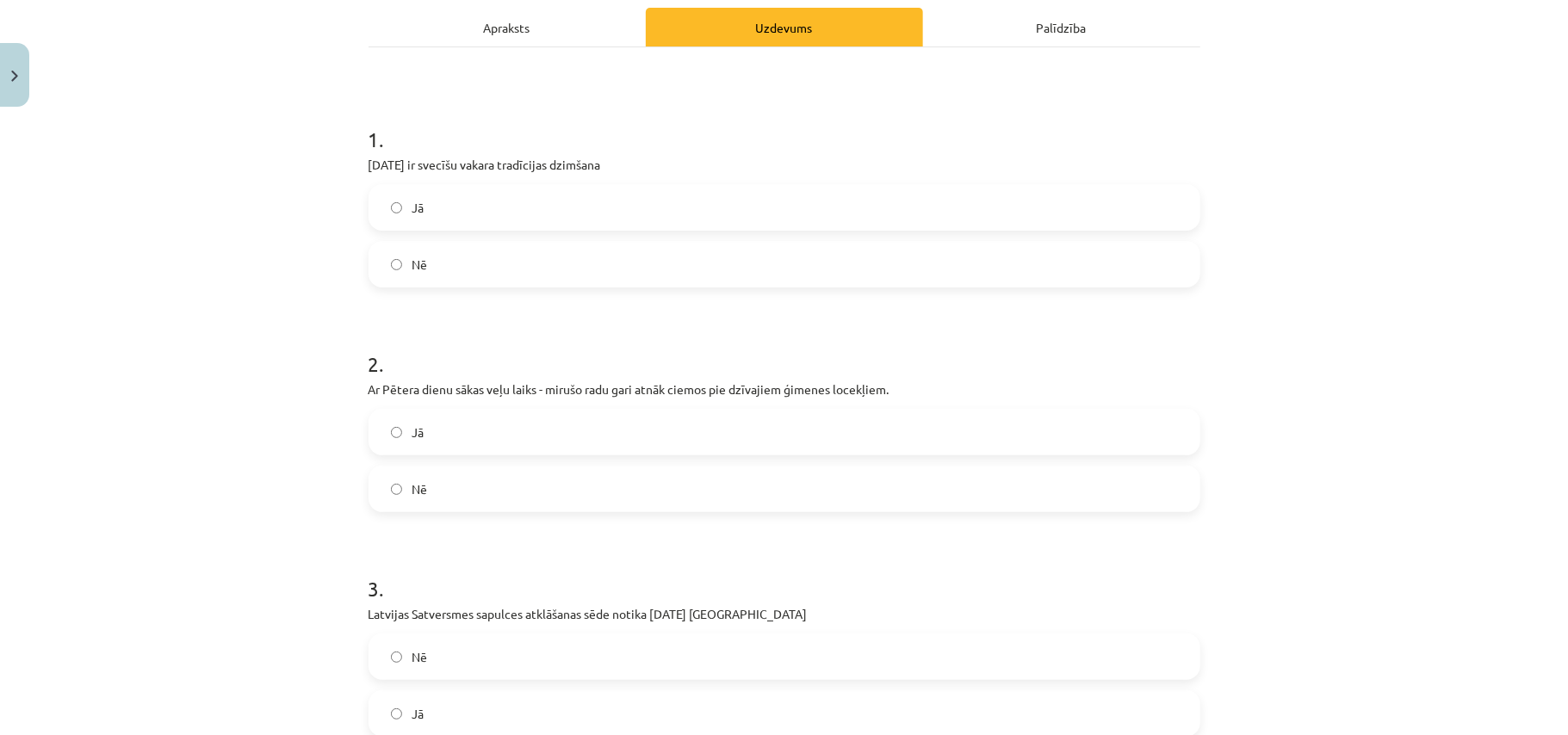
click at [525, 490] on label "Nē" at bounding box center [784, 488] width 828 height 43
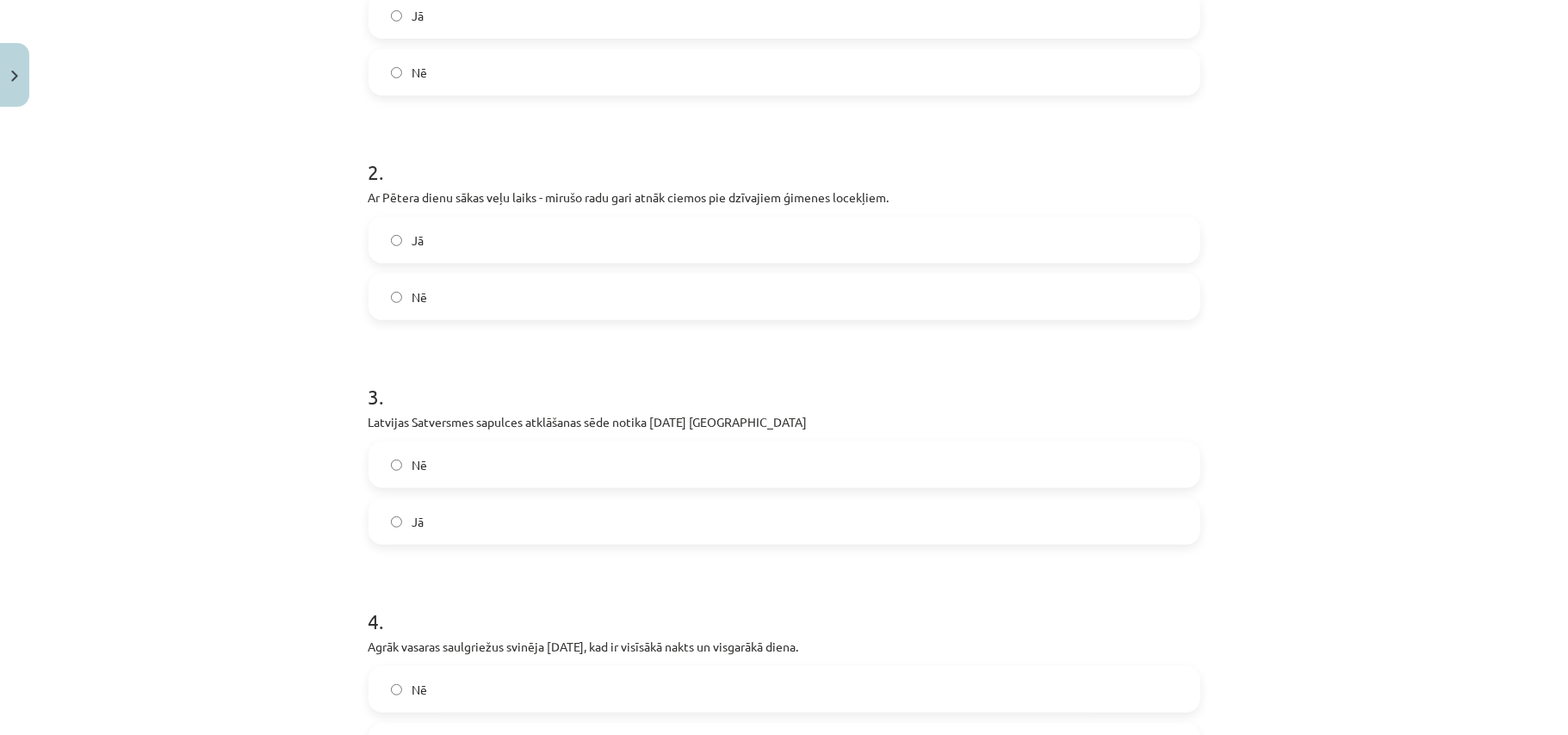
click at [534, 519] on label "Jā" at bounding box center [784, 521] width 828 height 43
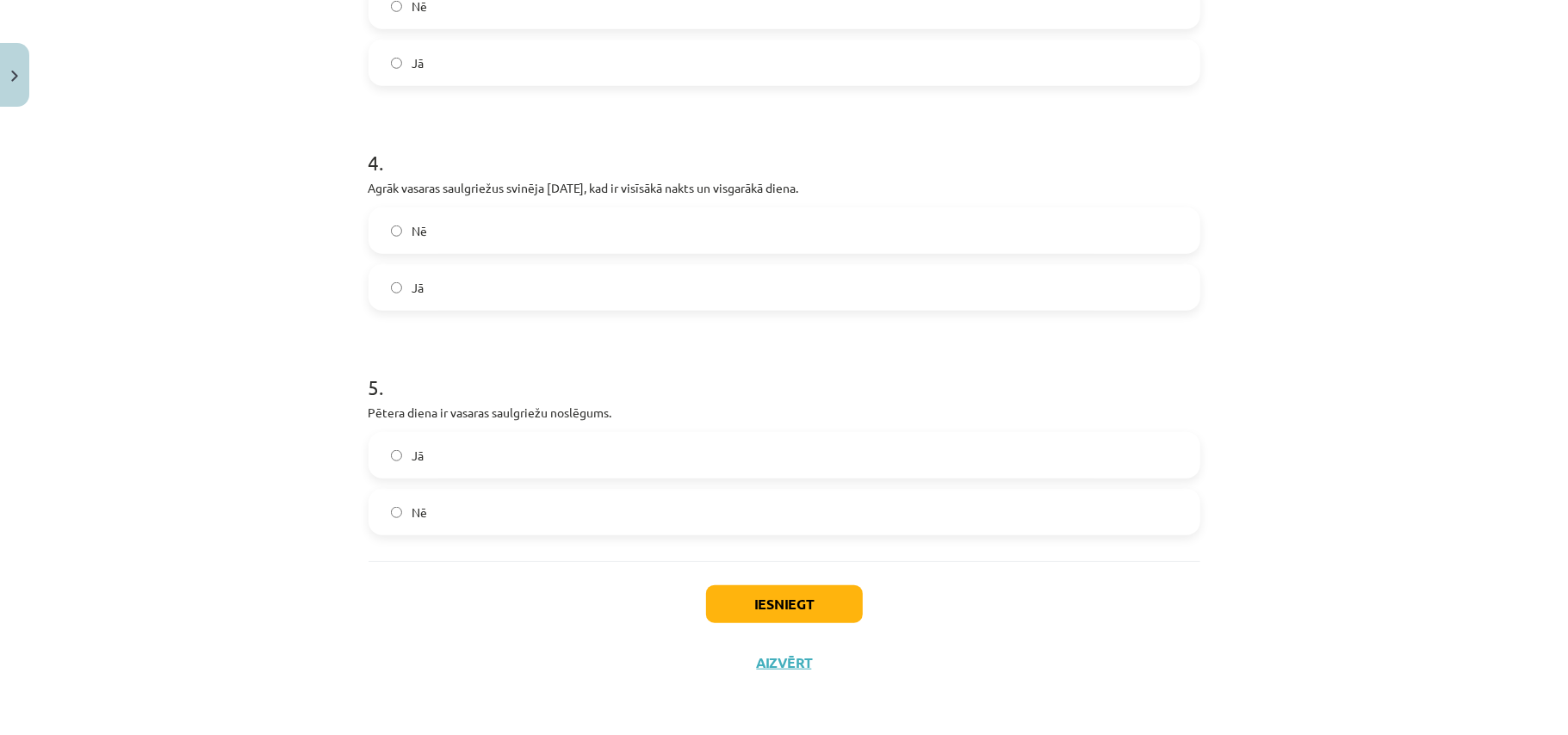
click at [473, 294] on label "Jā" at bounding box center [784, 287] width 828 height 43
click at [479, 456] on label "Jā" at bounding box center [784, 455] width 828 height 43
click at [823, 606] on button "Iesniegt" at bounding box center [784, 604] width 157 height 37
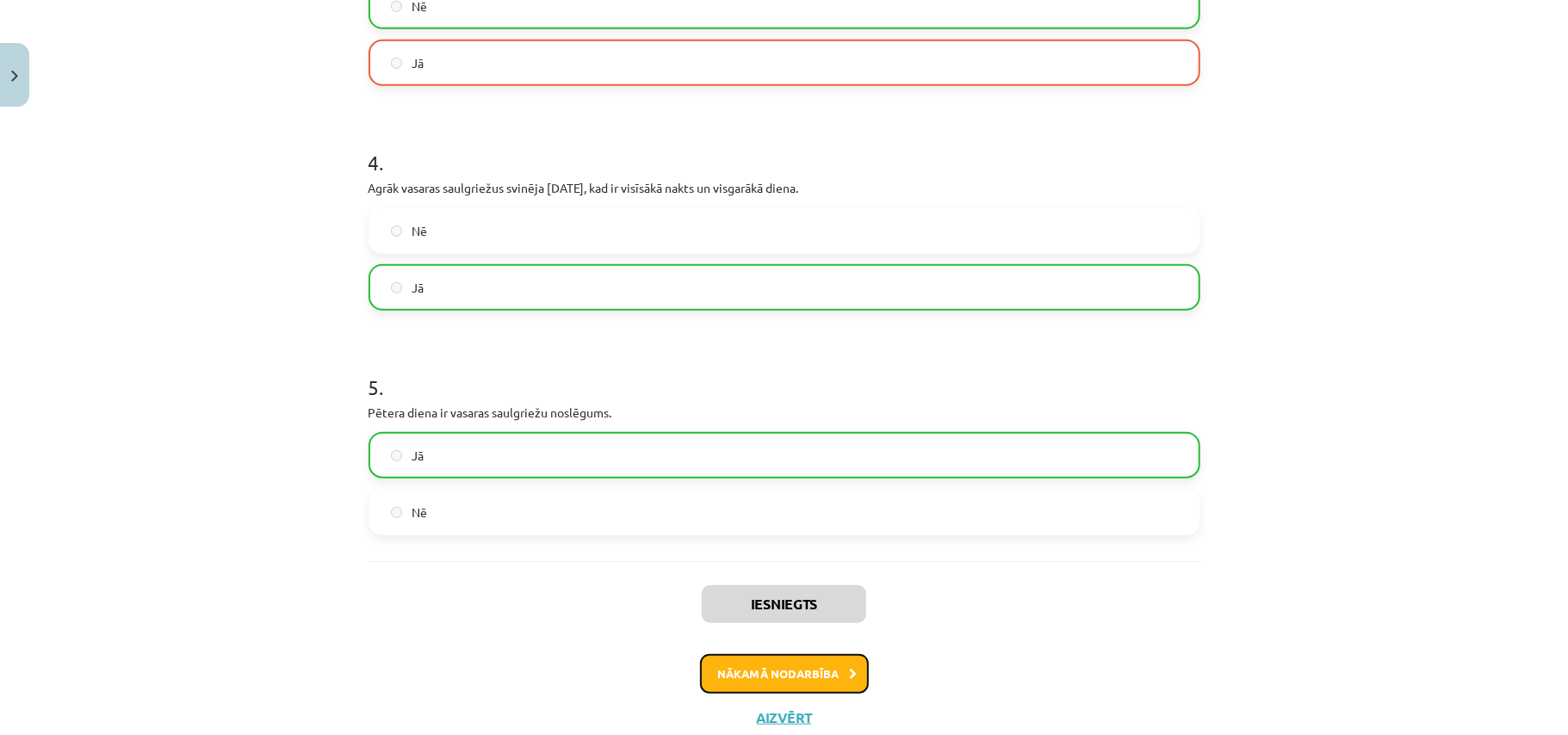
click at [835, 688] on button "Nākamā nodarbība" at bounding box center [784, 674] width 169 height 39
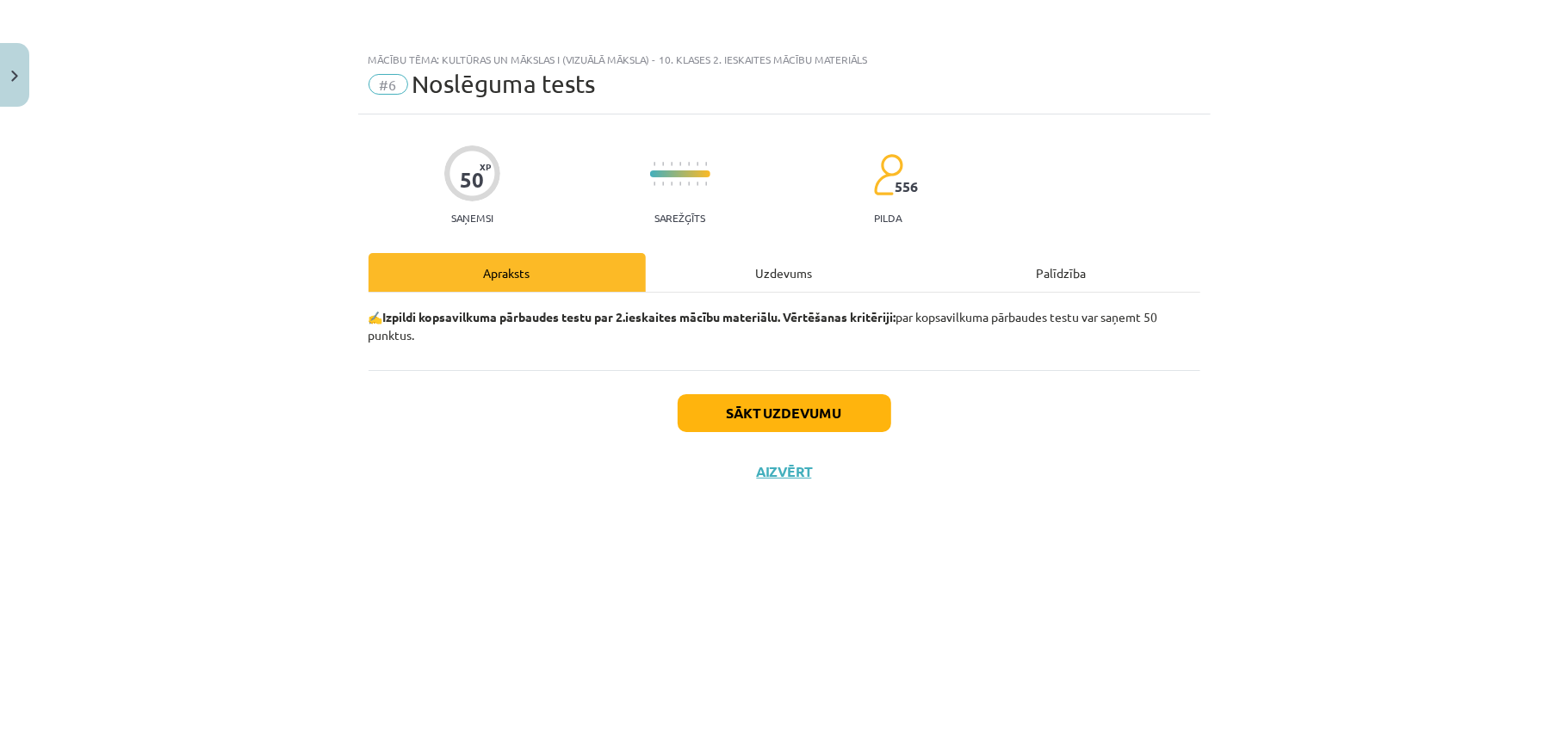
scroll to position [0, 0]
click at [837, 403] on button "Sākt uzdevumu" at bounding box center [784, 413] width 214 height 37
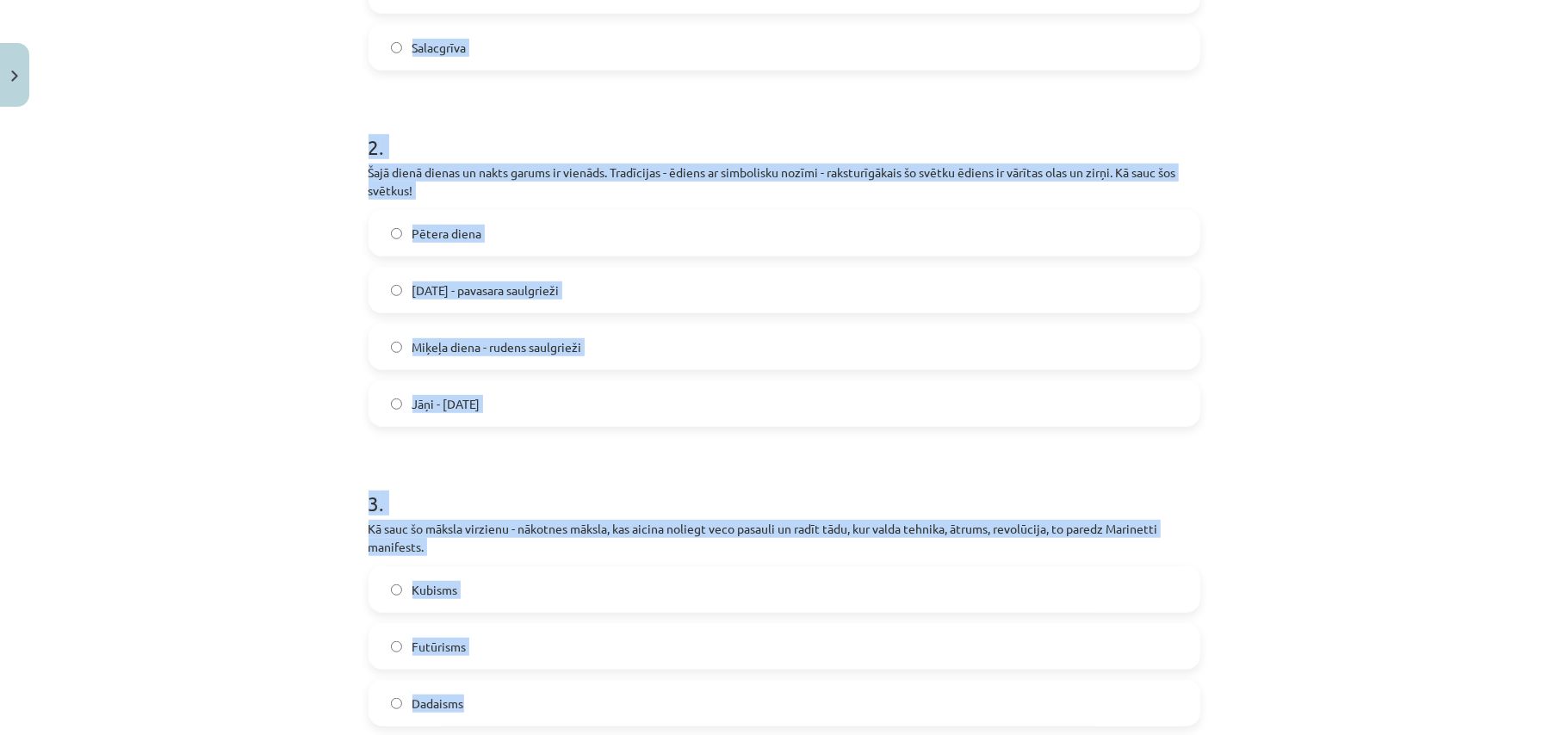
scroll to position [582, 0]
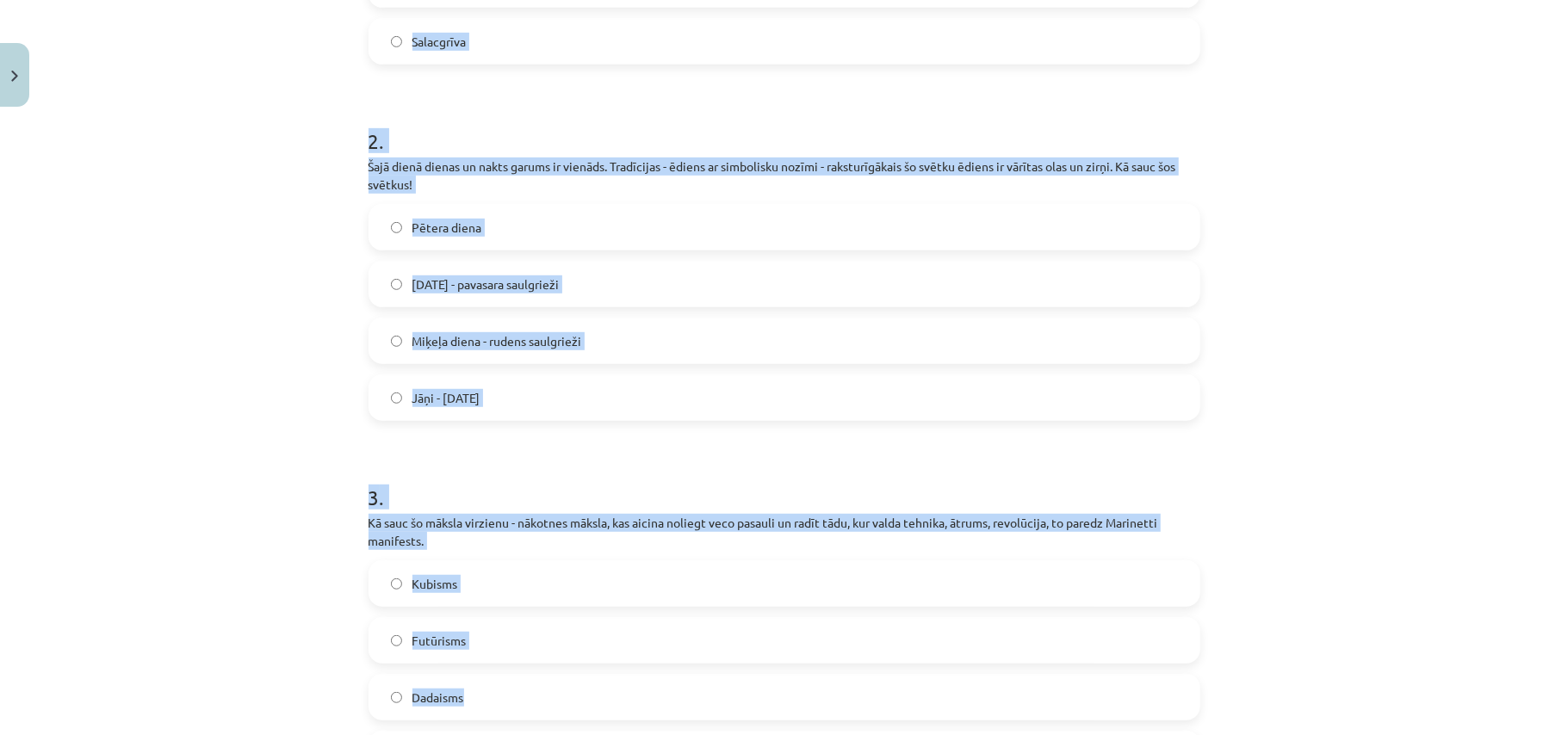
drag, startPoint x: 355, startPoint y: 180, endPoint x: 613, endPoint y: 403, distance: 341.0
click at [591, 293] on label "Lieldienas - pavasara saulgrieži" at bounding box center [784, 284] width 828 height 43
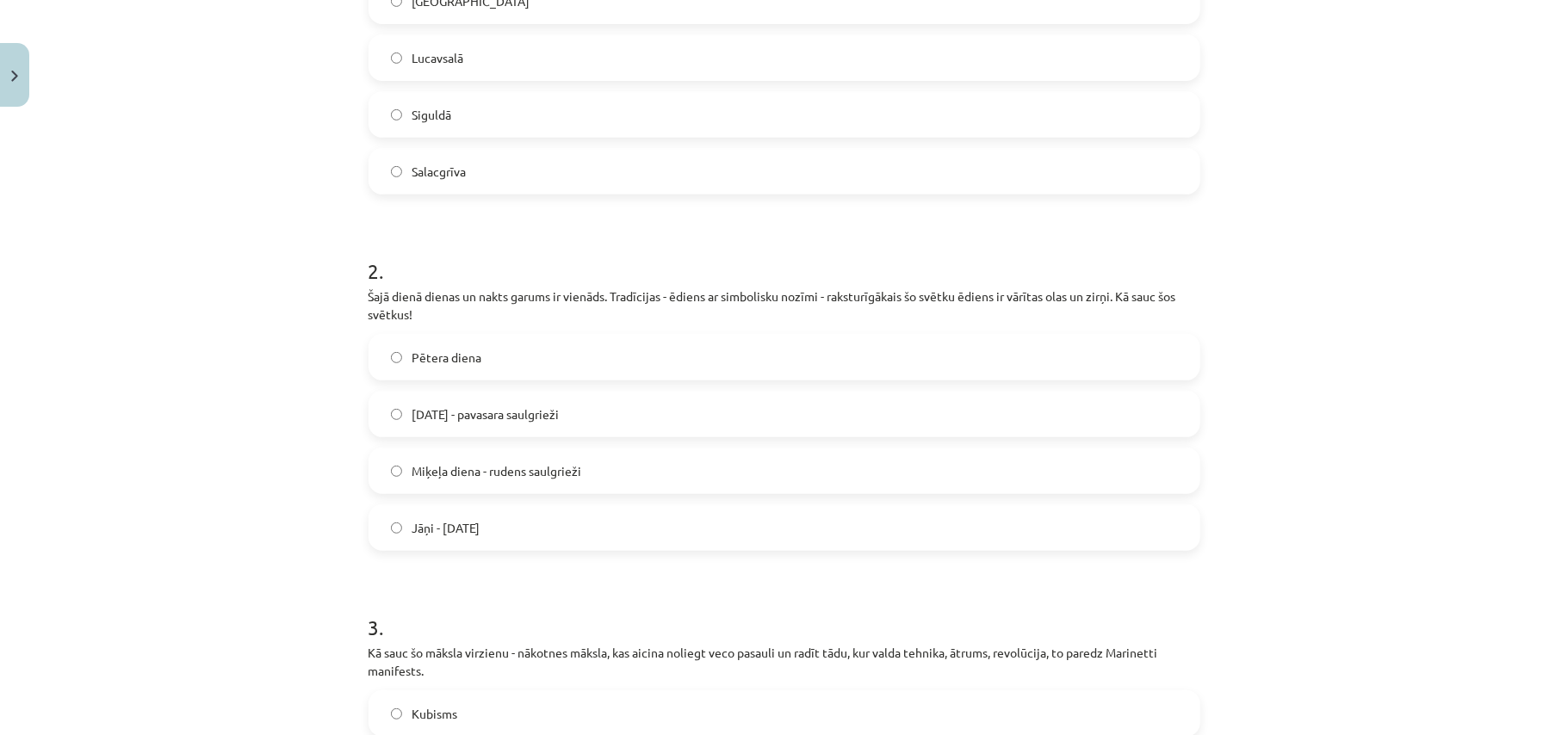
scroll to position [352, 0]
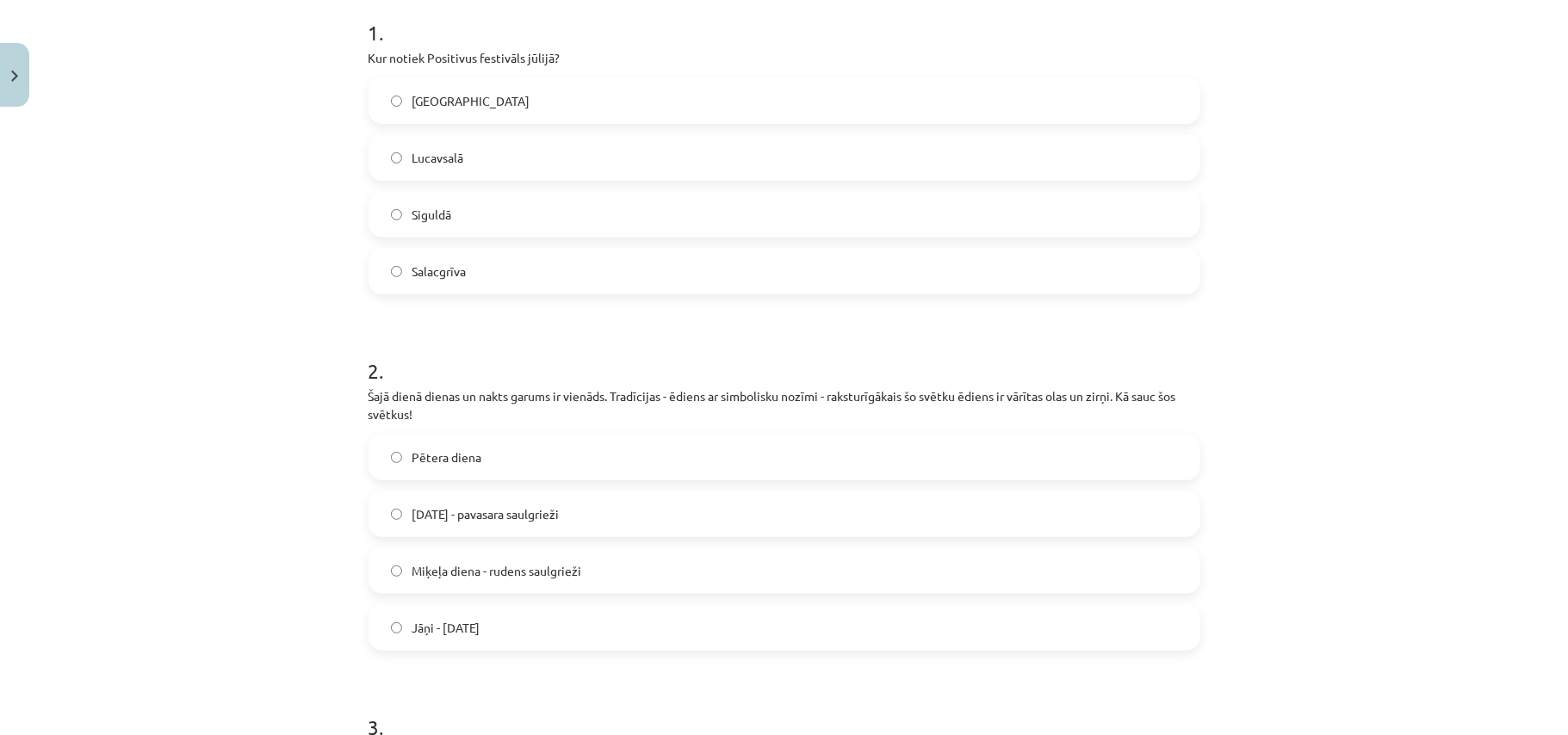
click at [534, 279] on label "Salacgrīva" at bounding box center [784, 270] width 828 height 43
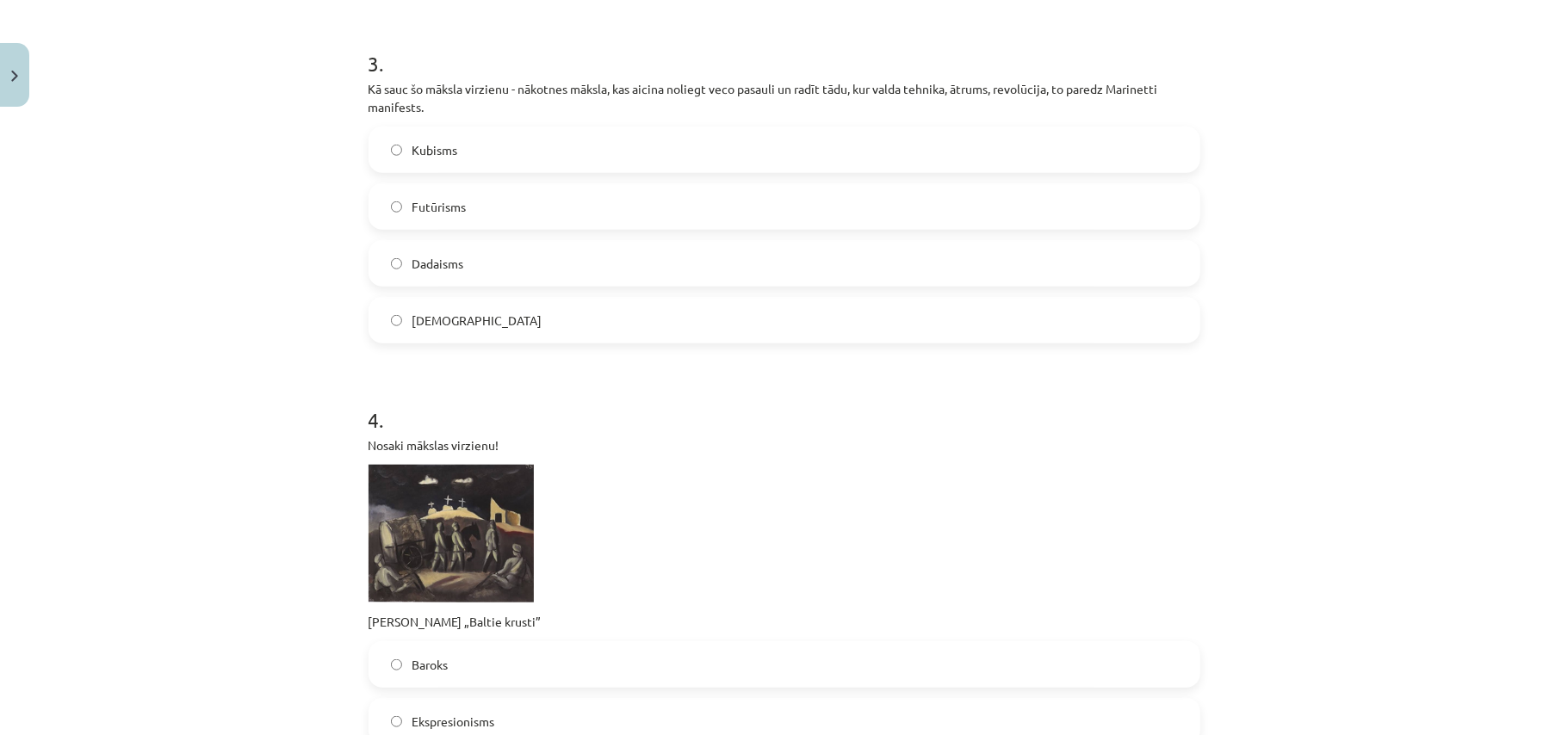
scroll to position [1041, 0]
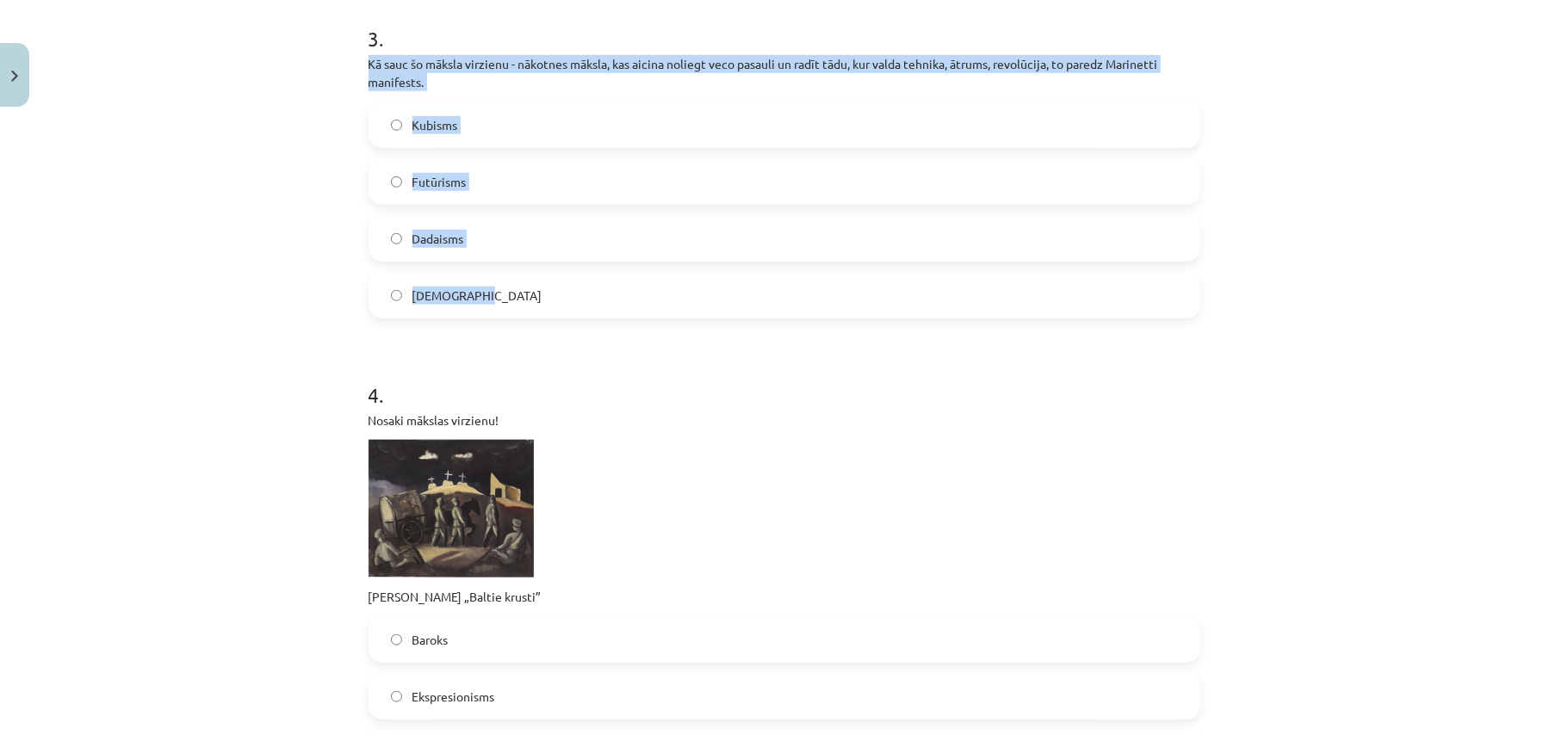
drag, startPoint x: 355, startPoint y: 57, endPoint x: 467, endPoint y: 307, distance: 273.9
click at [568, 193] on label "Futūrisms" at bounding box center [784, 181] width 828 height 43
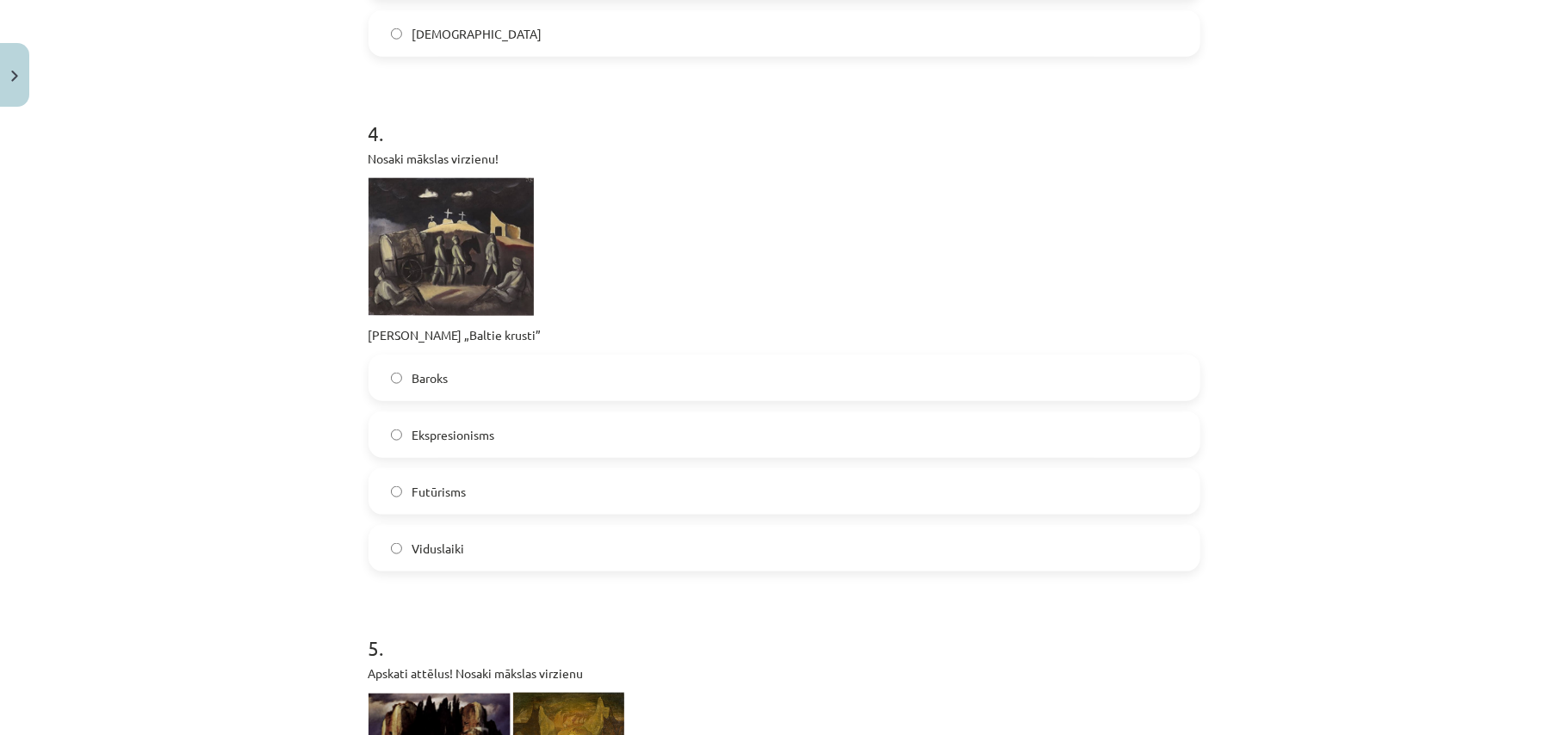
scroll to position [1348, 0]
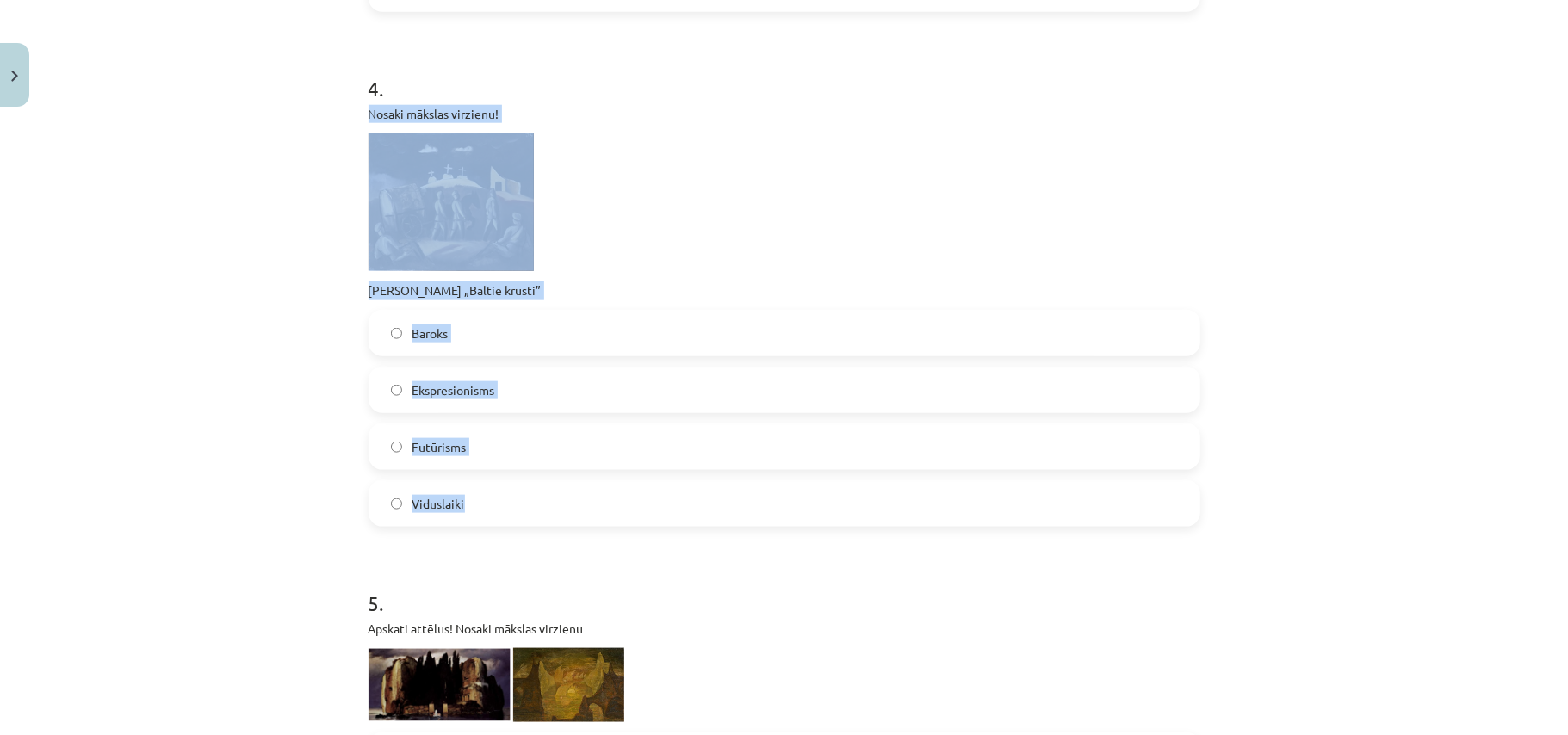
drag, startPoint x: 353, startPoint y: 108, endPoint x: 599, endPoint y: 494, distance: 457.7
click at [576, 381] on label "Ekspresionisms" at bounding box center [784, 390] width 828 height 43
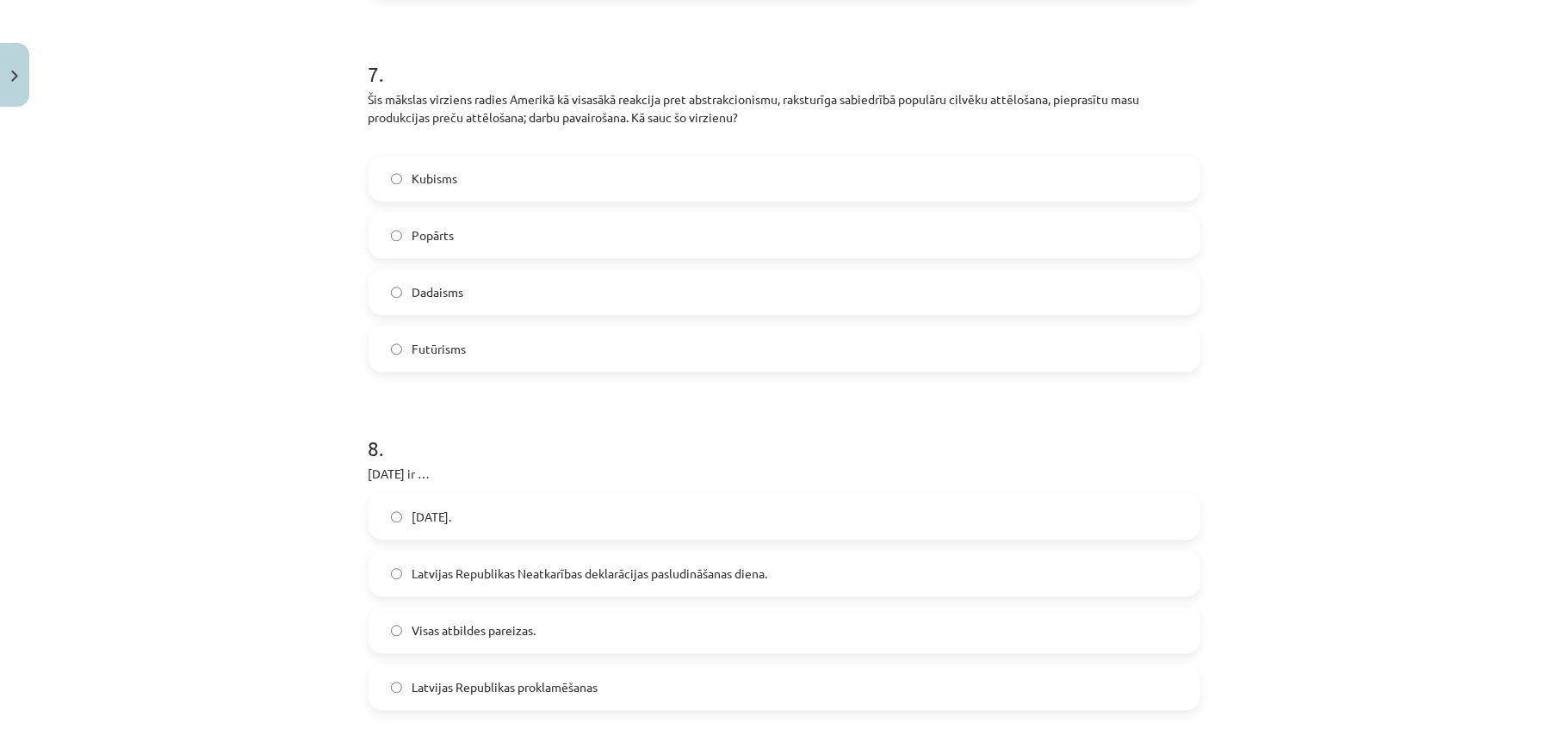
scroll to position [2725, 0]
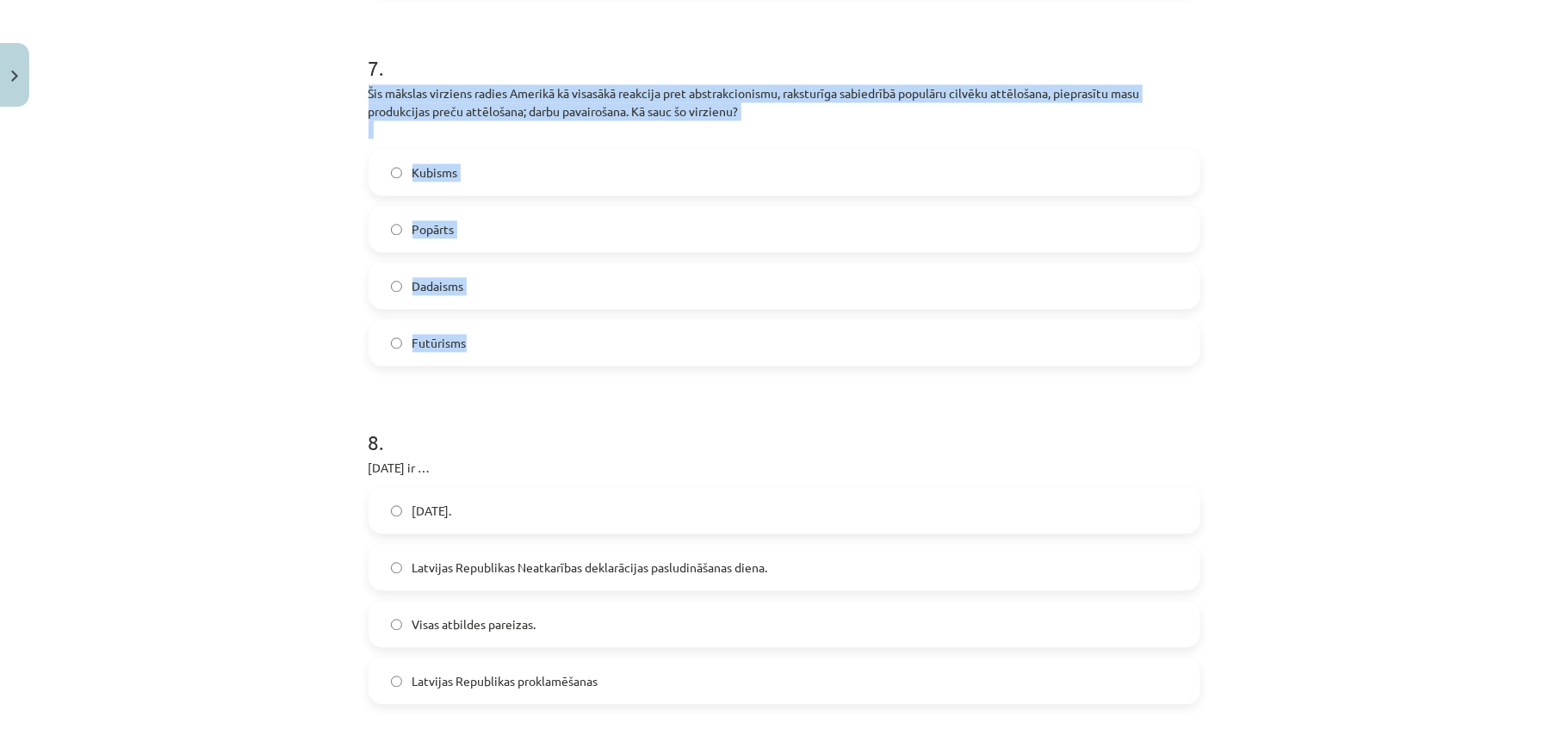
drag, startPoint x: 356, startPoint y: 93, endPoint x: 470, endPoint y: 339, distance: 271.1
click at [593, 224] on label "Popārts" at bounding box center [784, 228] width 828 height 43
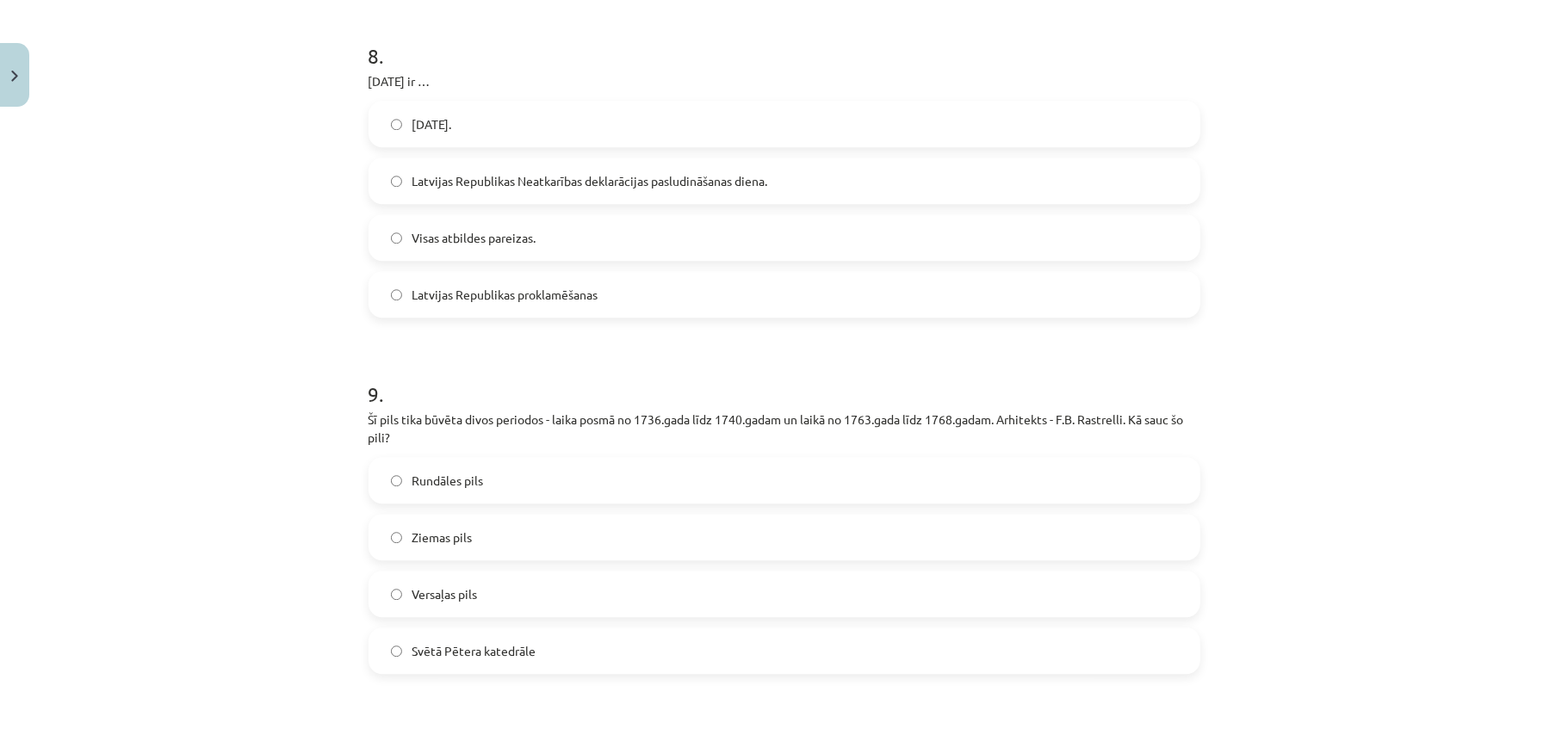
scroll to position [3107, 0]
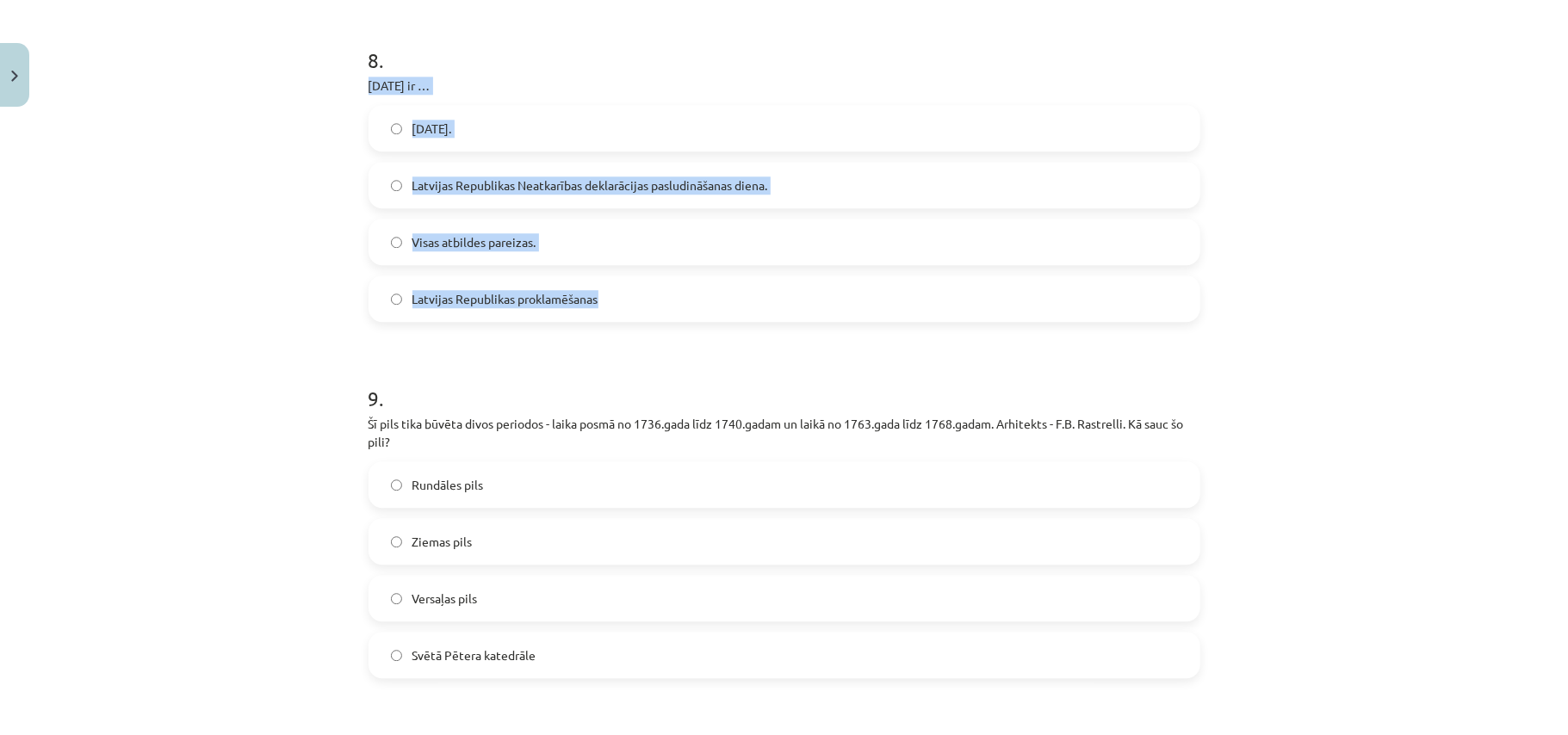
drag, startPoint x: 354, startPoint y: 86, endPoint x: 631, endPoint y: 284, distance: 340.5
click at [703, 186] on span "Latvijas Republikas Neatkarības deklarācijas pasludināšanas diena." at bounding box center [590, 185] width 355 height 18
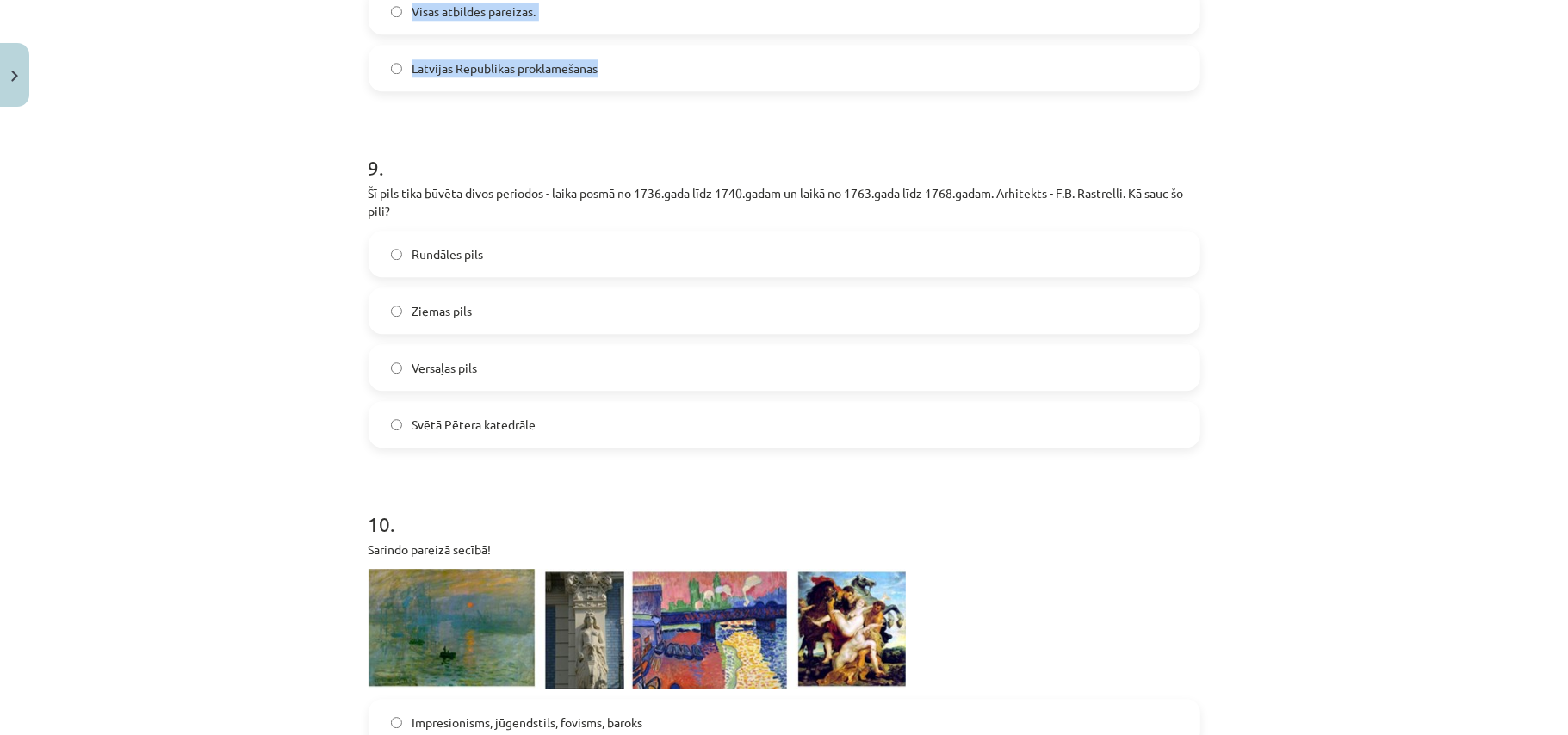
scroll to position [3337, 0]
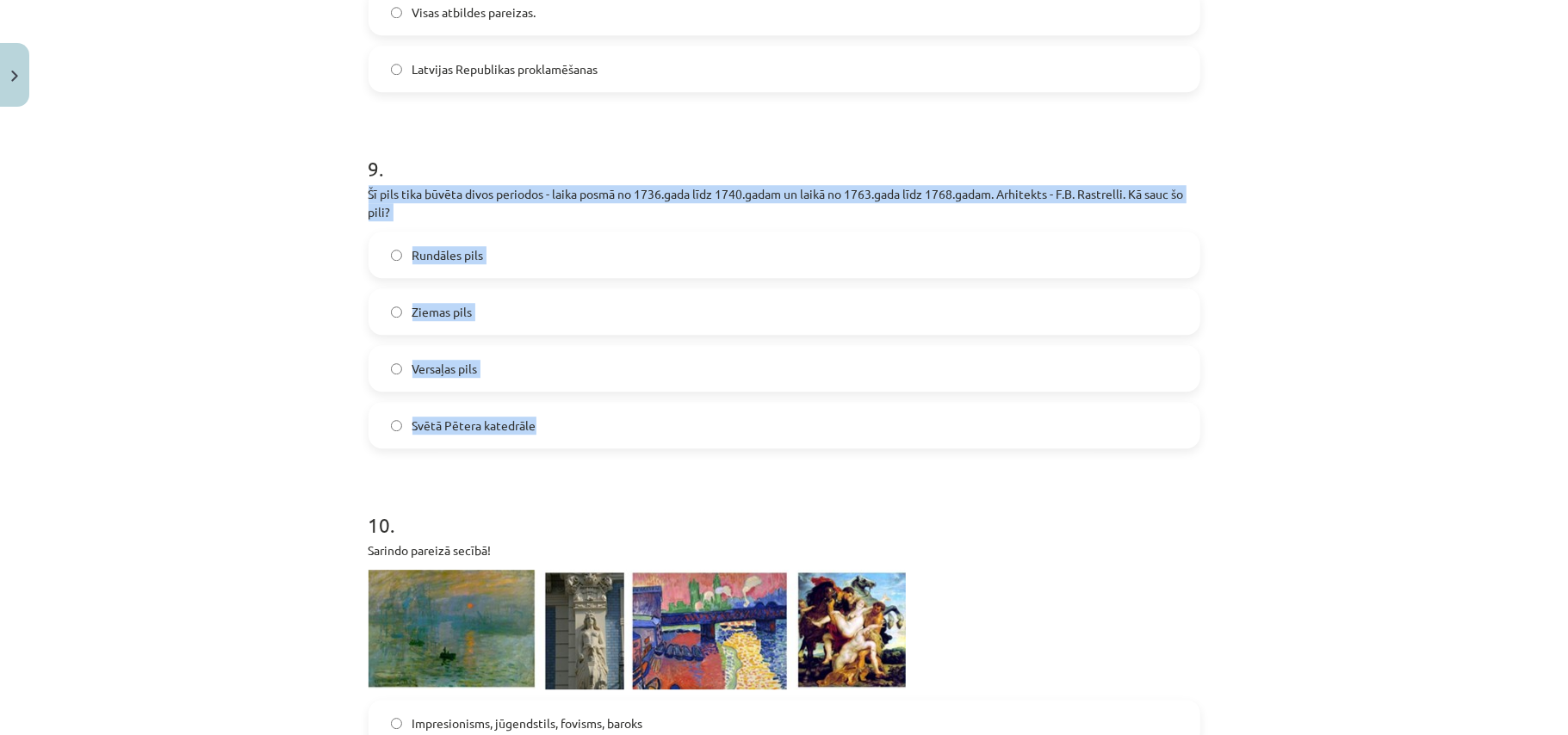
drag, startPoint x: 355, startPoint y: 190, endPoint x: 566, endPoint y: 441, distance: 327.9
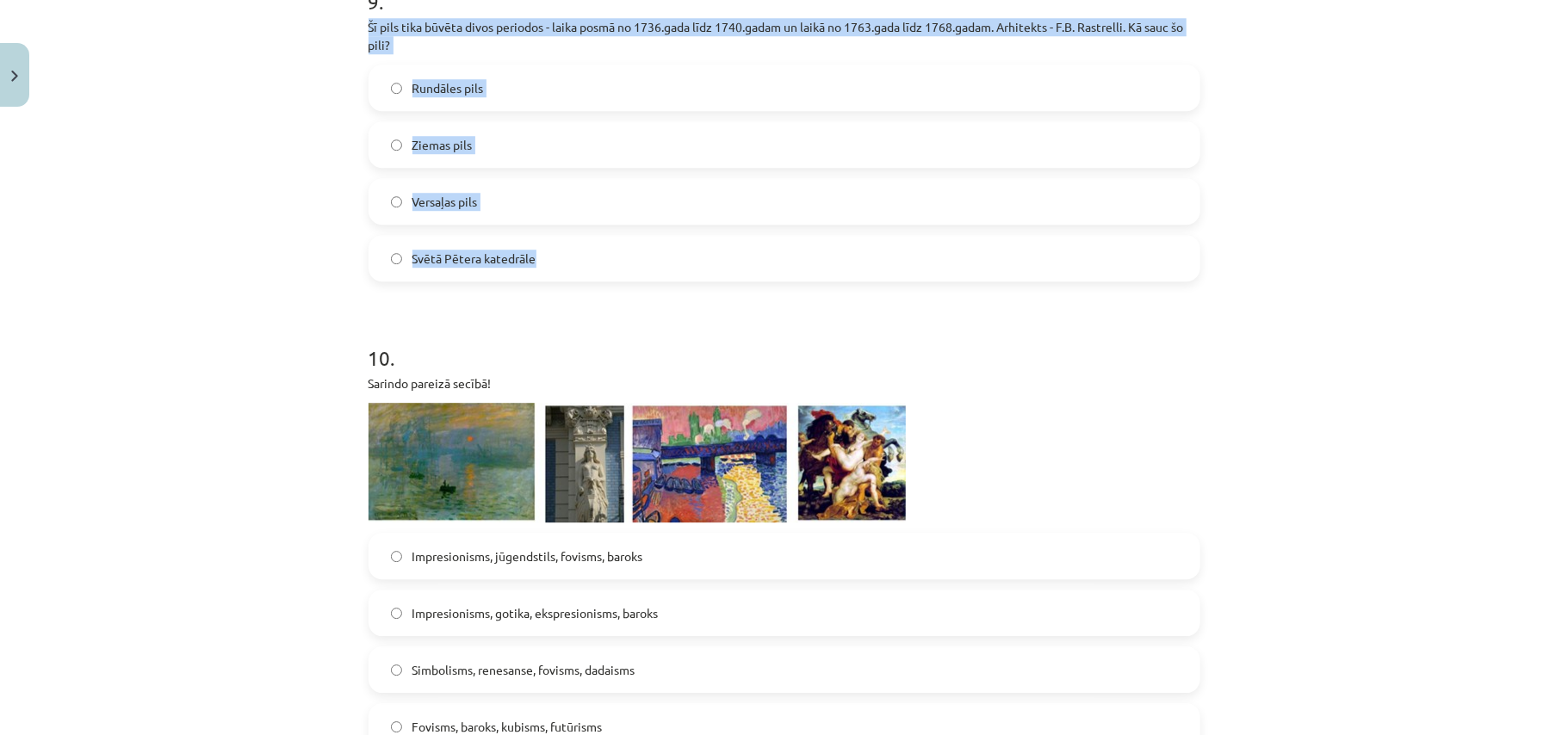
scroll to position [3490, 0]
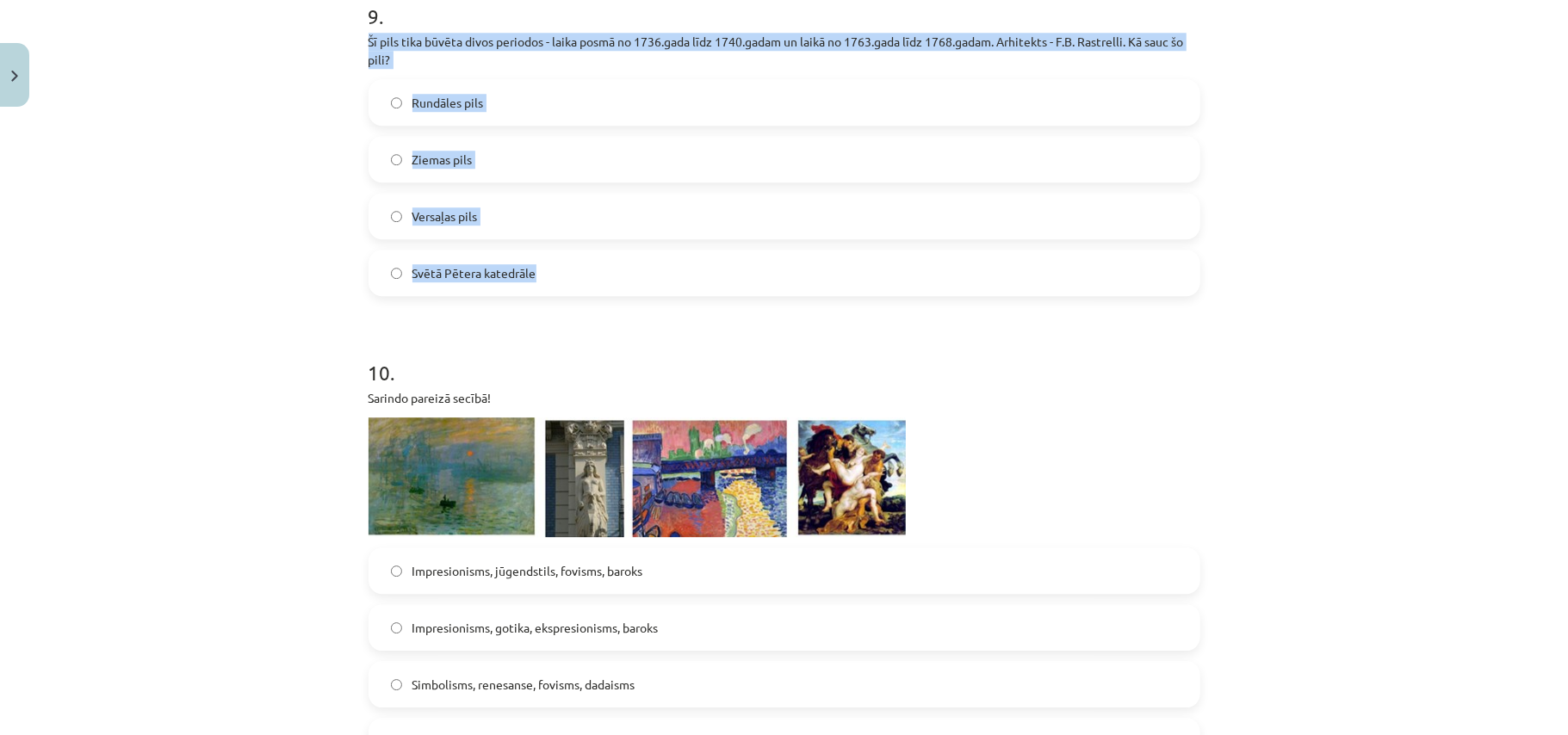
click at [528, 98] on label "Rundāles pils" at bounding box center [784, 102] width 828 height 43
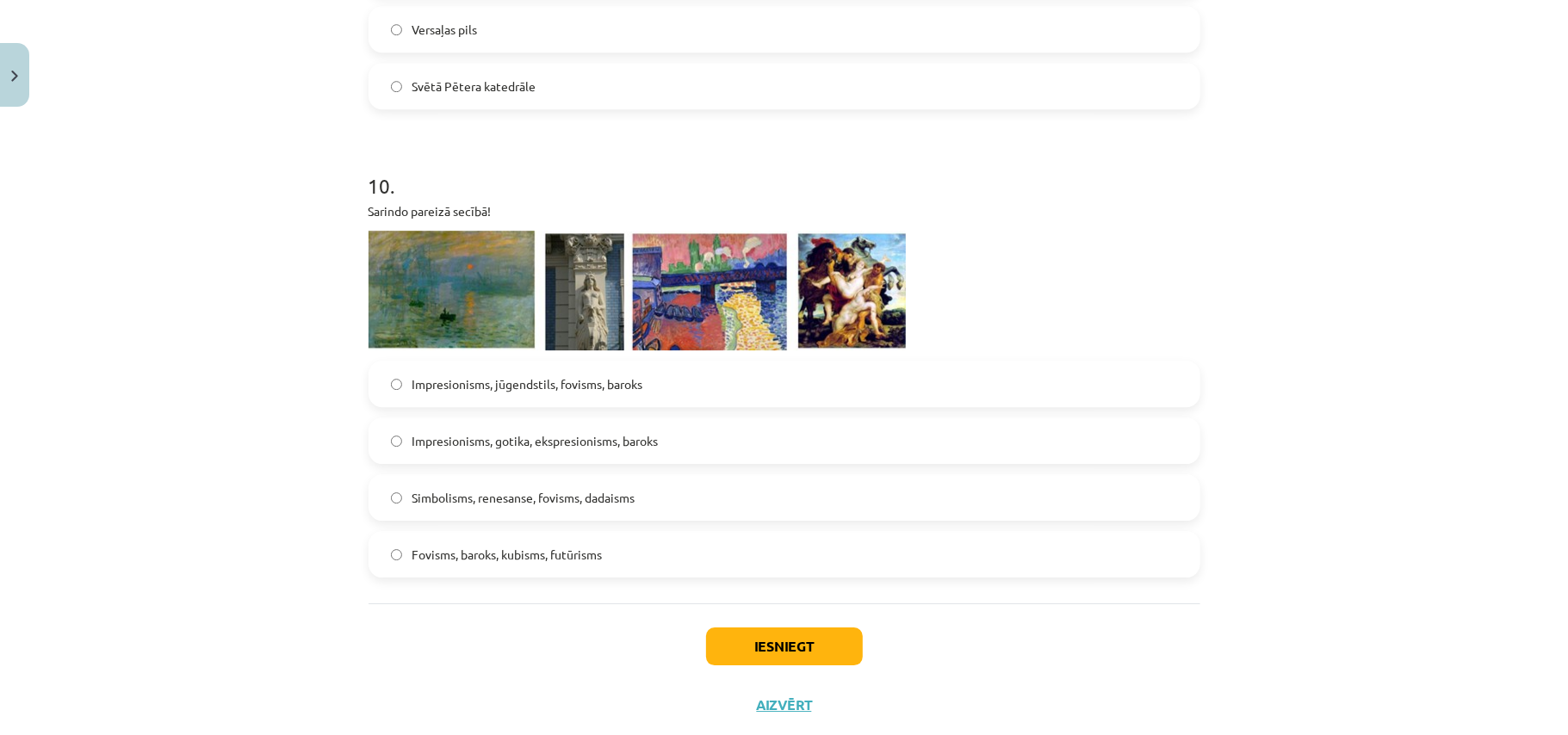
scroll to position [3681, 0]
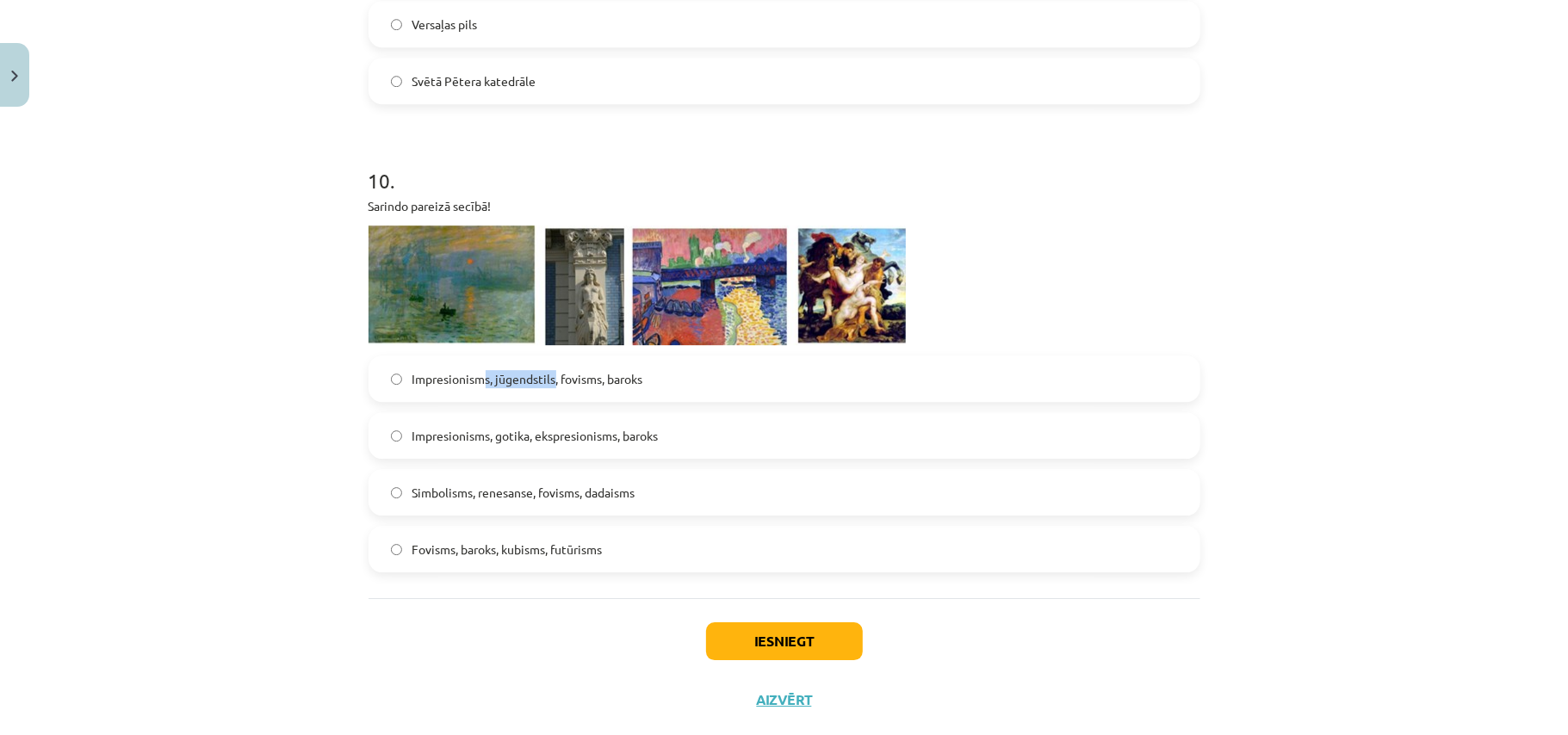
drag, startPoint x: 479, startPoint y: 373, endPoint x: 546, endPoint y: 381, distance: 67.5
click at [546, 381] on span "Impresionisms, jūgendstils, fovisms, baroks" at bounding box center [528, 379] width 231 height 18
drag, startPoint x: 552, startPoint y: 379, endPoint x: 597, endPoint y: 384, distance: 45.3
click at [597, 384] on span "Impresionisms, jūgendstils, fovisms, baroks" at bounding box center [528, 379] width 231 height 18
click at [675, 370] on label "Impresionisms, jūgendstils, fovisms, baroks" at bounding box center [784, 378] width 828 height 43
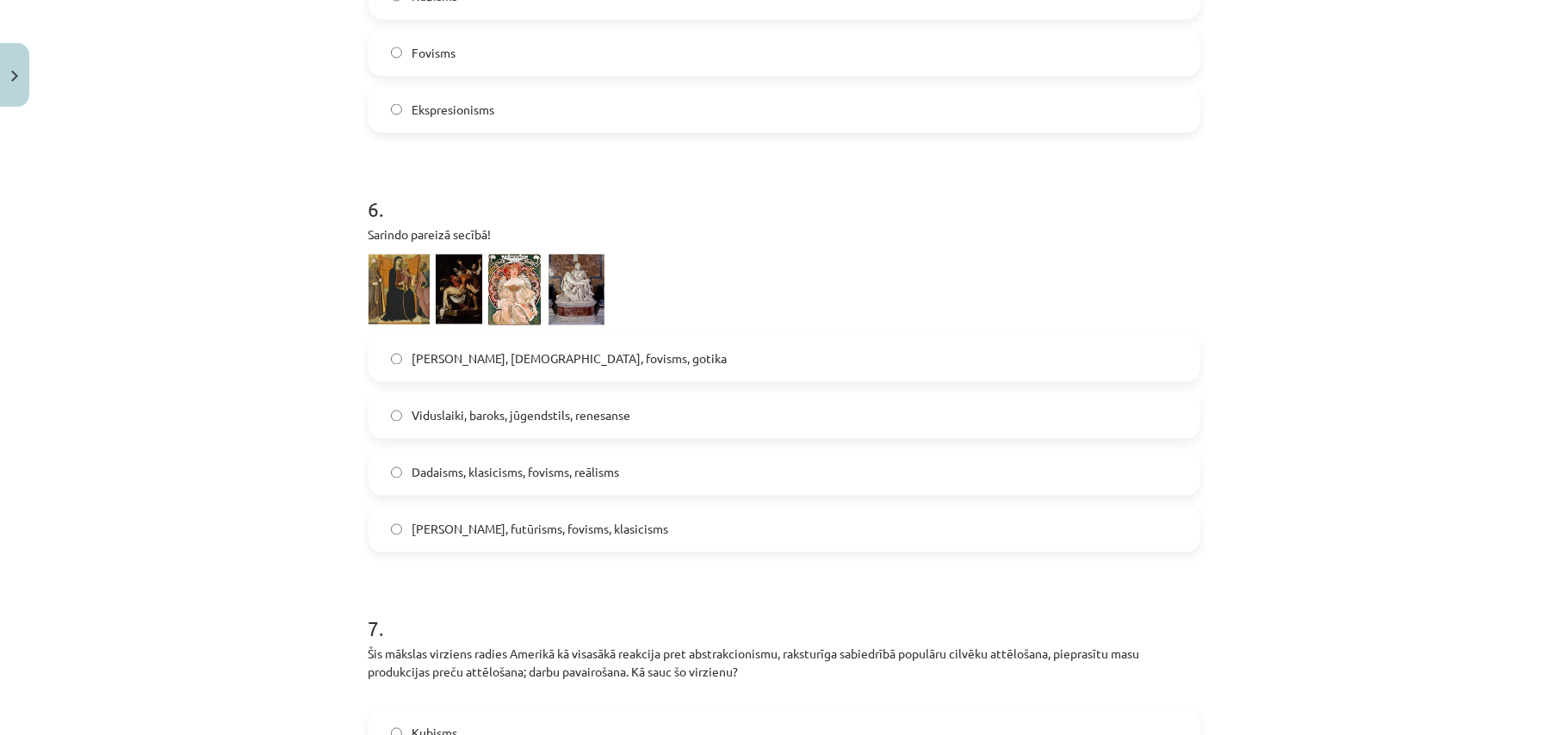
scroll to position [2149, 0]
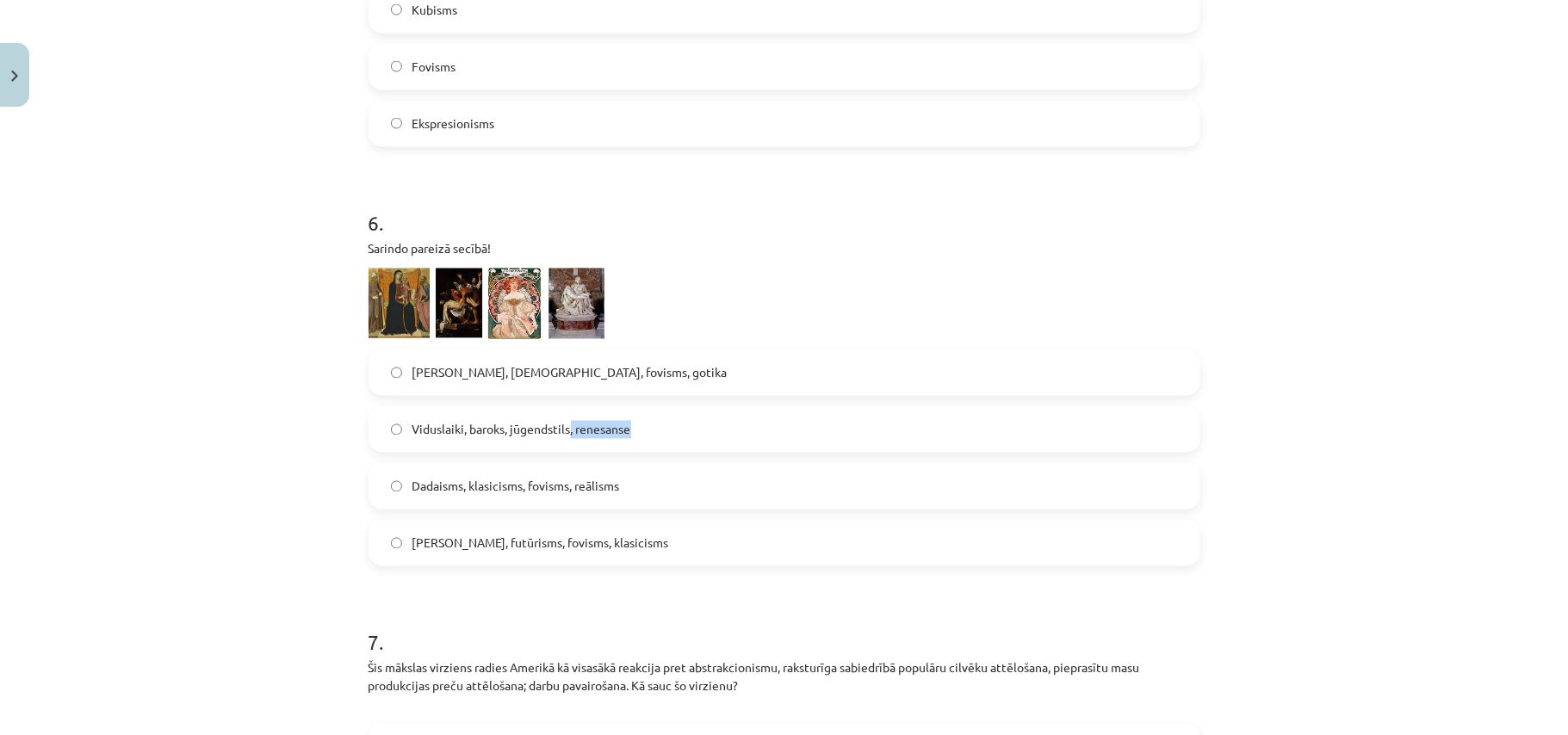
drag, startPoint x: 565, startPoint y: 427, endPoint x: 647, endPoint y: 418, distance: 82.5
click at [648, 418] on label "Viduslaiki, baroks, jūgendstils, renesanse" at bounding box center [784, 429] width 828 height 43
click at [565, 307] on img at bounding box center [487, 304] width 236 height 71
drag, startPoint x: 565, startPoint y: 488, endPoint x: 665, endPoint y: 493, distance: 100.1
click at [665, 493] on label "Dadaisms, klasicisms, fovisms, reālisms" at bounding box center [784, 486] width 828 height 43
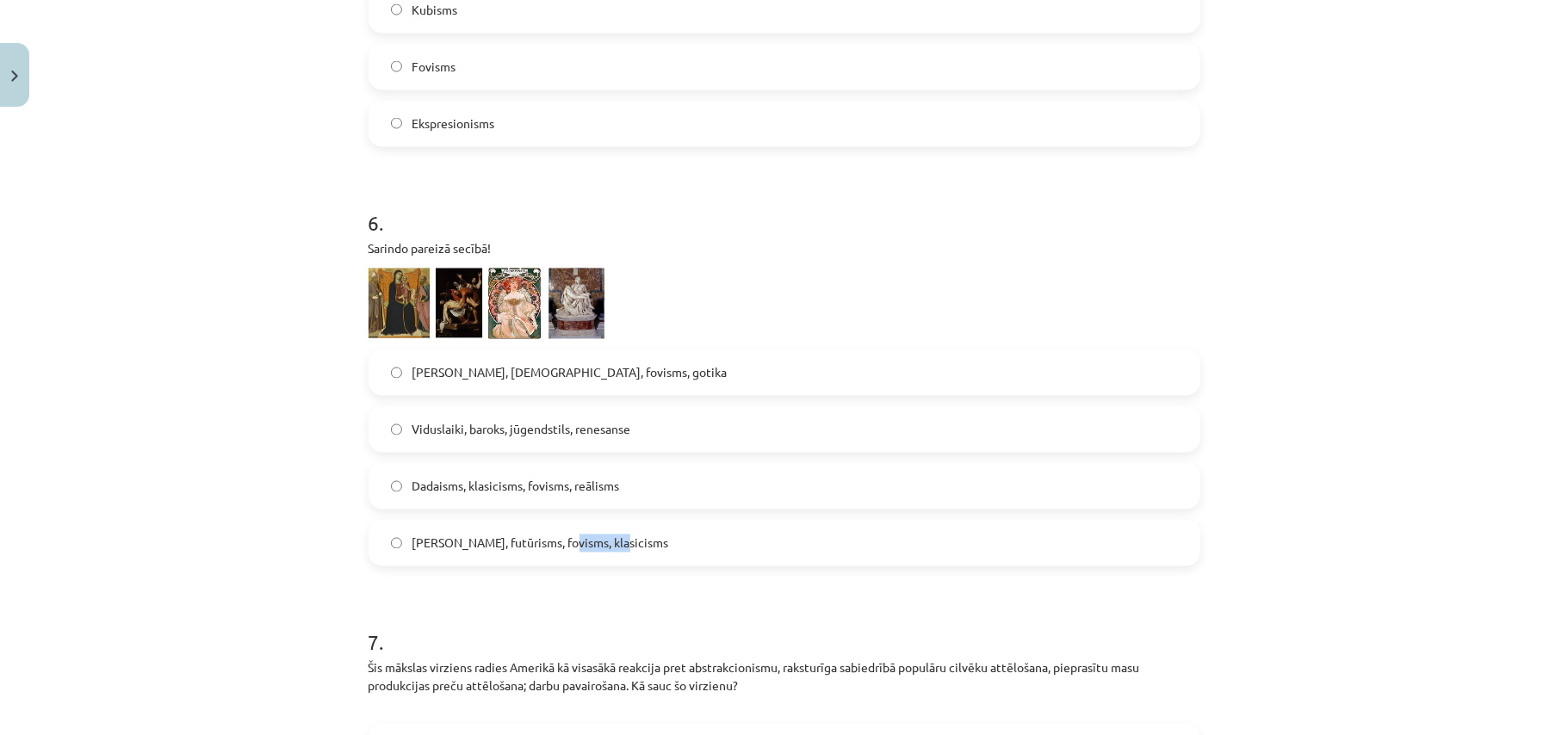
drag, startPoint x: 551, startPoint y: 546, endPoint x: 621, endPoint y: 535, distance: 70.9
click at [621, 535] on label "Gotika, futūrisms, fovisms, klasicisms" at bounding box center [784, 542] width 828 height 43
click at [636, 541] on label "Gotika, futūrisms, fovisms, klasicisms" at bounding box center [784, 542] width 828 height 43
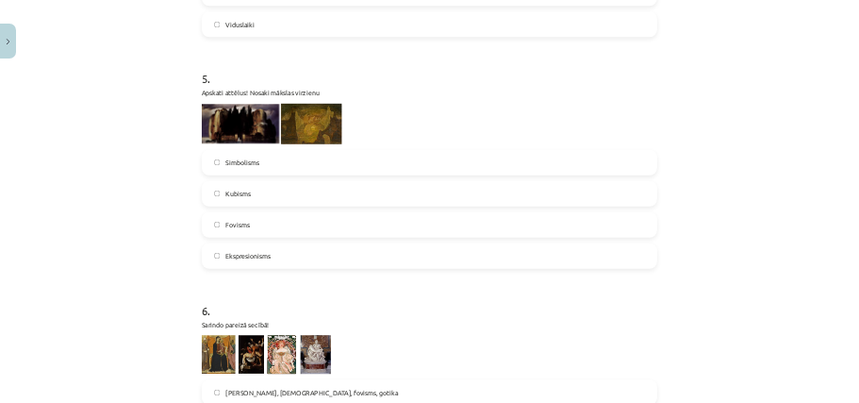
scroll to position [1977, 0]
drag, startPoint x: 438, startPoint y: 322, endPoint x: 534, endPoint y: 322, distance: 95.2
click at [534, 322] on label "Simbolisms" at bounding box center [858, 326] width 907 height 47
click at [462, 264] on img at bounding box center [482, 248] width 156 height 78
click at [676, 254] on p at bounding box center [859, 248] width 911 height 81
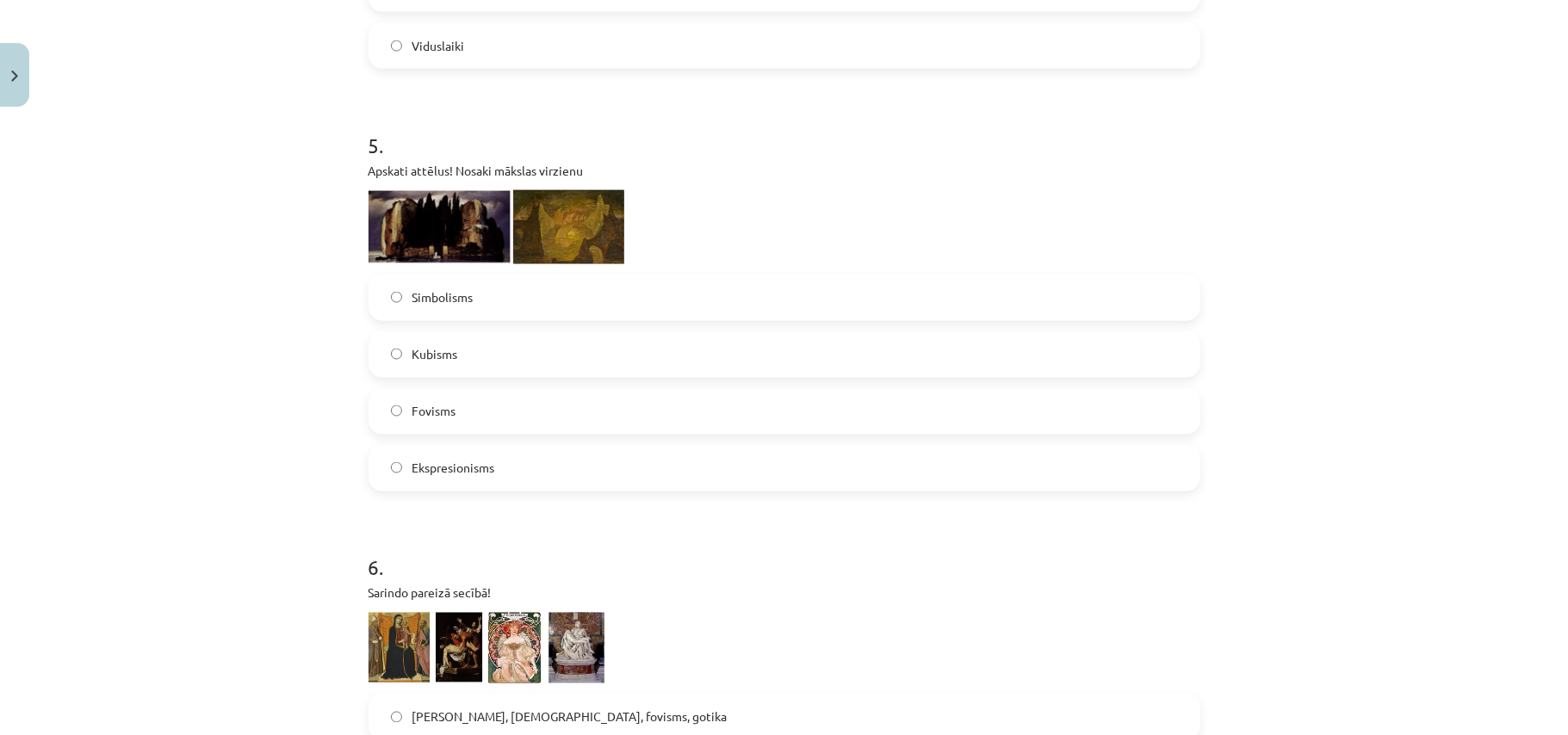
click at [560, 210] on img at bounding box center [569, 226] width 111 height 74
click at [434, 211] on img at bounding box center [440, 226] width 142 height 71
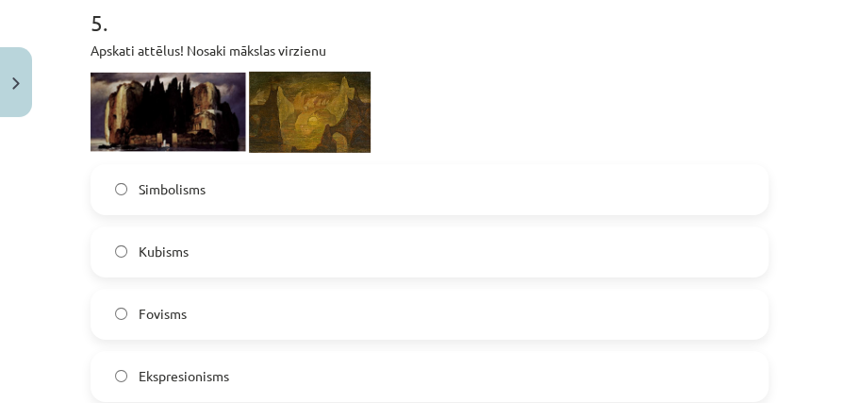
scroll to position [2145, 0]
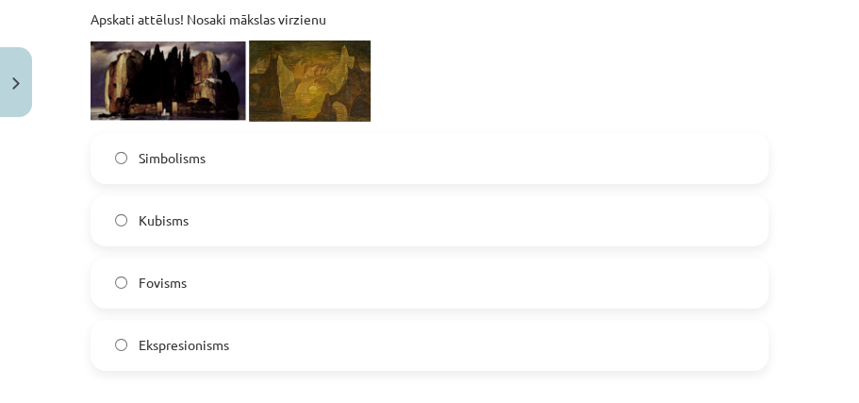
click at [198, 158] on span "Simbolisms" at bounding box center [172, 158] width 67 height 20
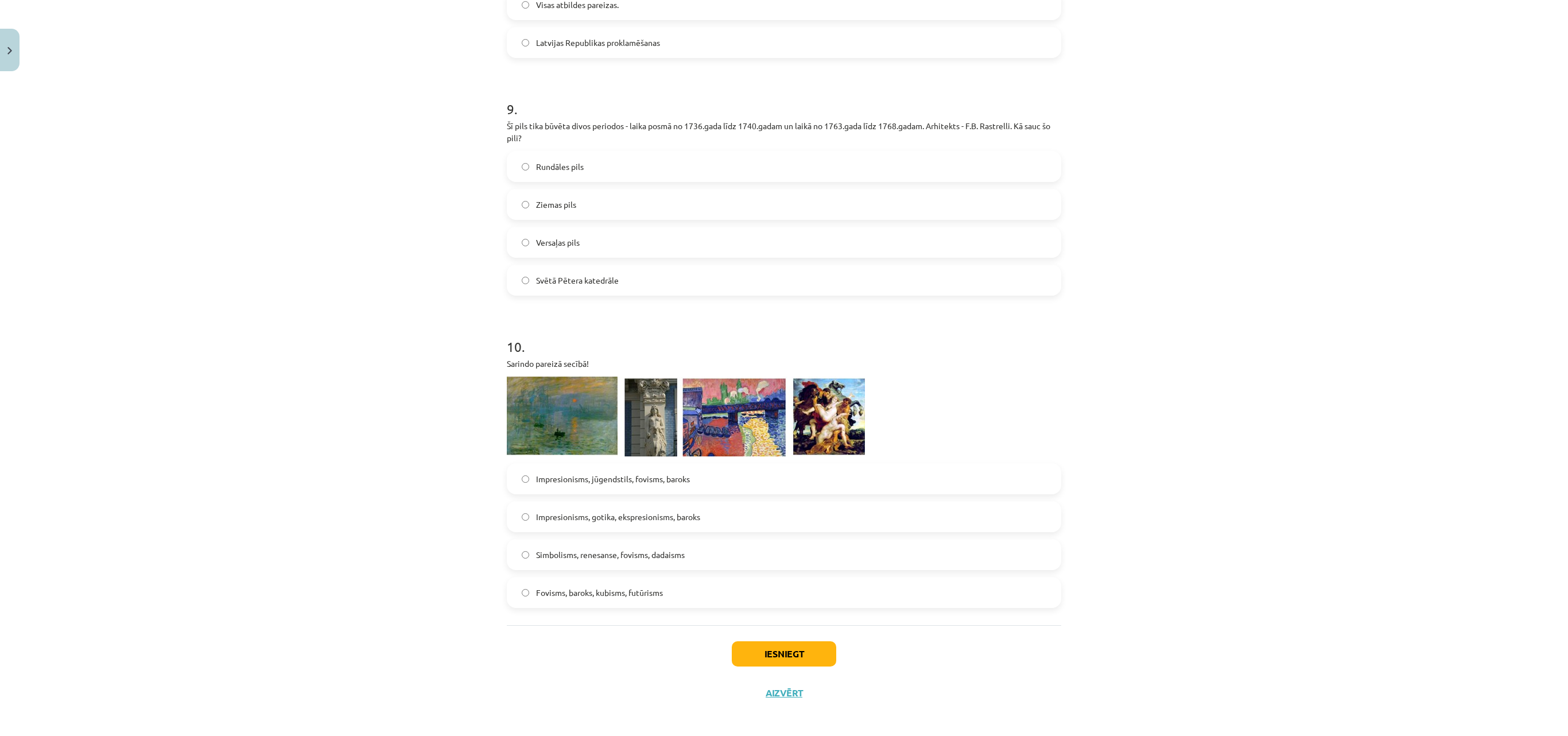
scroll to position [2235, 0]
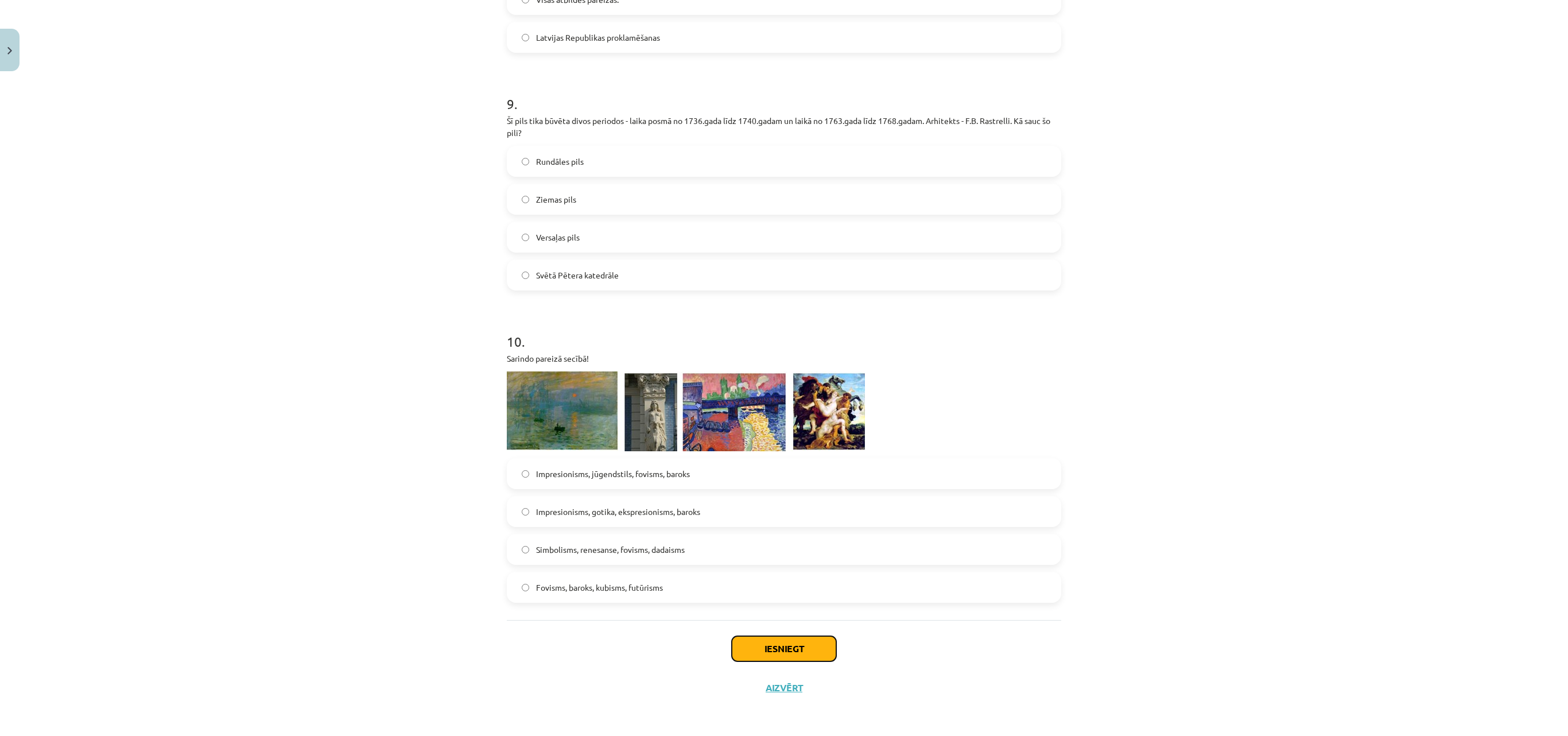
click at [792, 489] on button "Iesniegt" at bounding box center [784, 648] width 105 height 25
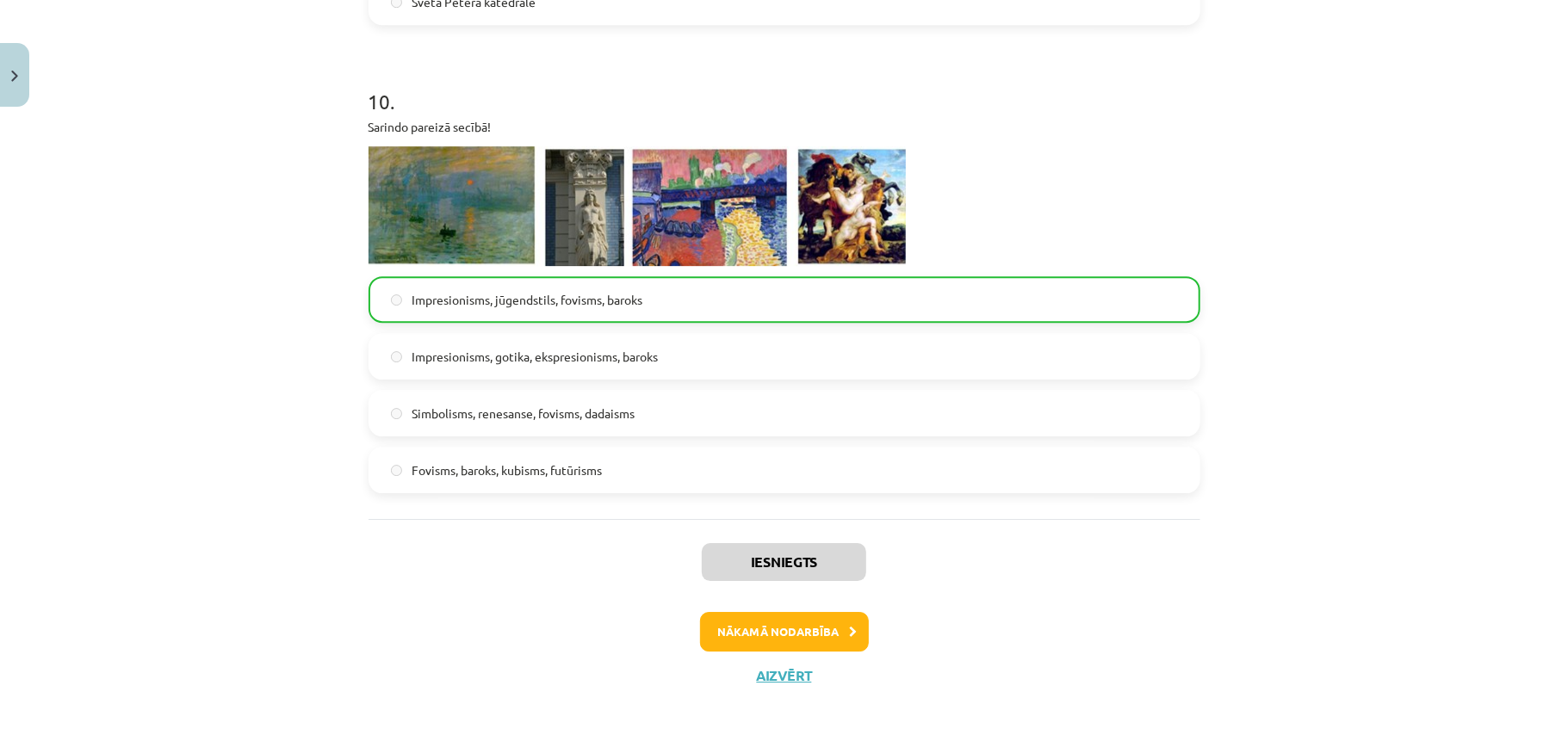
scroll to position [3775, 0]
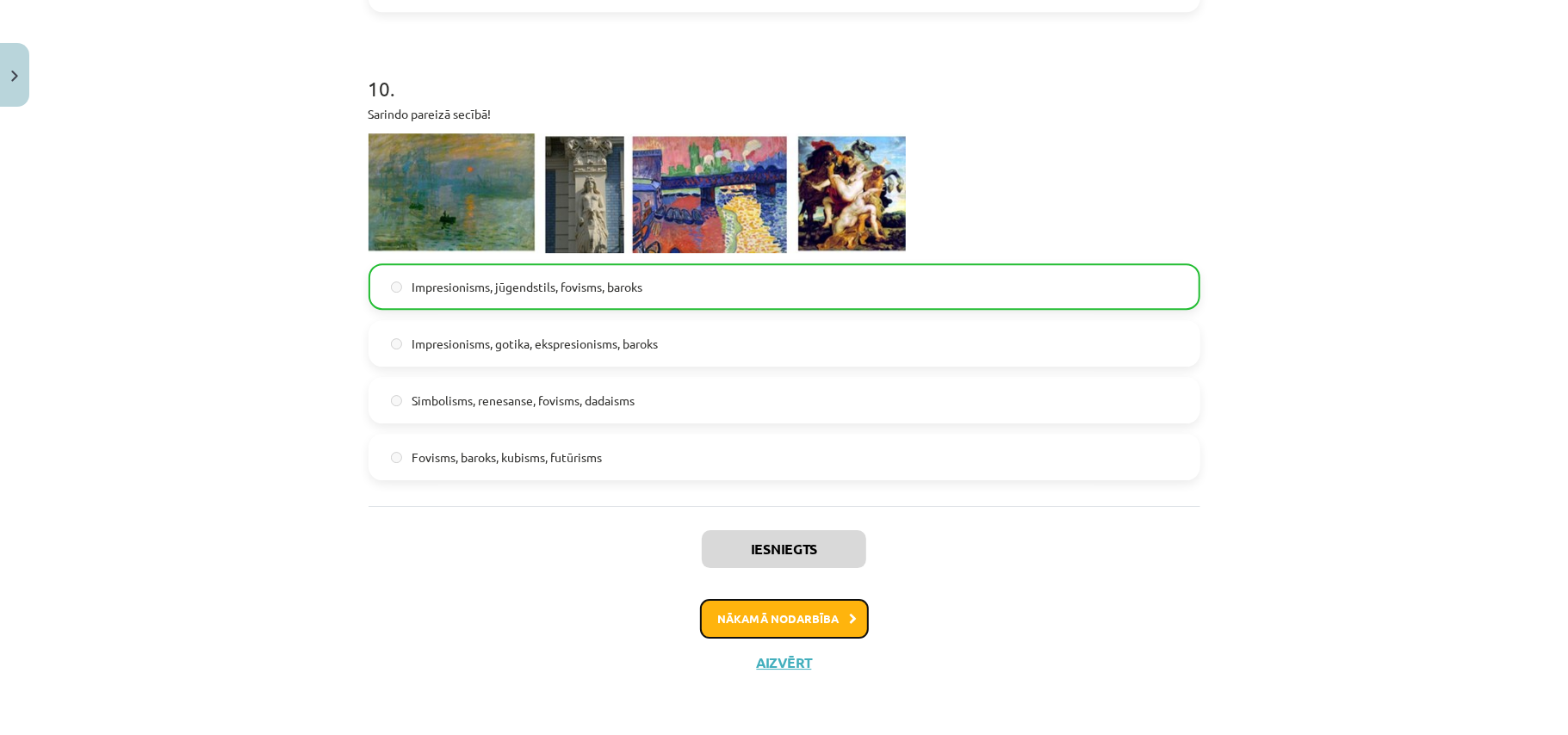
click at [751, 614] on button "Nākamā nodarbība" at bounding box center [784, 618] width 169 height 39
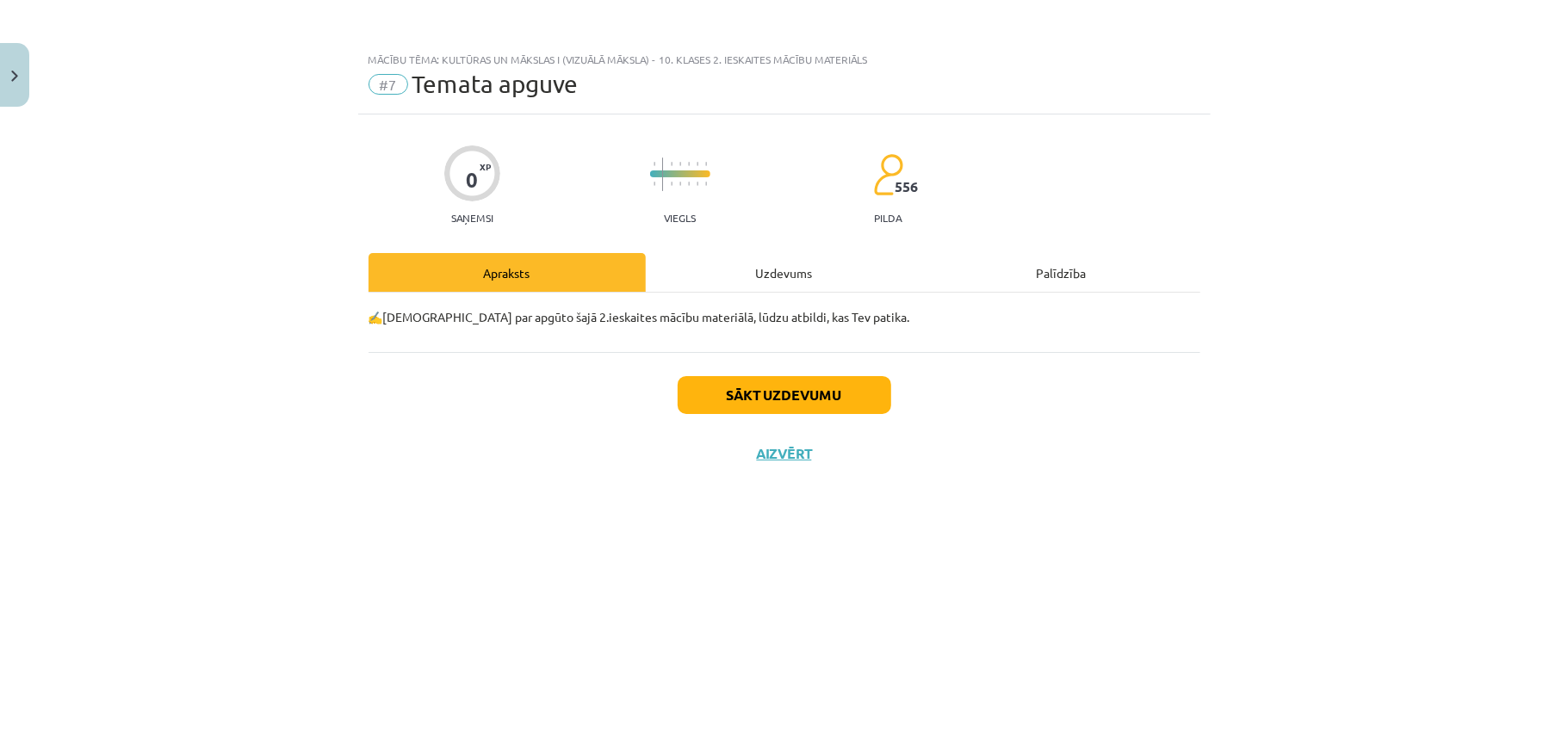
scroll to position [0, 0]
click at [846, 396] on button "Sākt uzdevumu" at bounding box center [784, 394] width 214 height 37
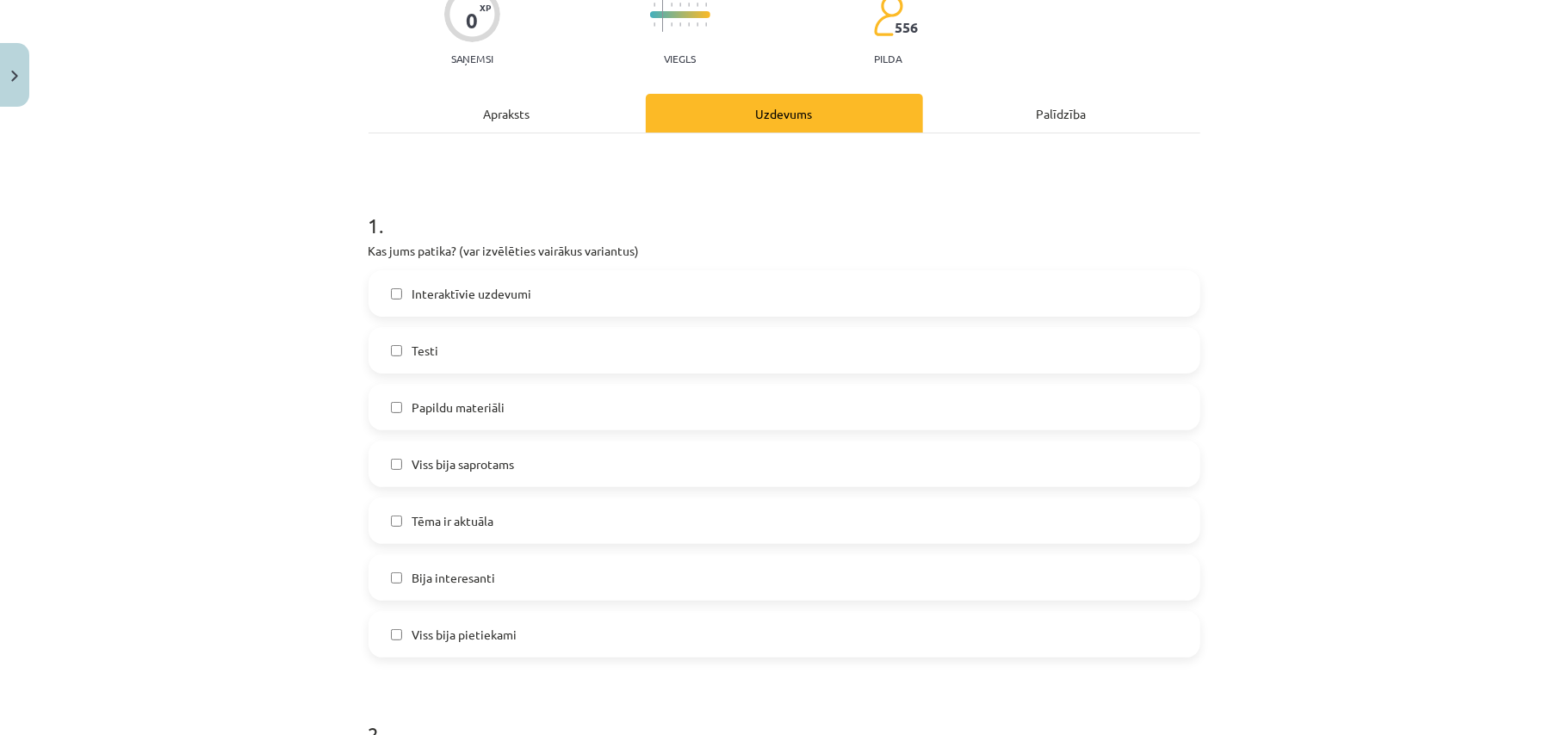
scroll to position [191, 0]
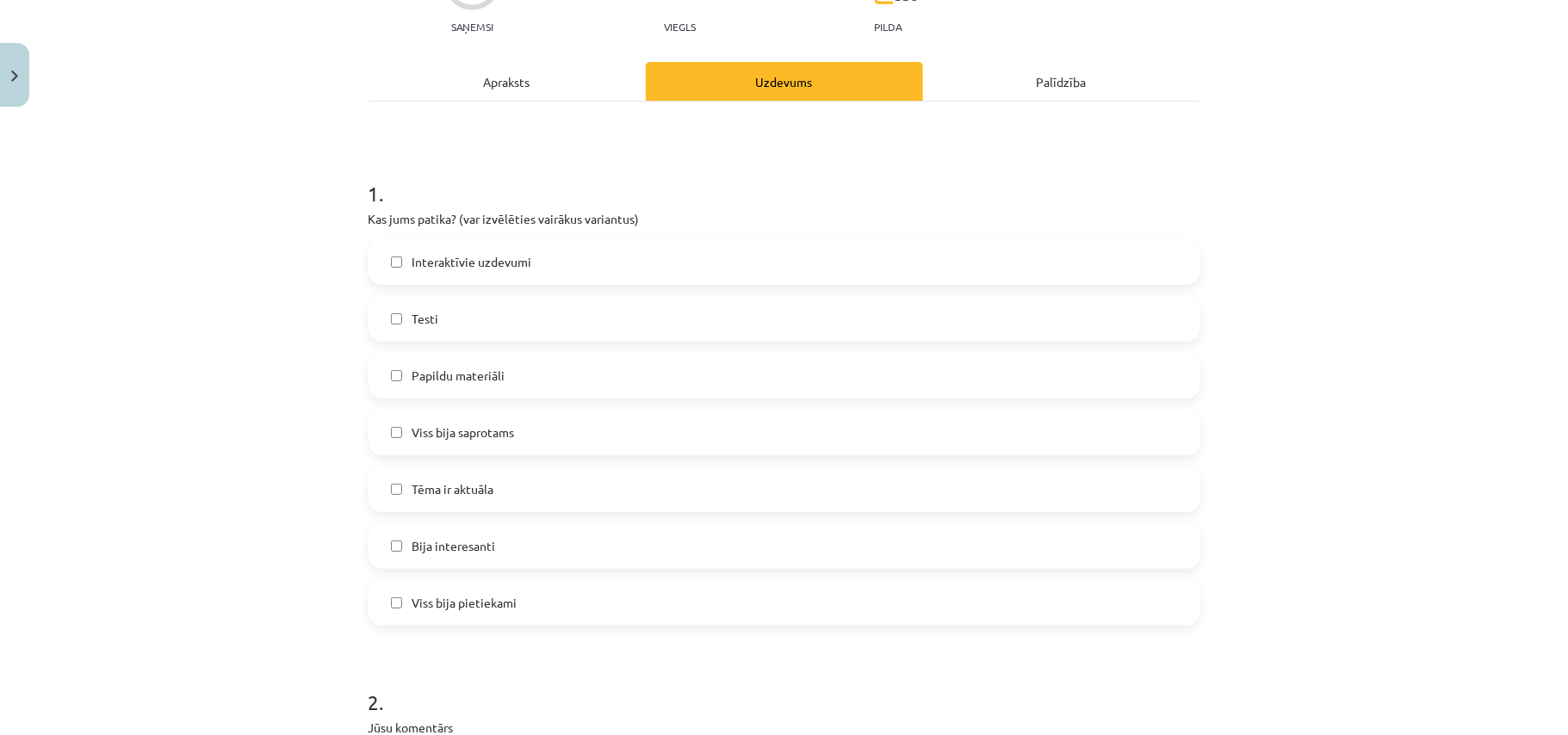
click at [507, 269] on span "Interaktīvie uzdevumi" at bounding box center [472, 262] width 120 height 18
click at [535, 436] on label "Viss bija saprotams" at bounding box center [784, 432] width 828 height 43
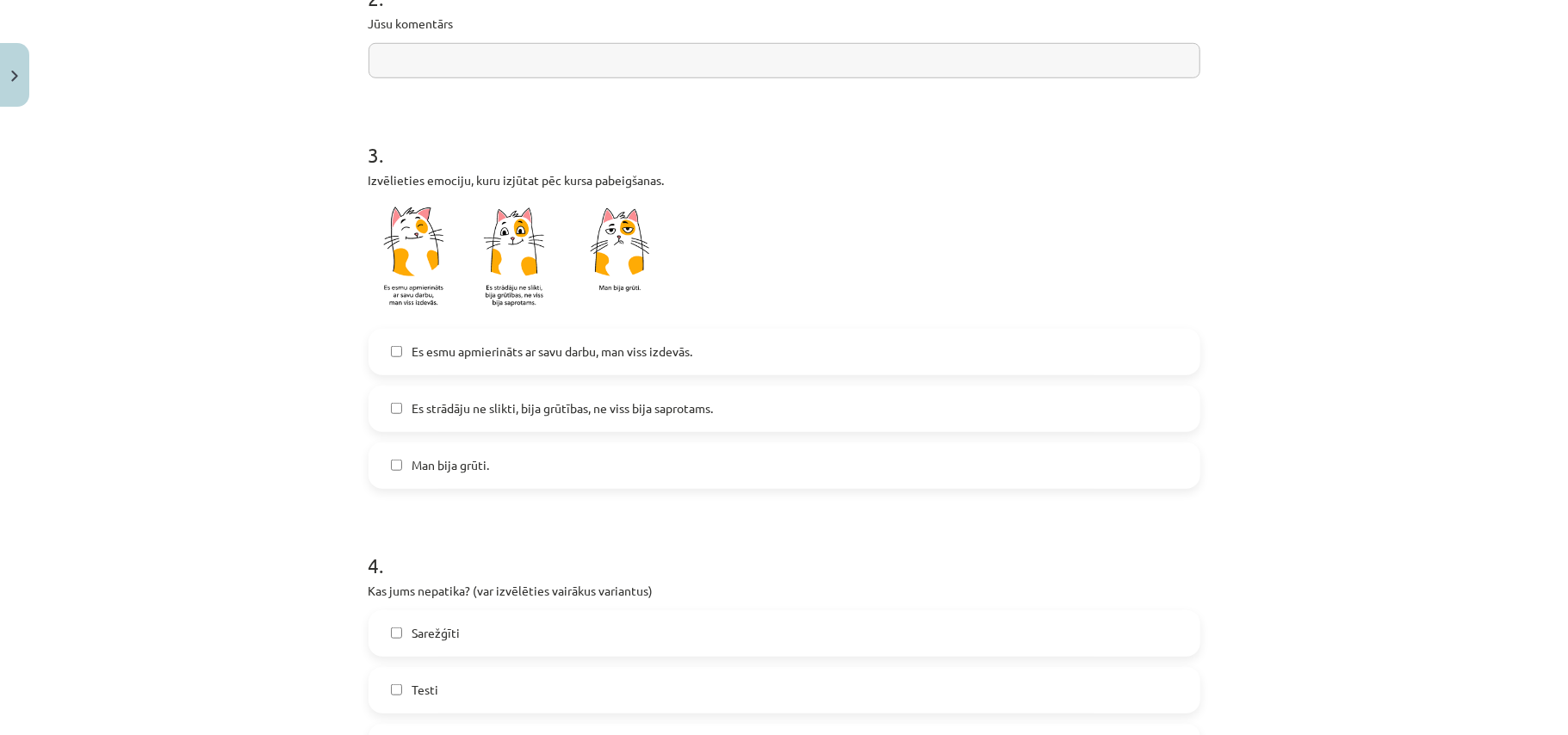
scroll to position [1033, 0]
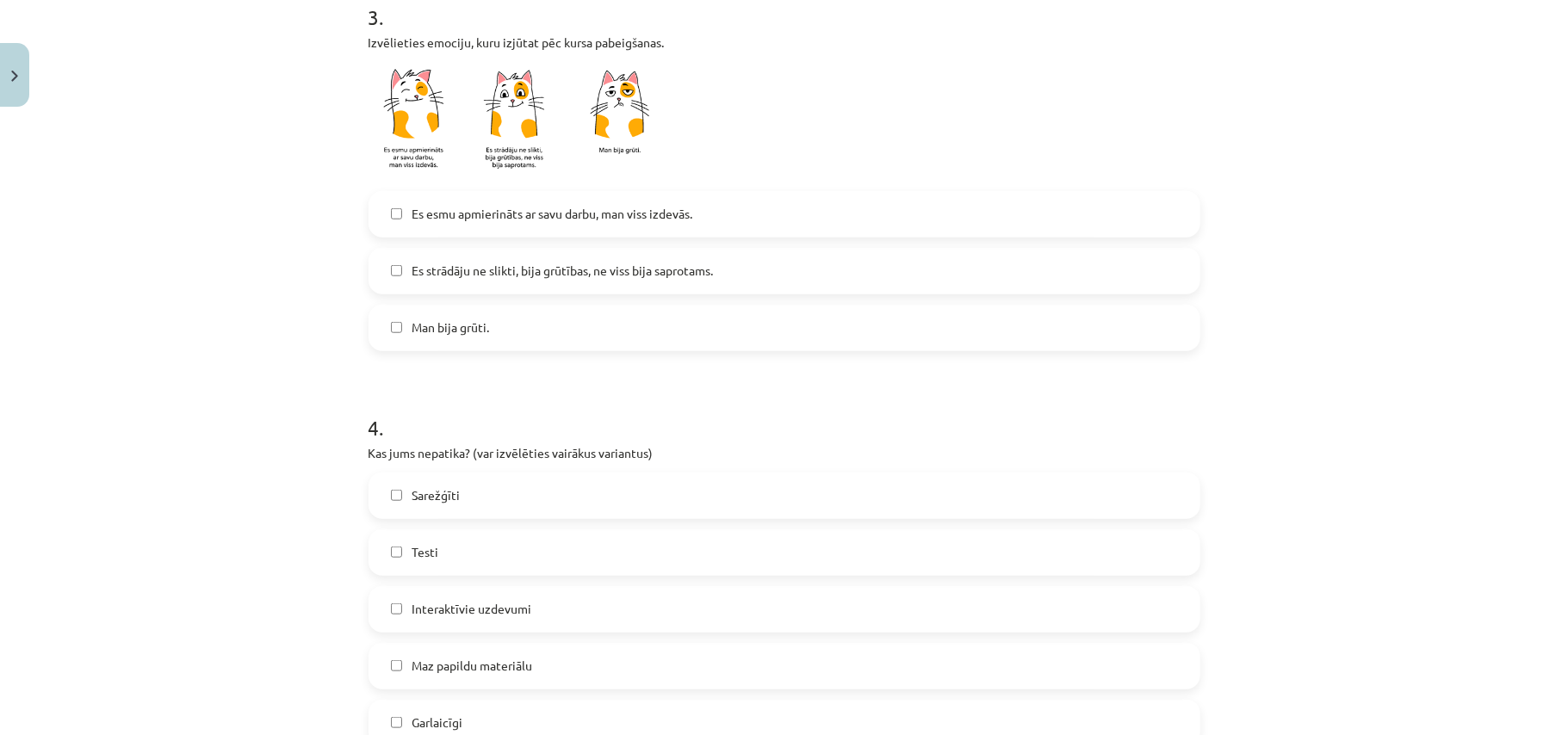
click at [603, 212] on span "Es esmu apmierināts ar savu darbu, man viss izdevās." at bounding box center [552, 214] width 280 height 18
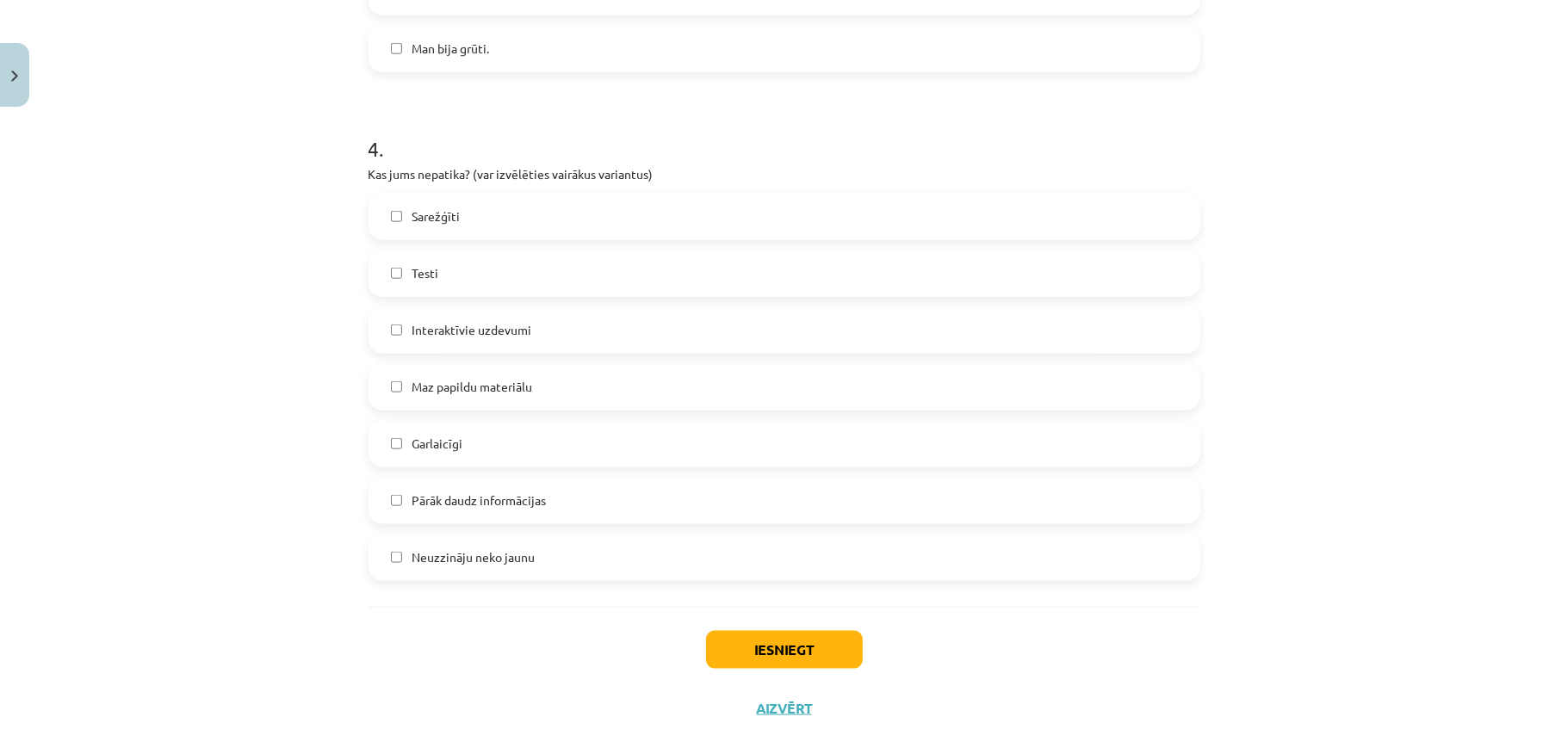
scroll to position [1358, 0]
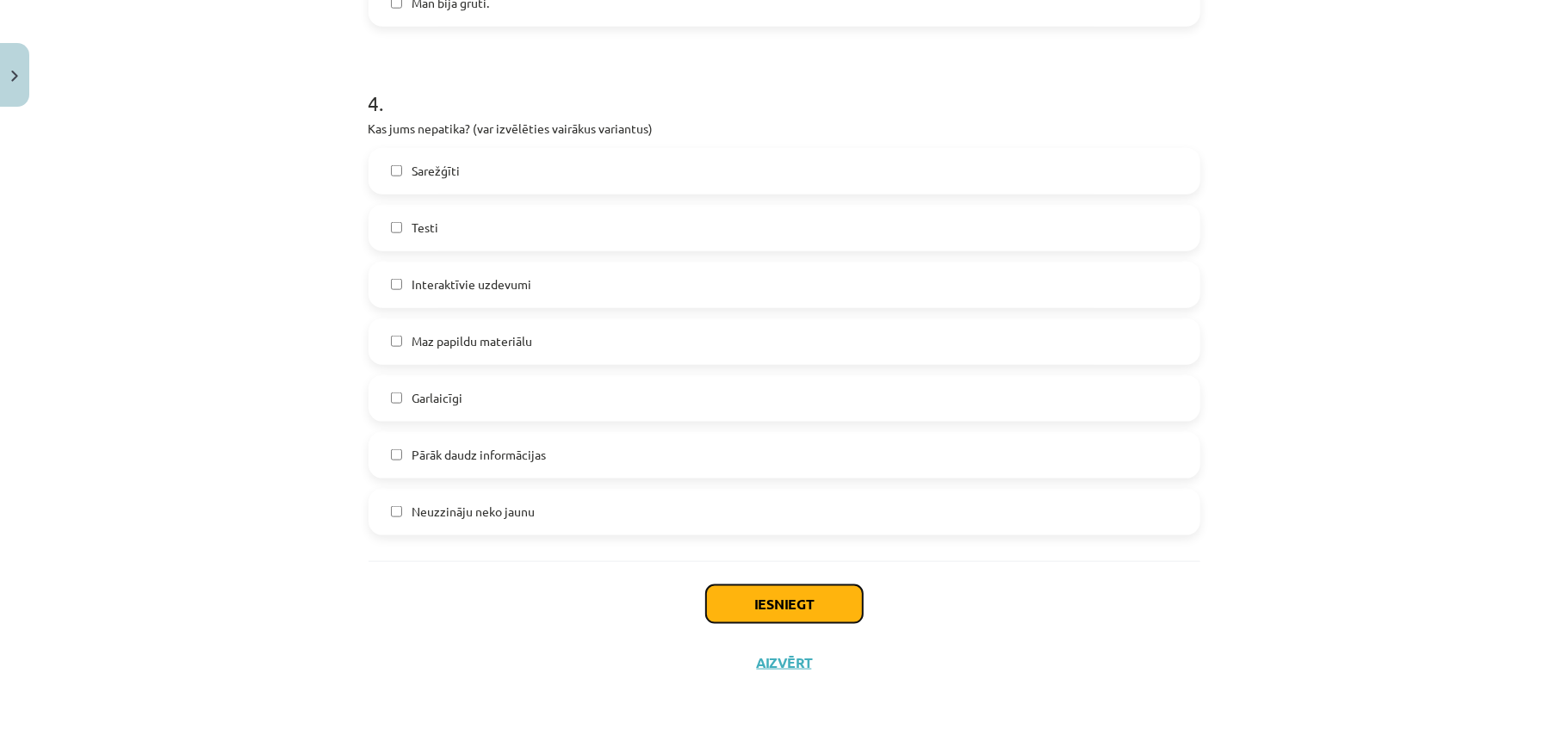
click at [778, 601] on button "Iesniegt" at bounding box center [784, 604] width 157 height 37
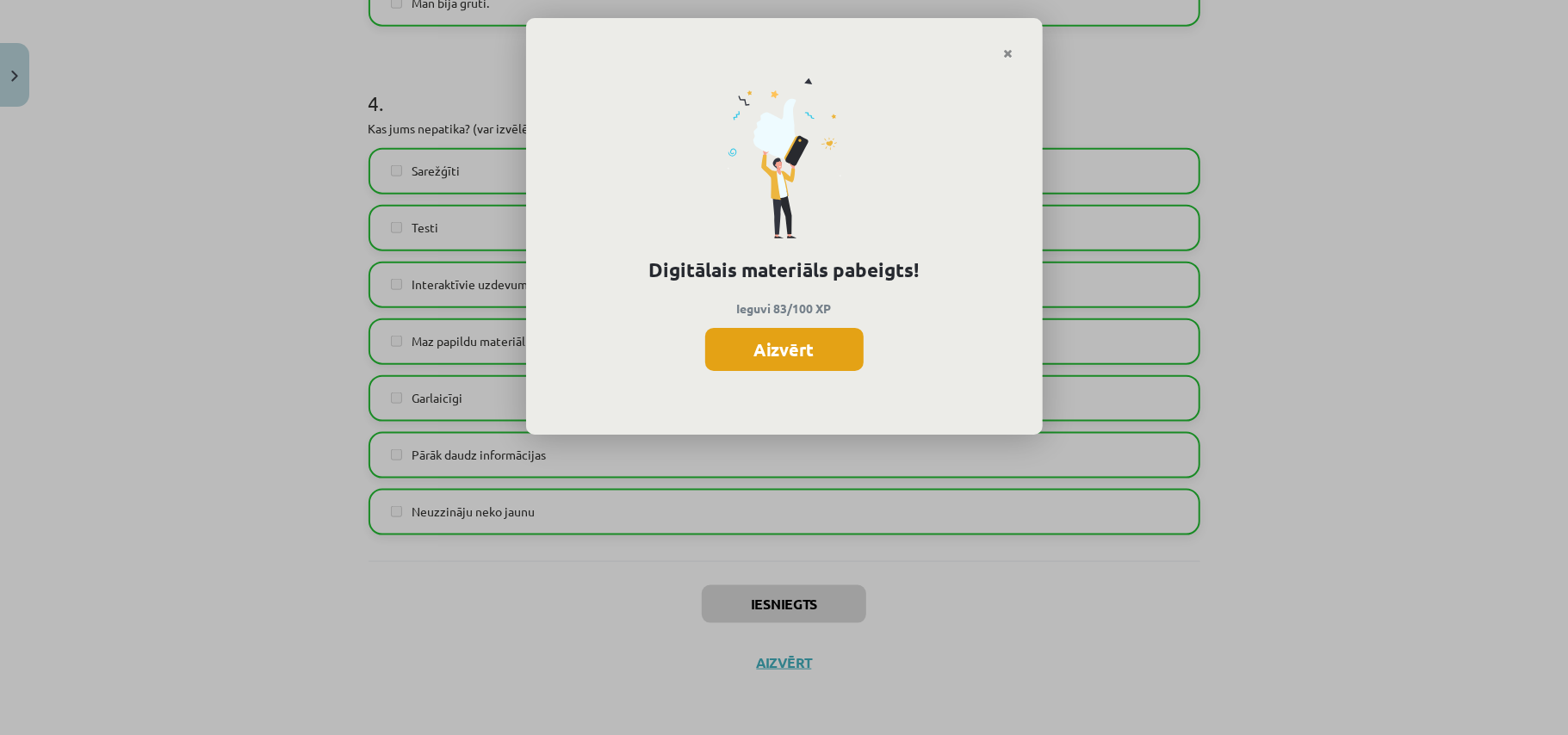
click at [806, 353] on button "Aizvērt" at bounding box center [784, 349] width 158 height 43
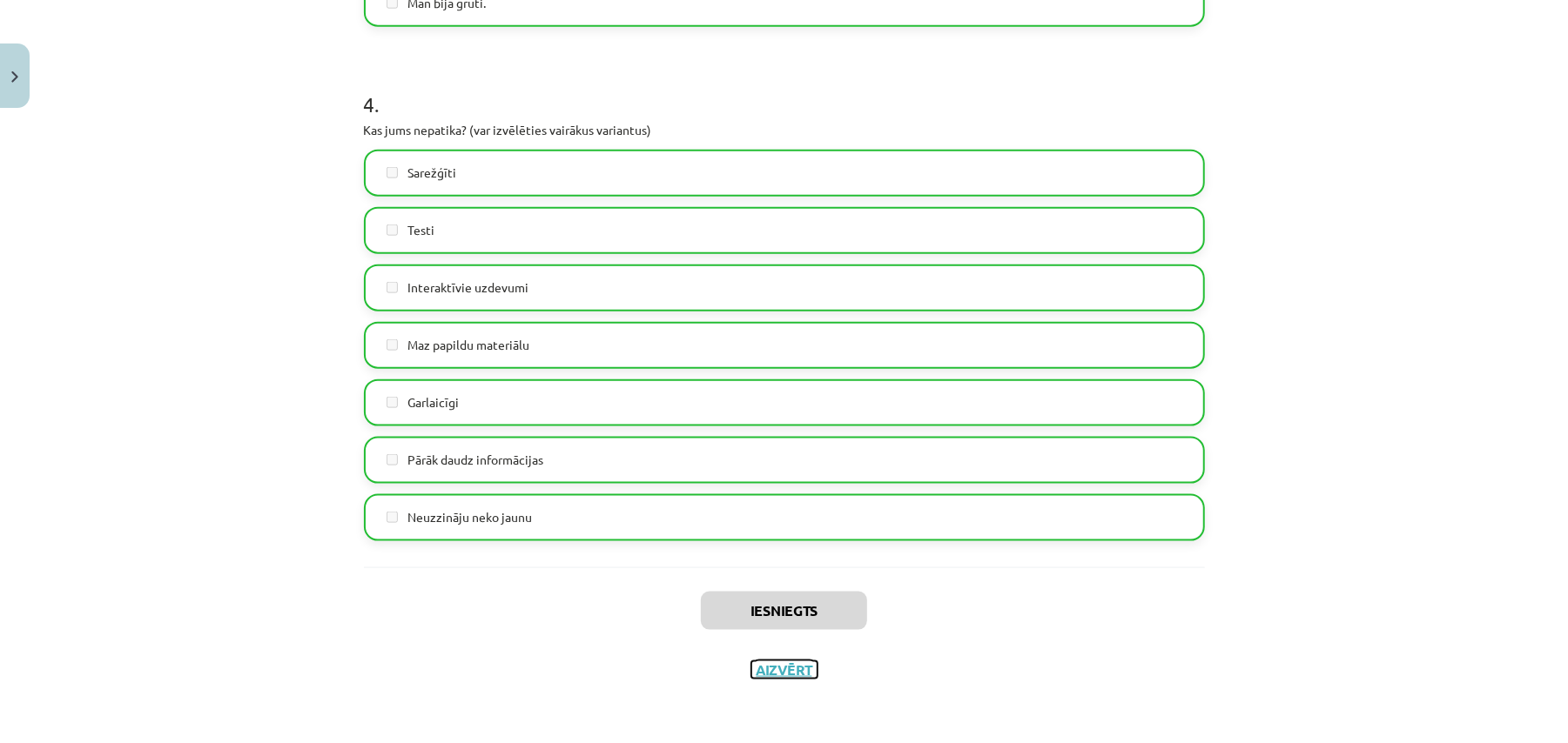
click at [787, 672] on button "Aizvērt" at bounding box center [785, 670] width 66 height 18
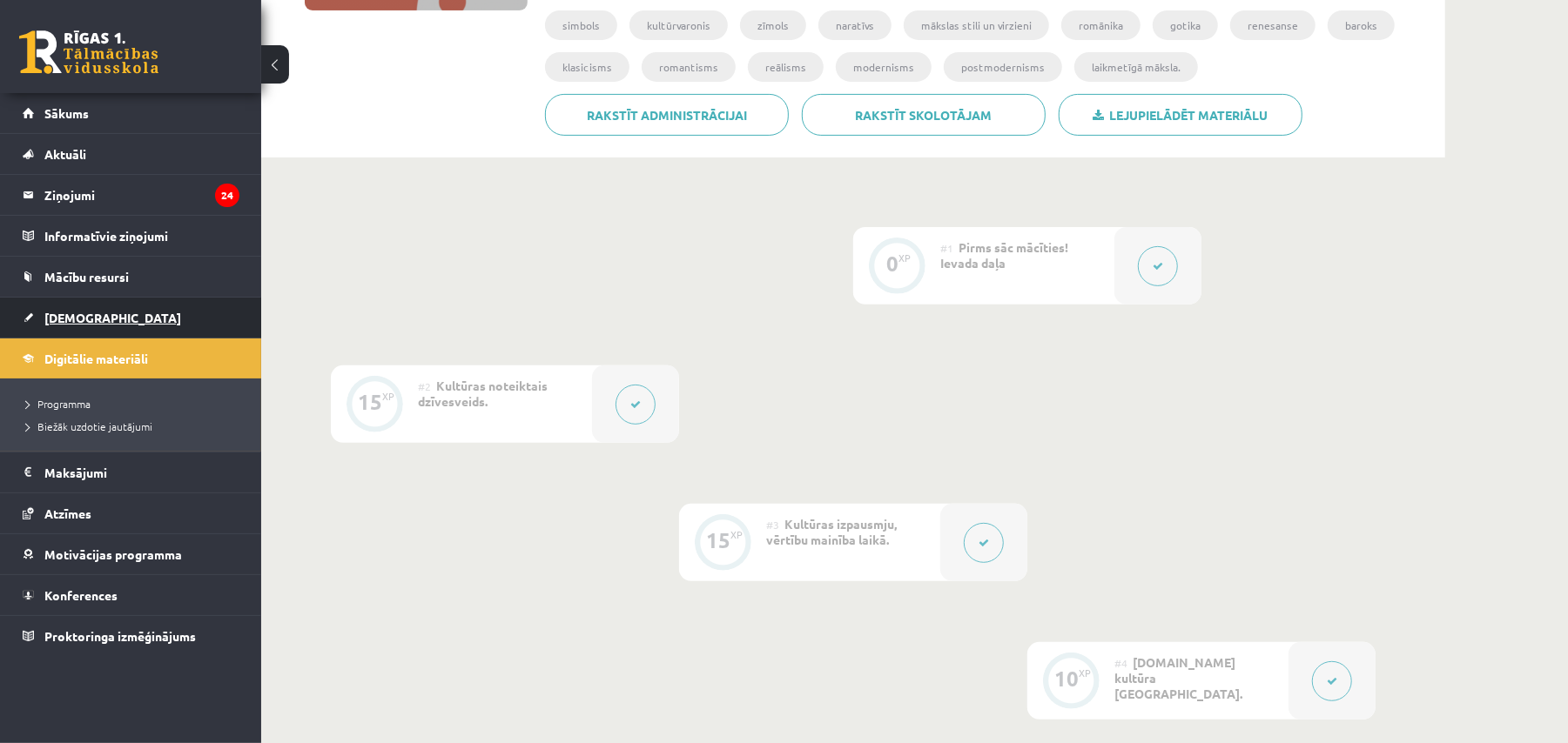
click at [116, 305] on link "[DEMOGRAPHIC_DATA]" at bounding box center [131, 317] width 217 height 40
